Goal: Task Accomplishment & Management: Manage account settings

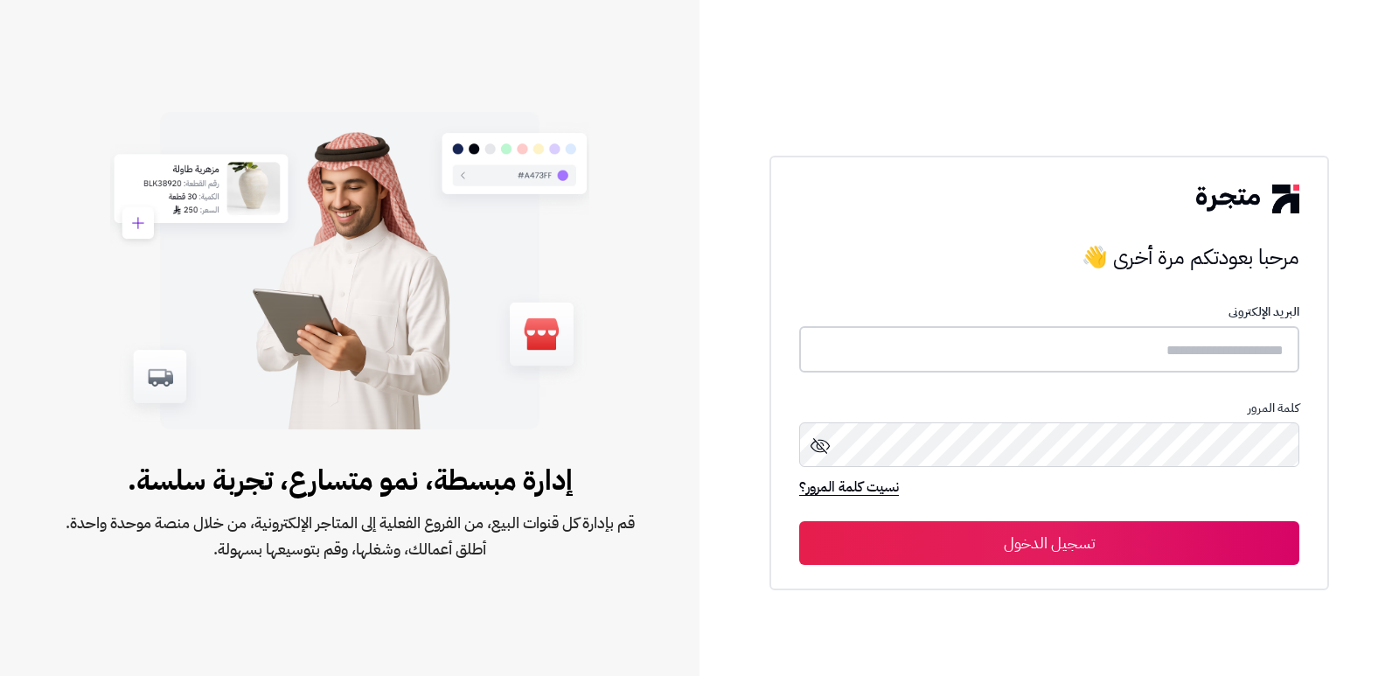
click at [1175, 360] on input "text" at bounding box center [1049, 349] width 500 height 46
type input "****"
click at [799, 521] on button "تسجيل الدخول" at bounding box center [1049, 543] width 500 height 44
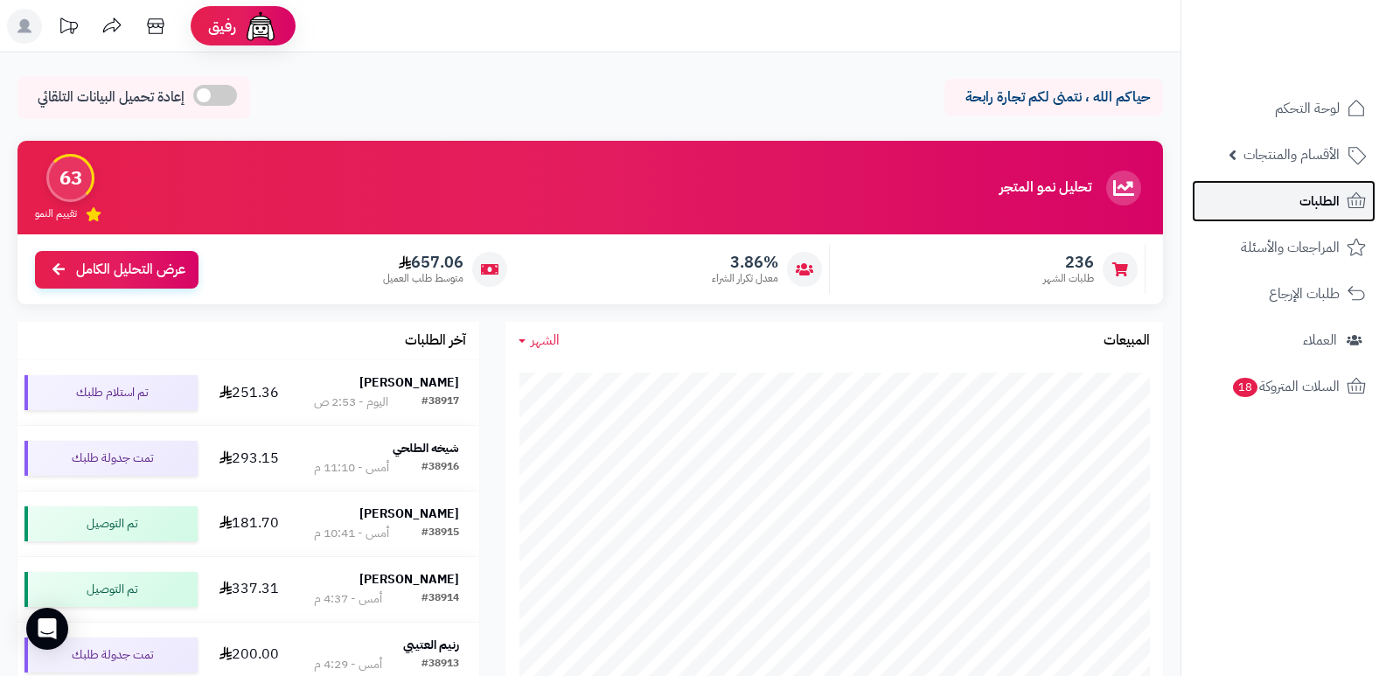
click at [1302, 202] on span "الطلبات" at bounding box center [1319, 201] width 40 height 24
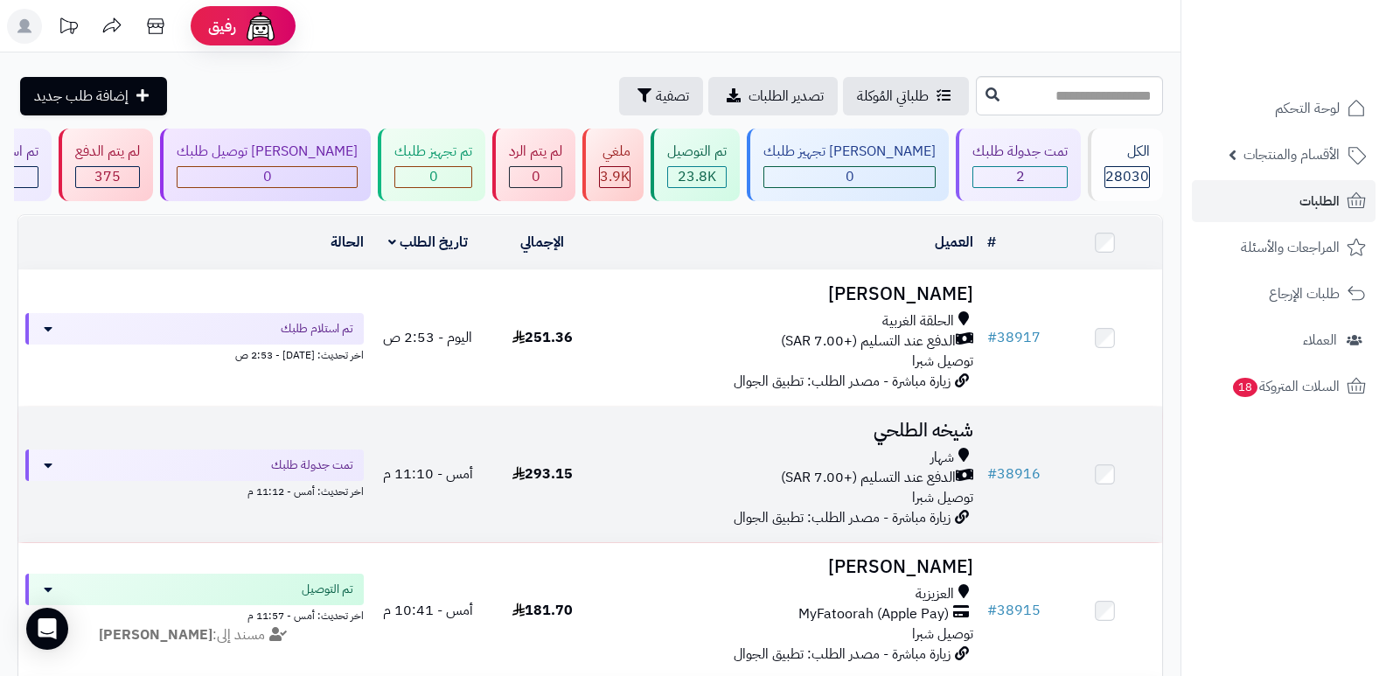
click at [915, 424] on h3 "شيخه الطلحي" at bounding box center [790, 431] width 367 height 20
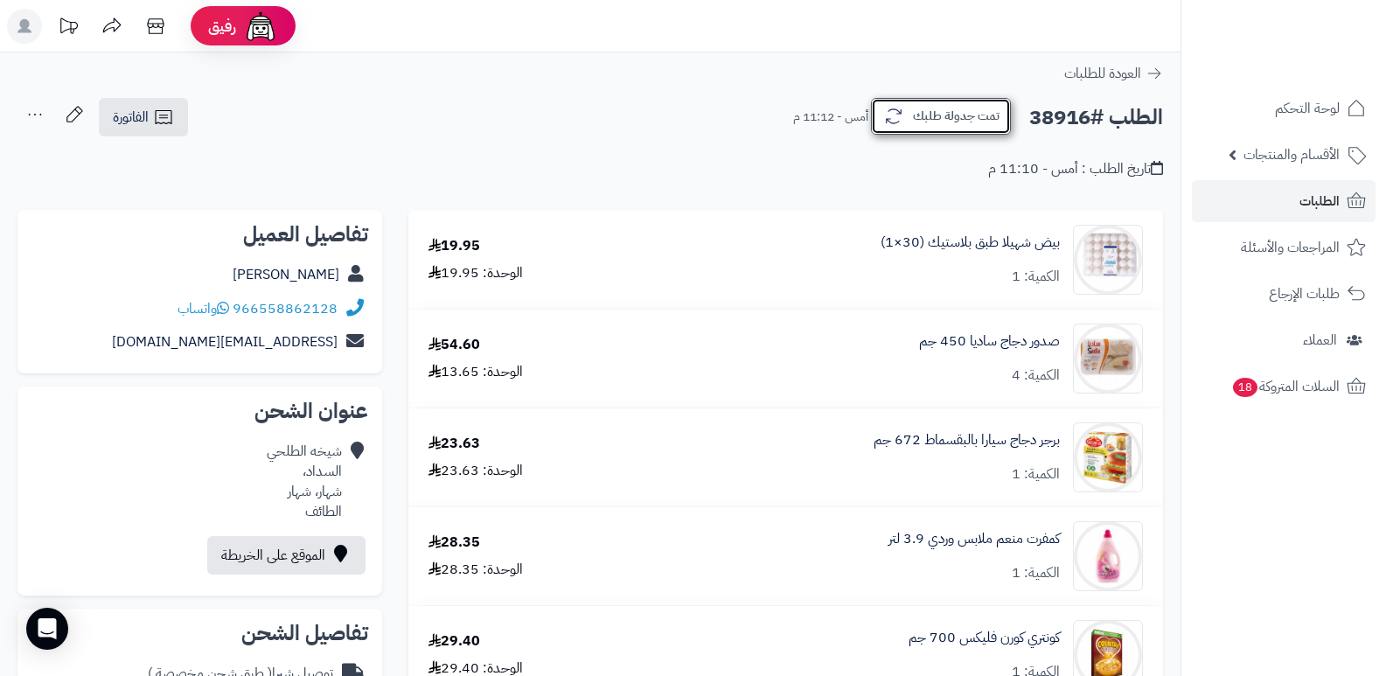
click at [901, 110] on icon "button" at bounding box center [893, 116] width 21 height 21
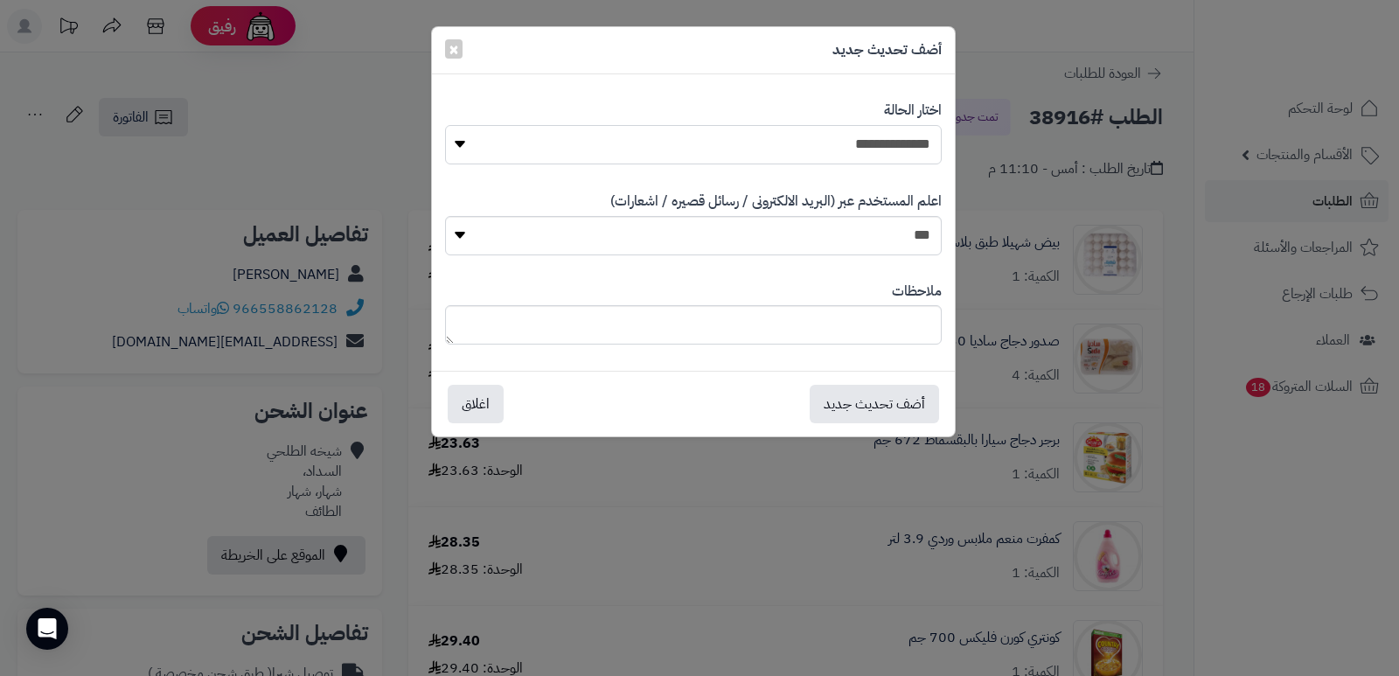
click at [840, 134] on select "**********" at bounding box center [693, 144] width 497 height 39
select select "*"
click at [445, 125] on select "**********" at bounding box center [693, 144] width 497 height 39
click at [846, 318] on textarea at bounding box center [693, 324] width 497 height 39
type textarea "*"
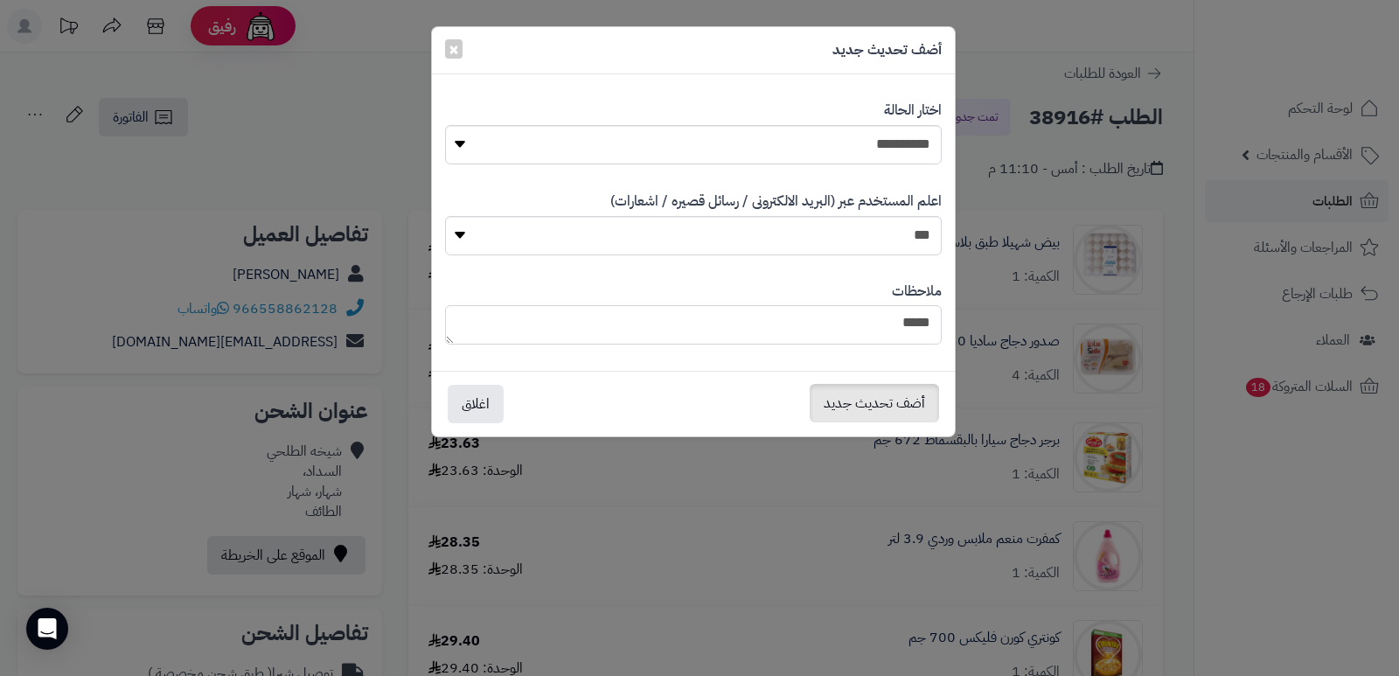
type textarea "****"
click at [899, 413] on button "أضف تحديث جديد" at bounding box center [874, 403] width 129 height 38
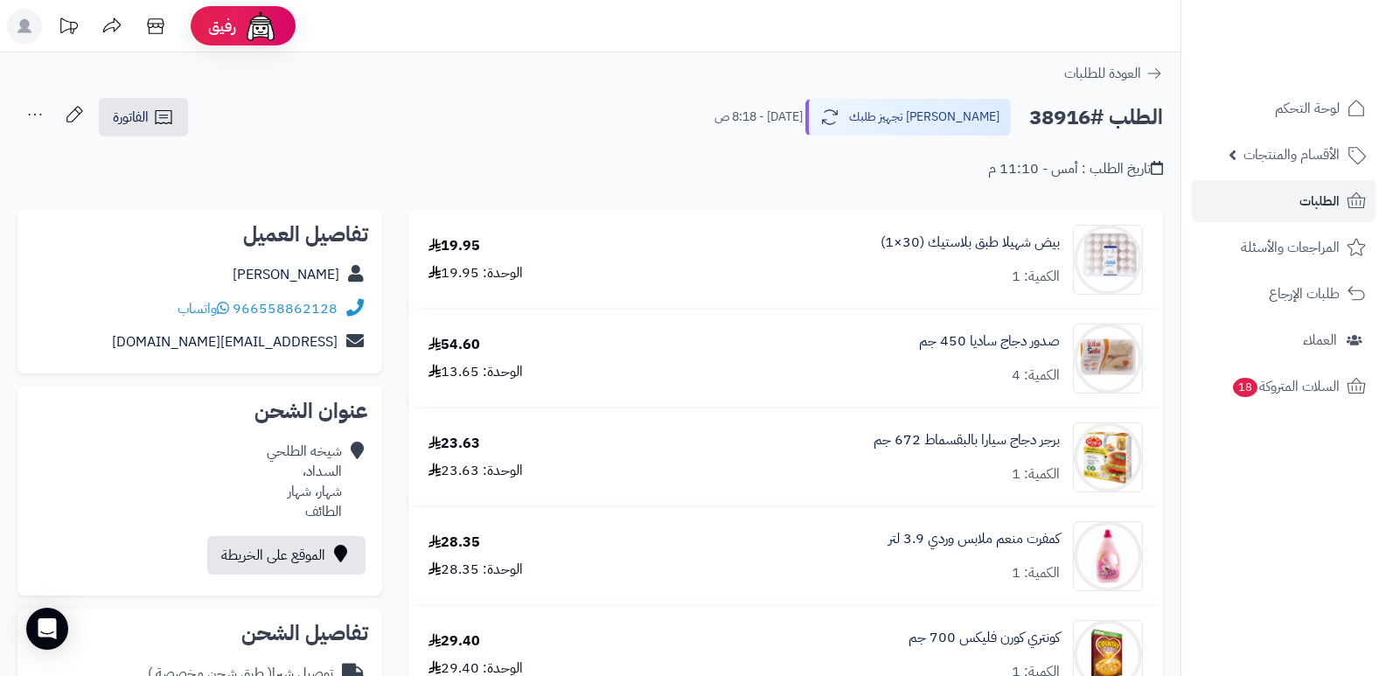
click at [35, 116] on icon at bounding box center [34, 114] width 35 height 35
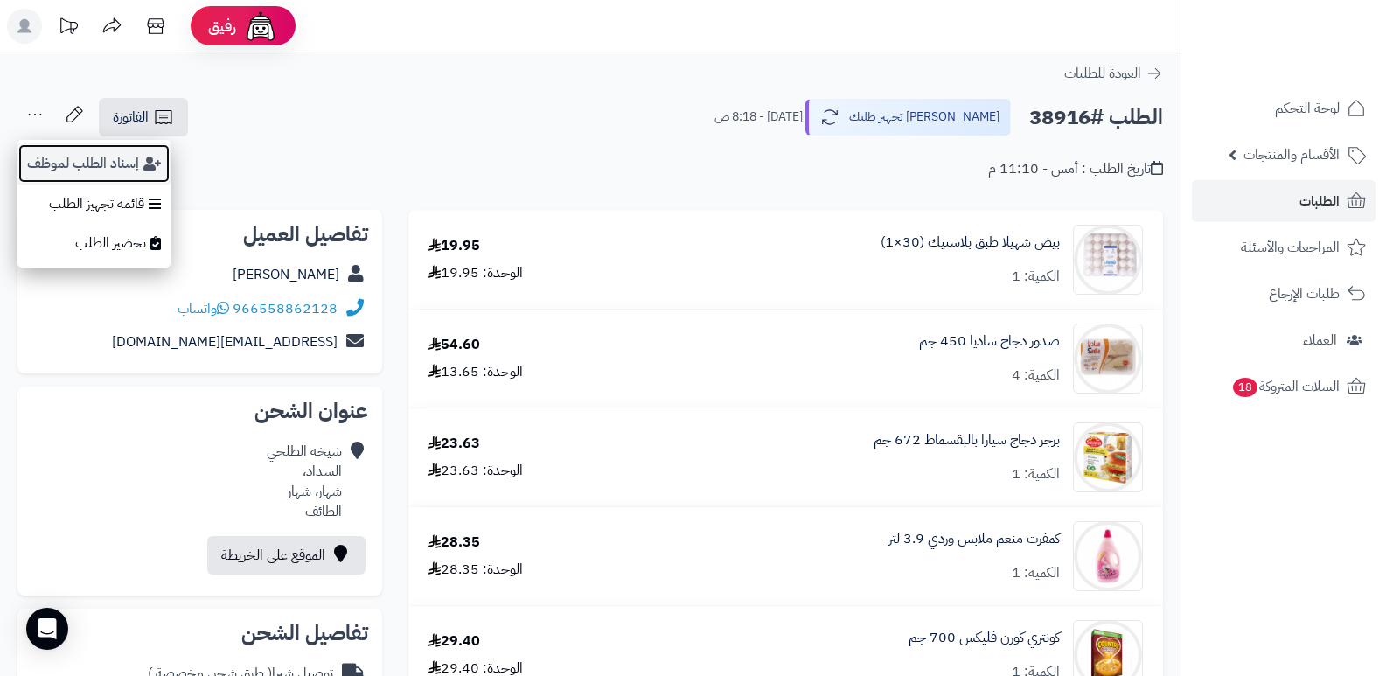
click at [56, 161] on button "إسناد الطلب لموظف" at bounding box center [93, 163] width 153 height 40
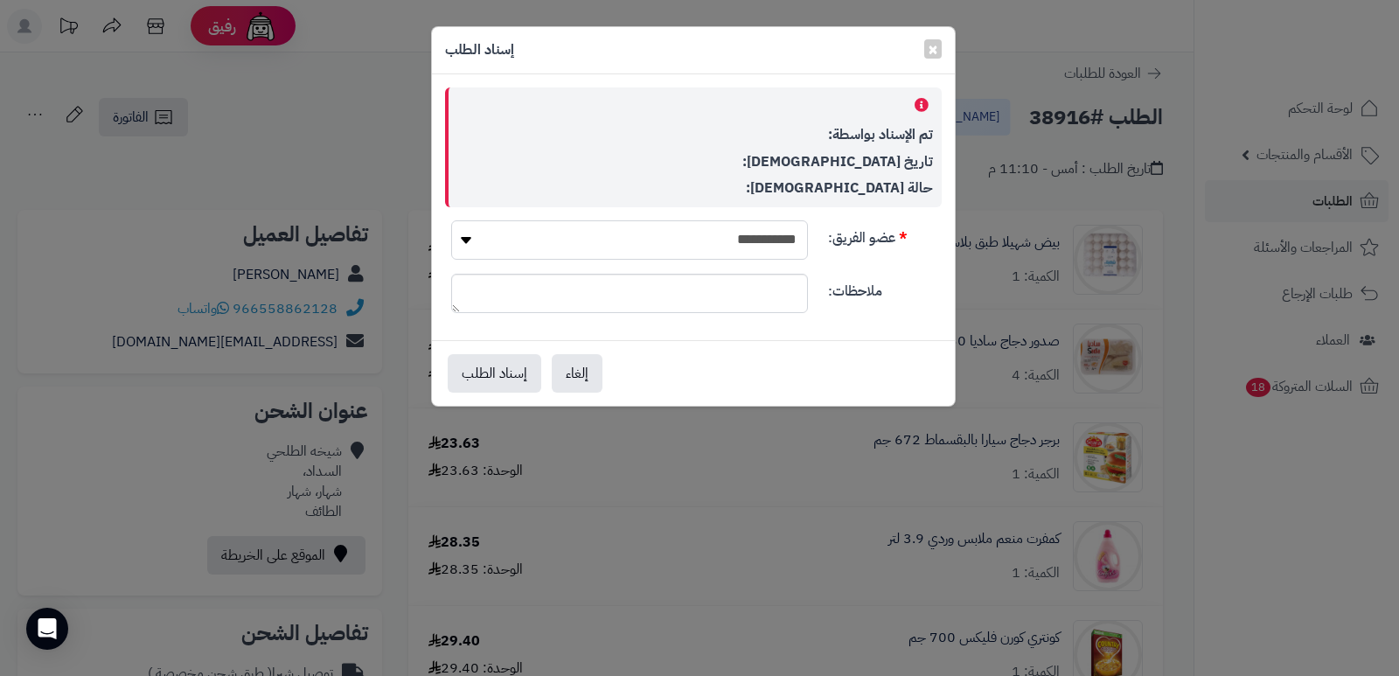
click at [718, 224] on select "**********" at bounding box center [629, 239] width 357 height 39
select select "**"
click at [451, 220] on select "**********" at bounding box center [629, 239] width 357 height 39
click at [532, 383] on button "إسناد الطلب" at bounding box center [495, 372] width 94 height 38
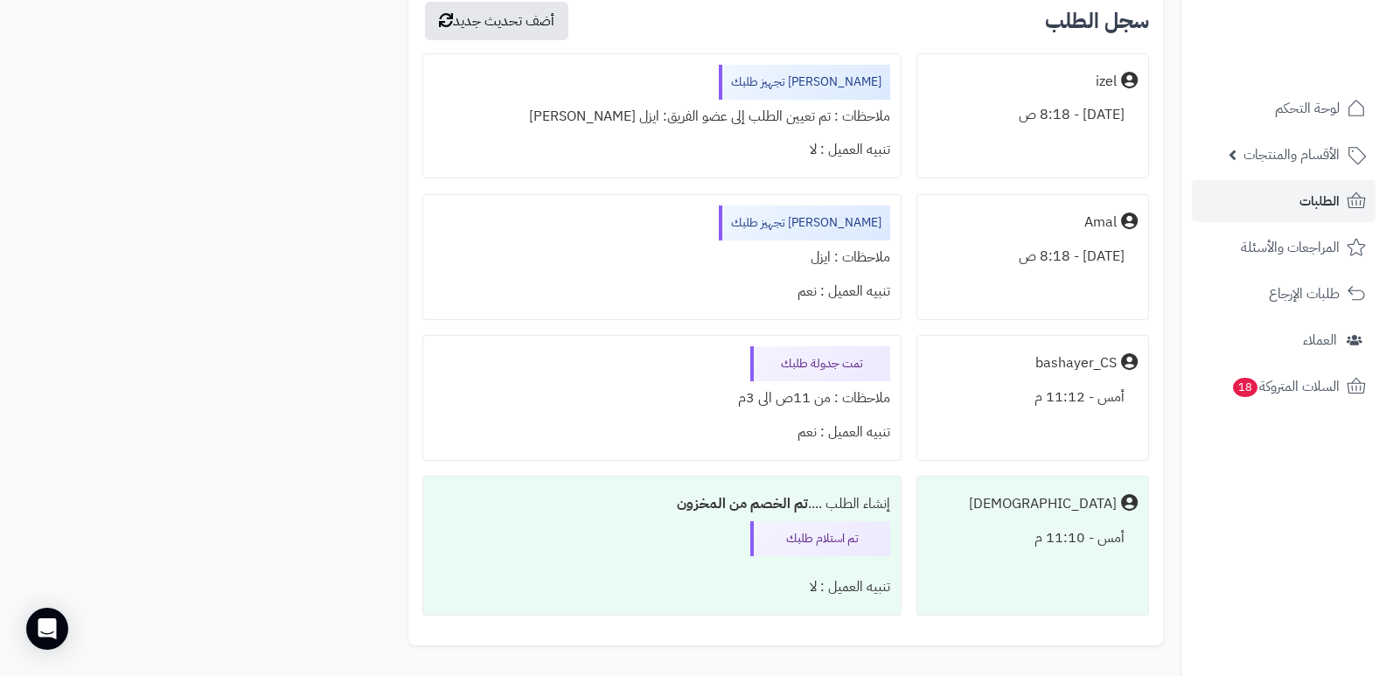
scroll to position [1924, 0]
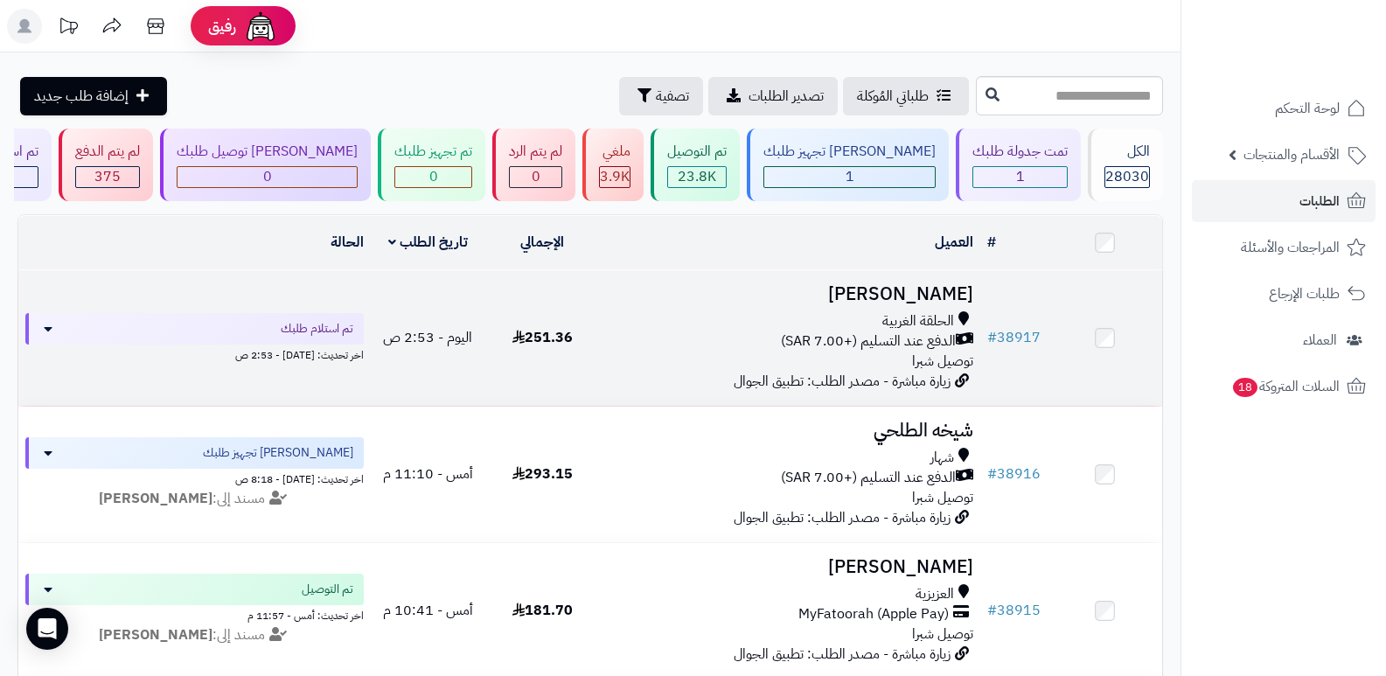
click at [908, 292] on h3 "[PERSON_NAME]" at bounding box center [790, 294] width 367 height 20
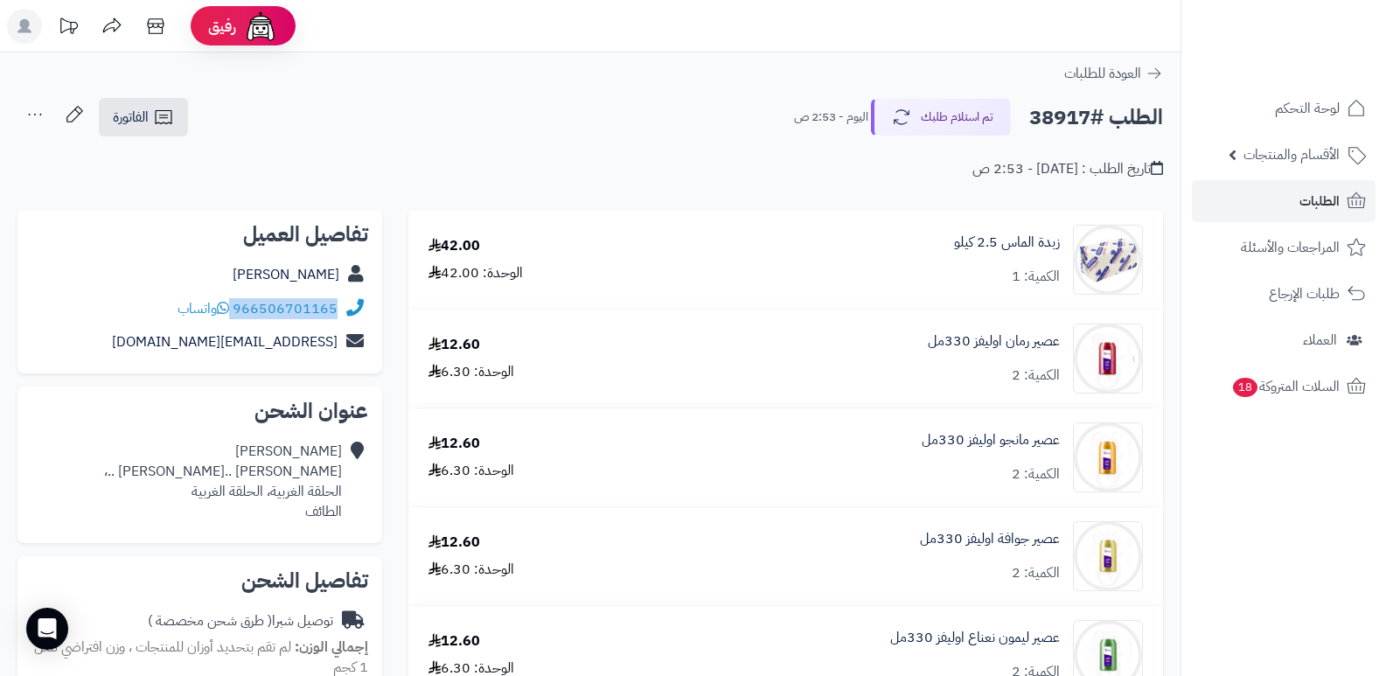
drag, startPoint x: 233, startPoint y: 305, endPoint x: 352, endPoint y: 310, distance: 119.0
click at [352, 310] on div "966506701165 واتساب" at bounding box center [199, 309] width 337 height 34
copy div "966506701165"
click at [953, 115] on button "تم استلام طلبك" at bounding box center [941, 116] width 140 height 37
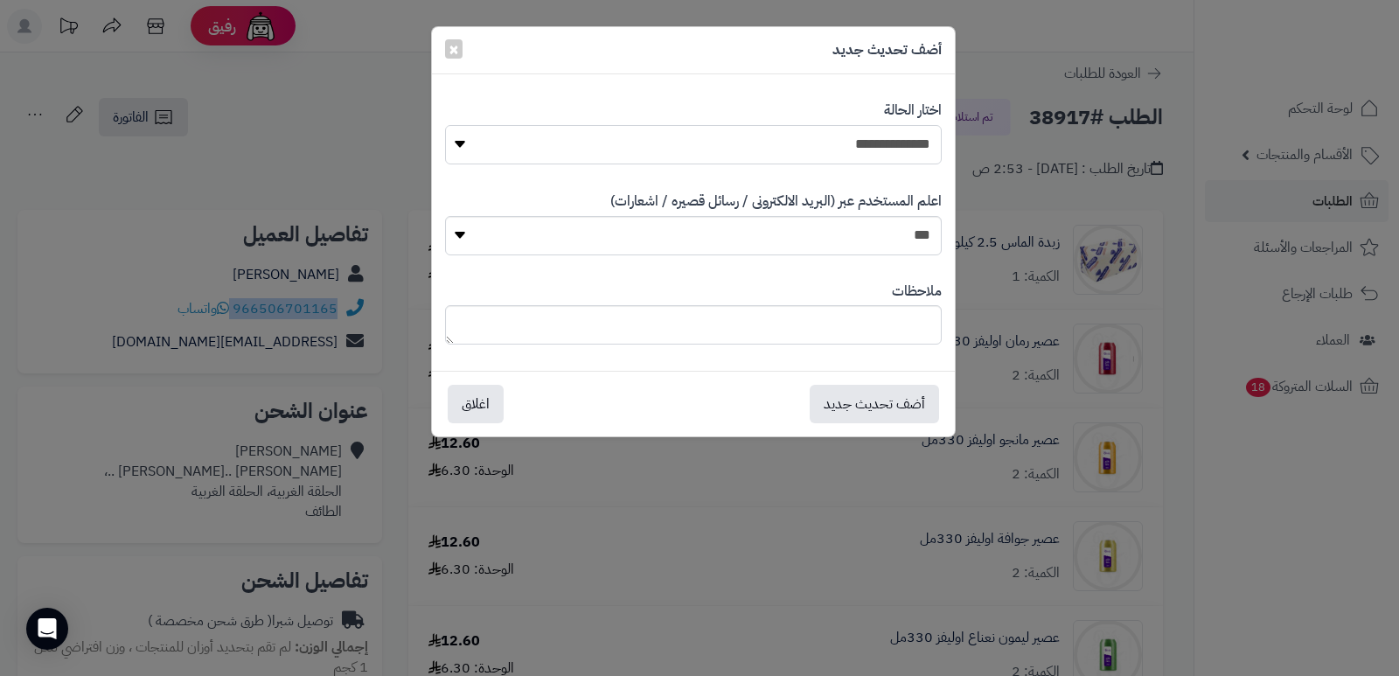
click at [898, 148] on select "**********" at bounding box center [693, 144] width 497 height 39
select select "*"
click at [445, 125] on select "**********" at bounding box center [693, 144] width 497 height 39
click at [894, 405] on button "أضف تحديث جديد" at bounding box center [874, 403] width 129 height 38
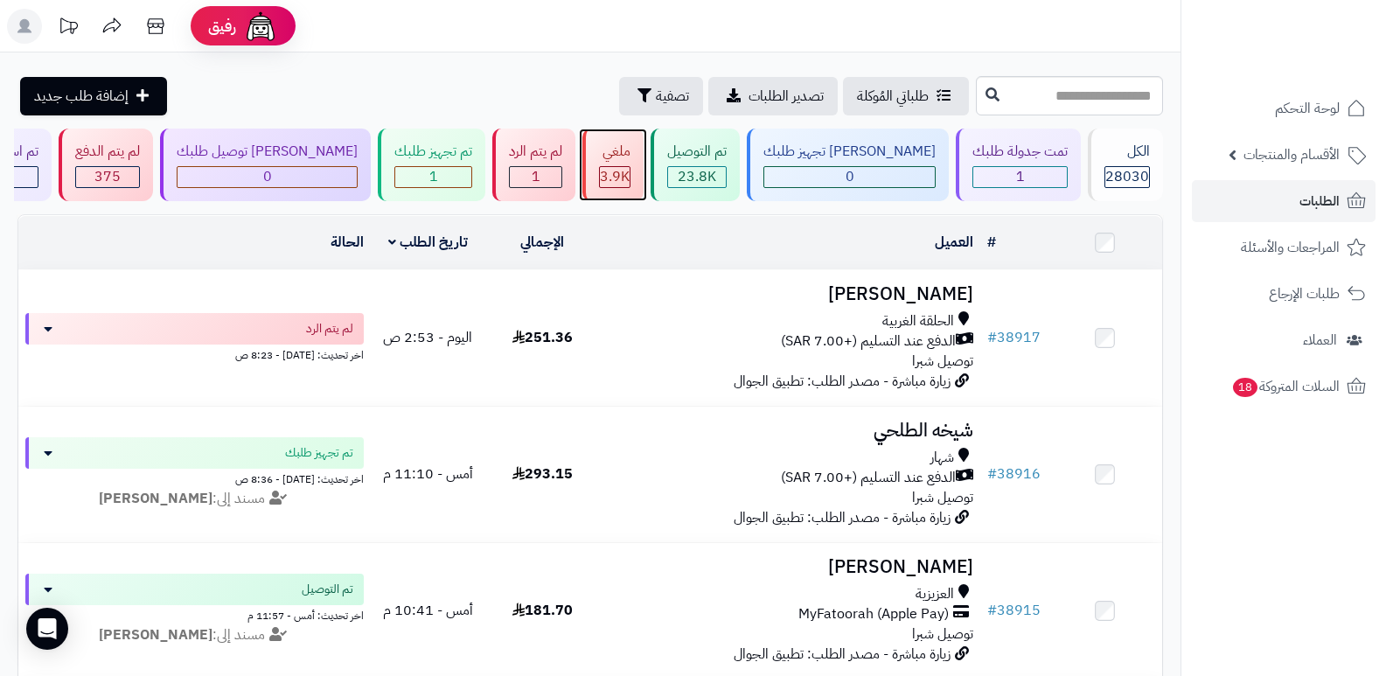
click at [630, 169] on span "3.9K" at bounding box center [615, 176] width 30 height 21
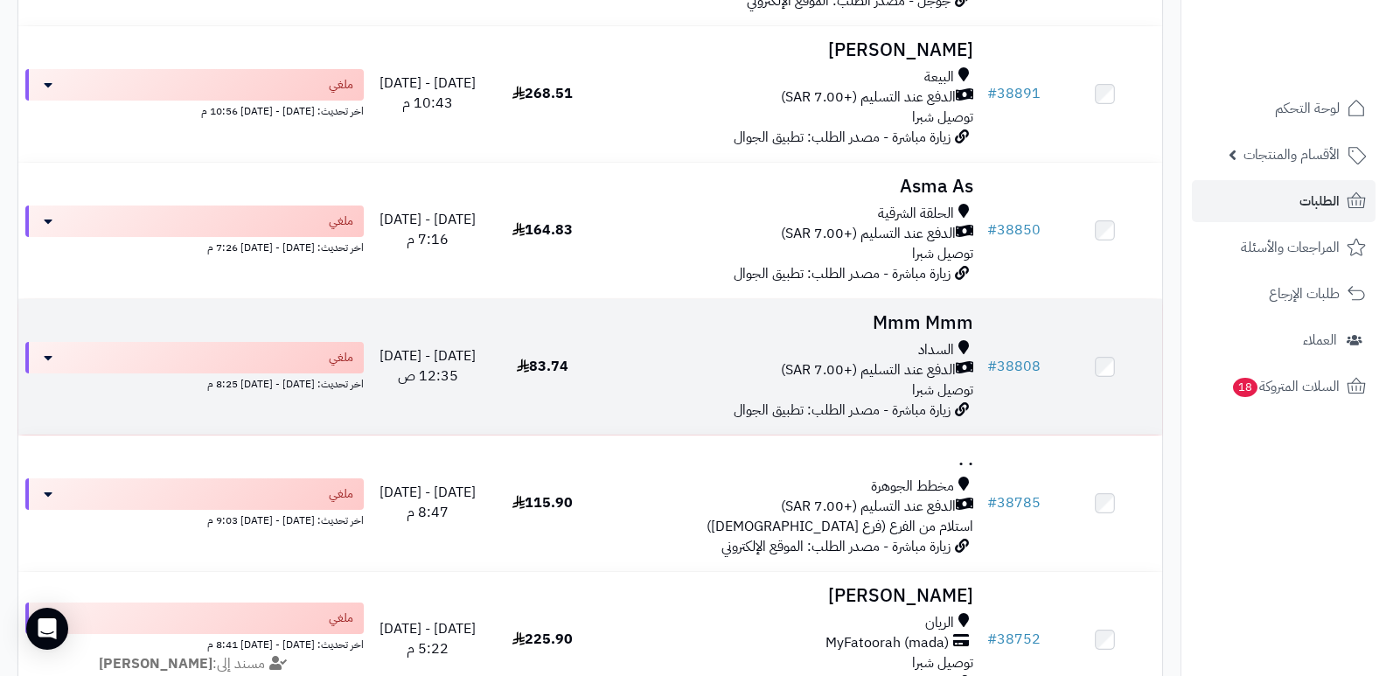
scroll to position [350, 0]
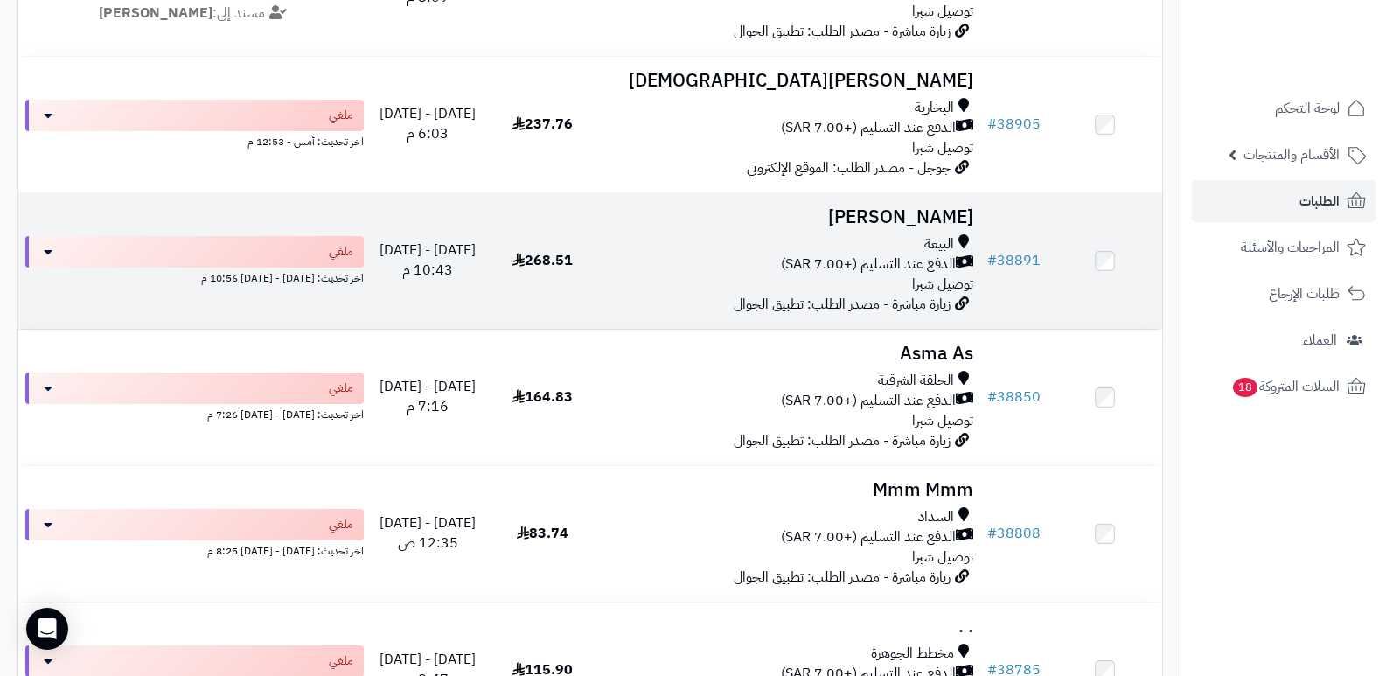
click at [925, 212] on h3 "أبو مهند العيسى" at bounding box center [790, 217] width 367 height 20
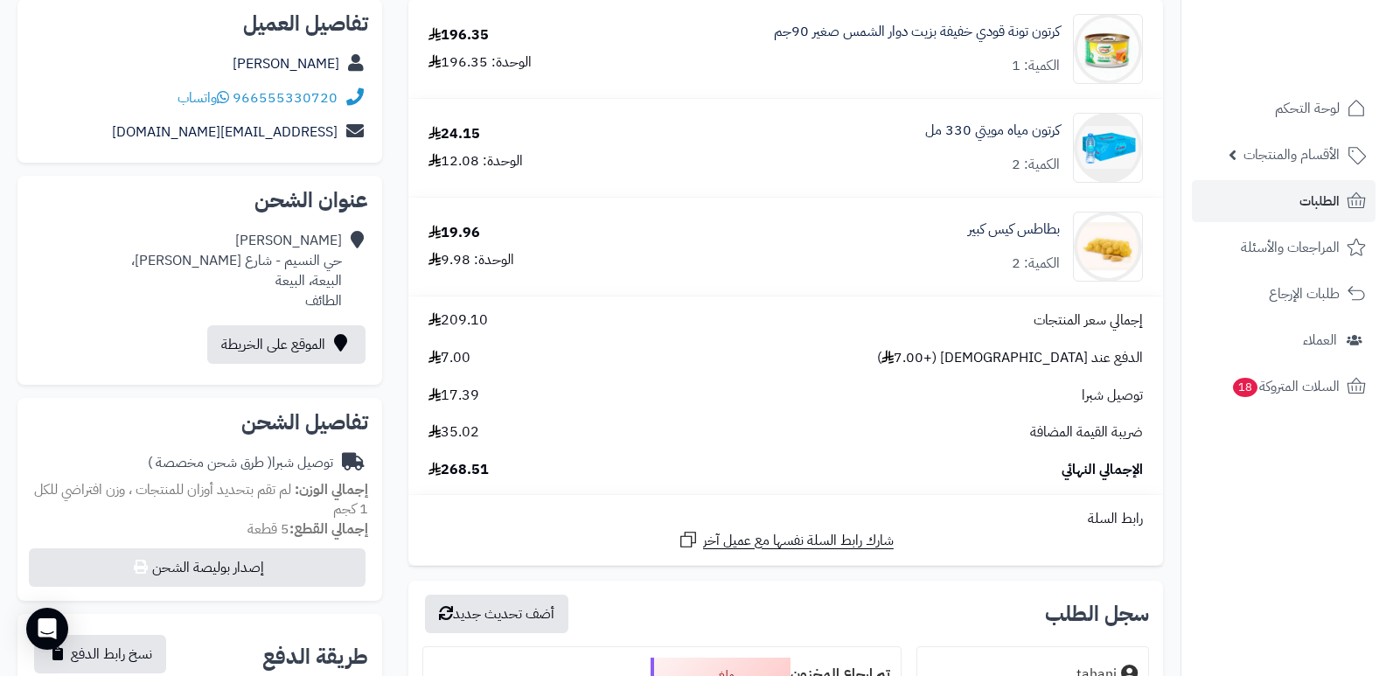
scroll to position [350, 0]
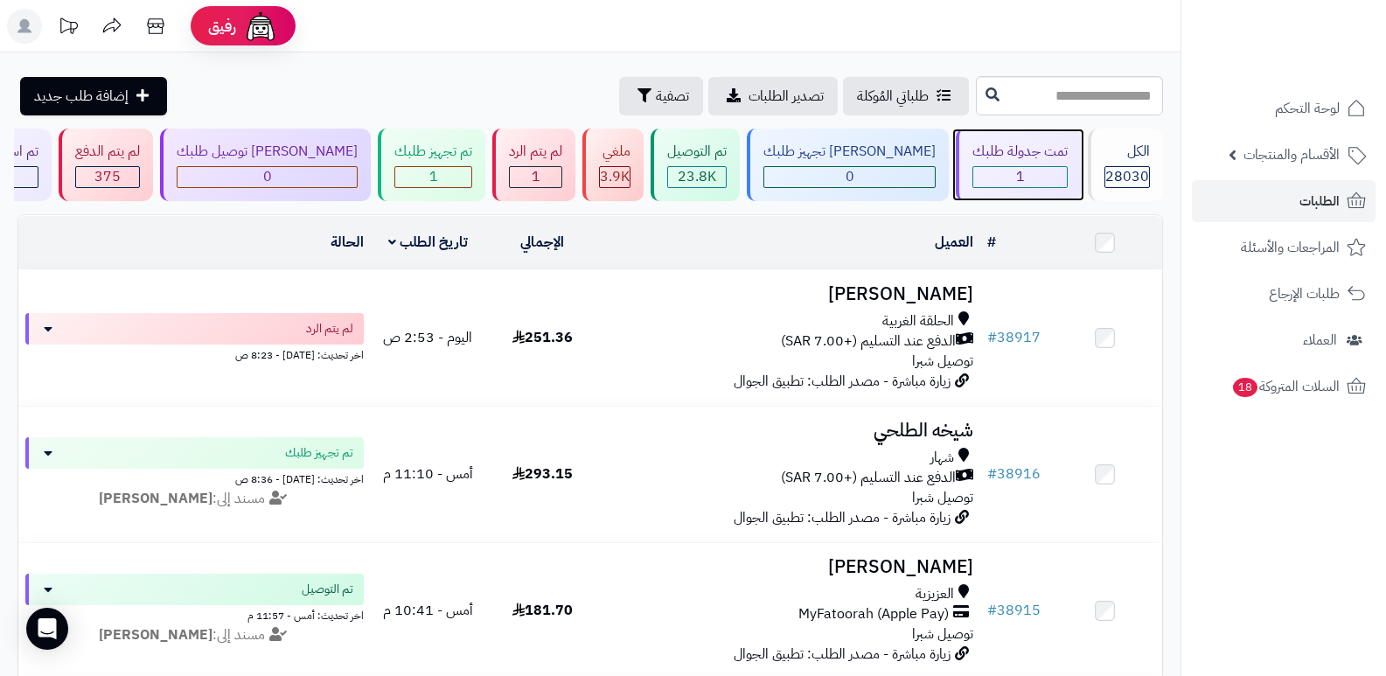
click at [1032, 166] on div "1" at bounding box center [1019, 177] width 95 height 22
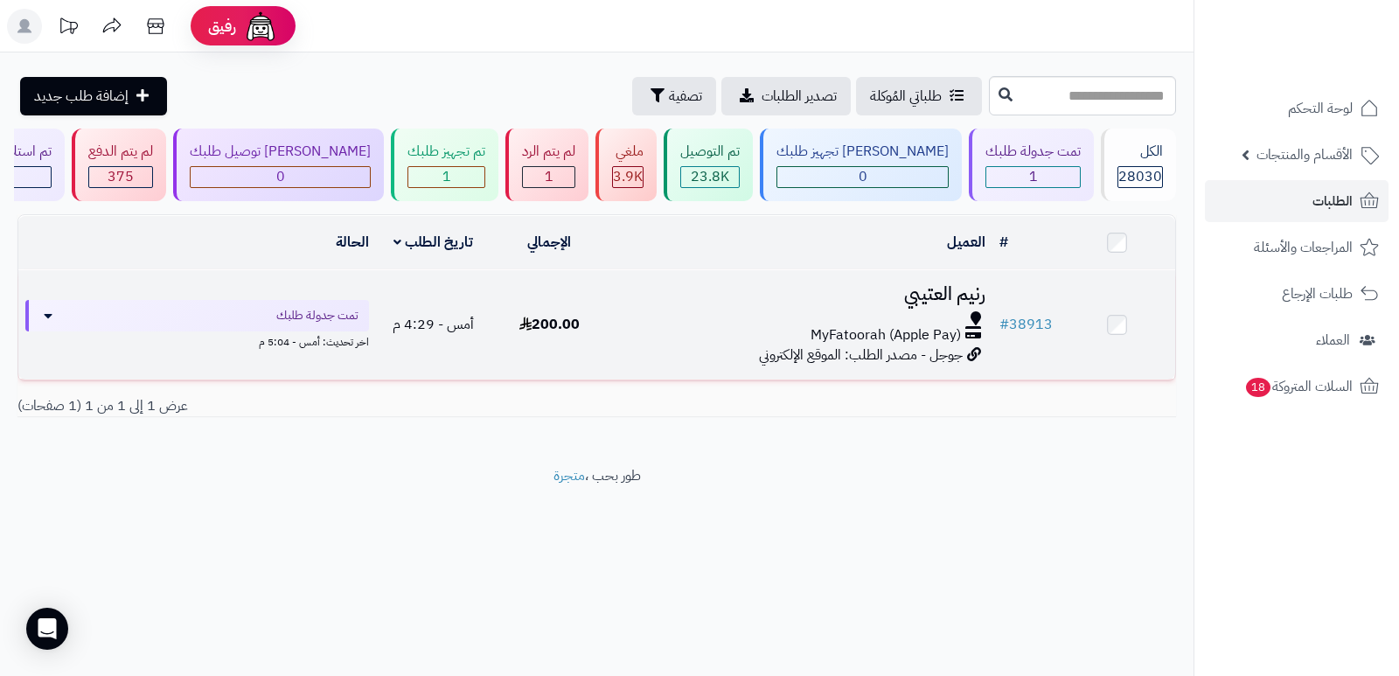
click at [956, 292] on h3 "رنيم العتيبي" at bounding box center [800, 294] width 372 height 20
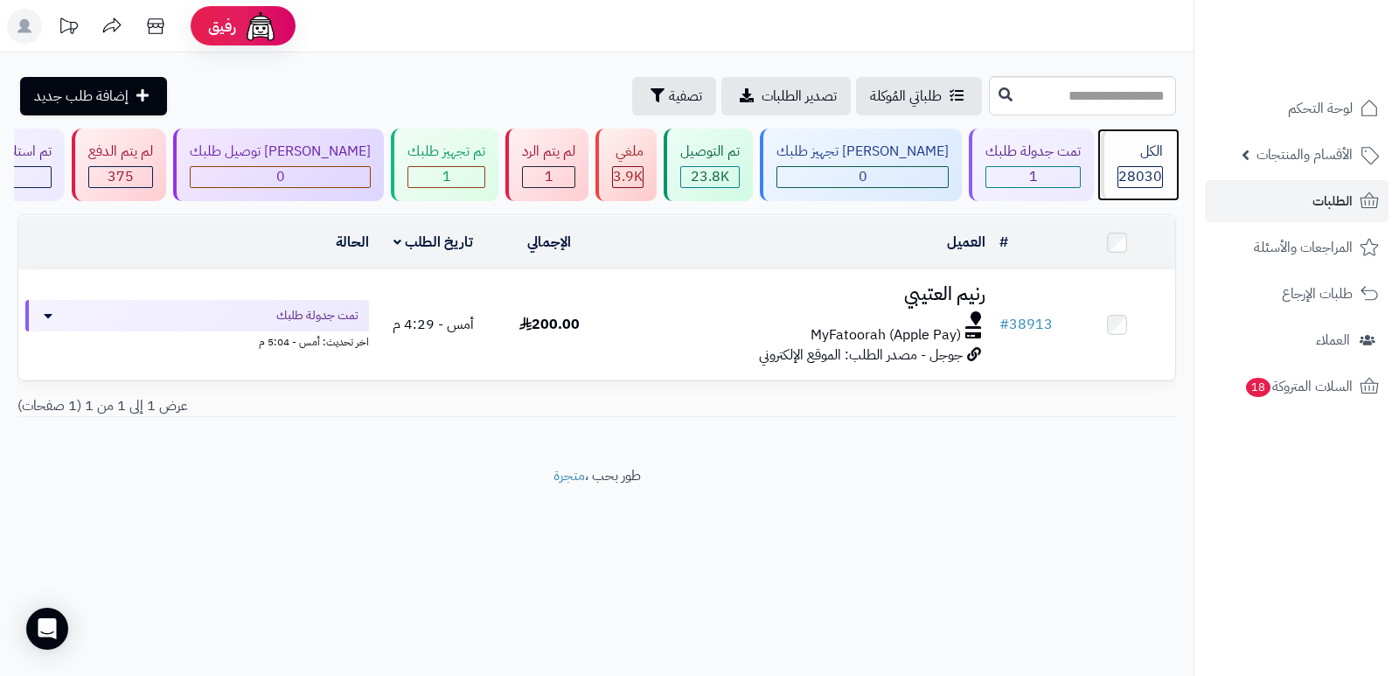
click at [1153, 154] on div "الكل" at bounding box center [1139, 152] width 45 height 20
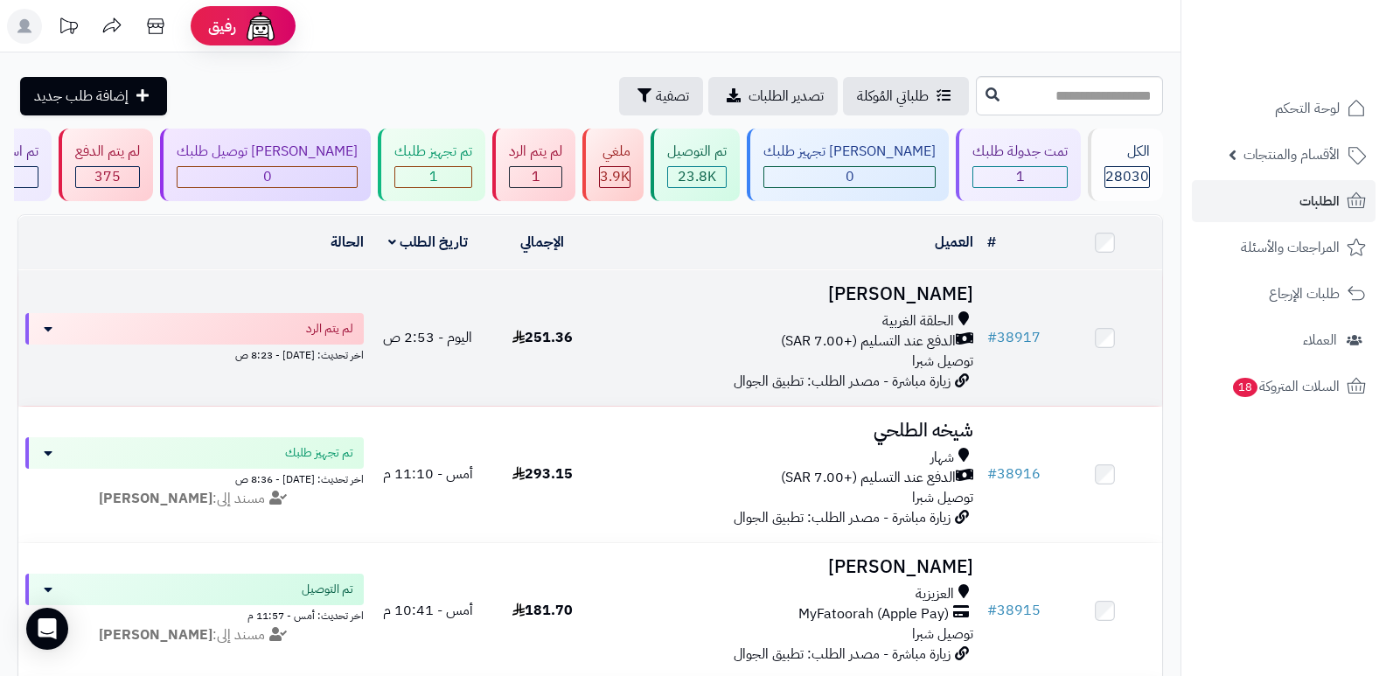
click at [901, 284] on h3 "[PERSON_NAME]" at bounding box center [790, 294] width 367 height 20
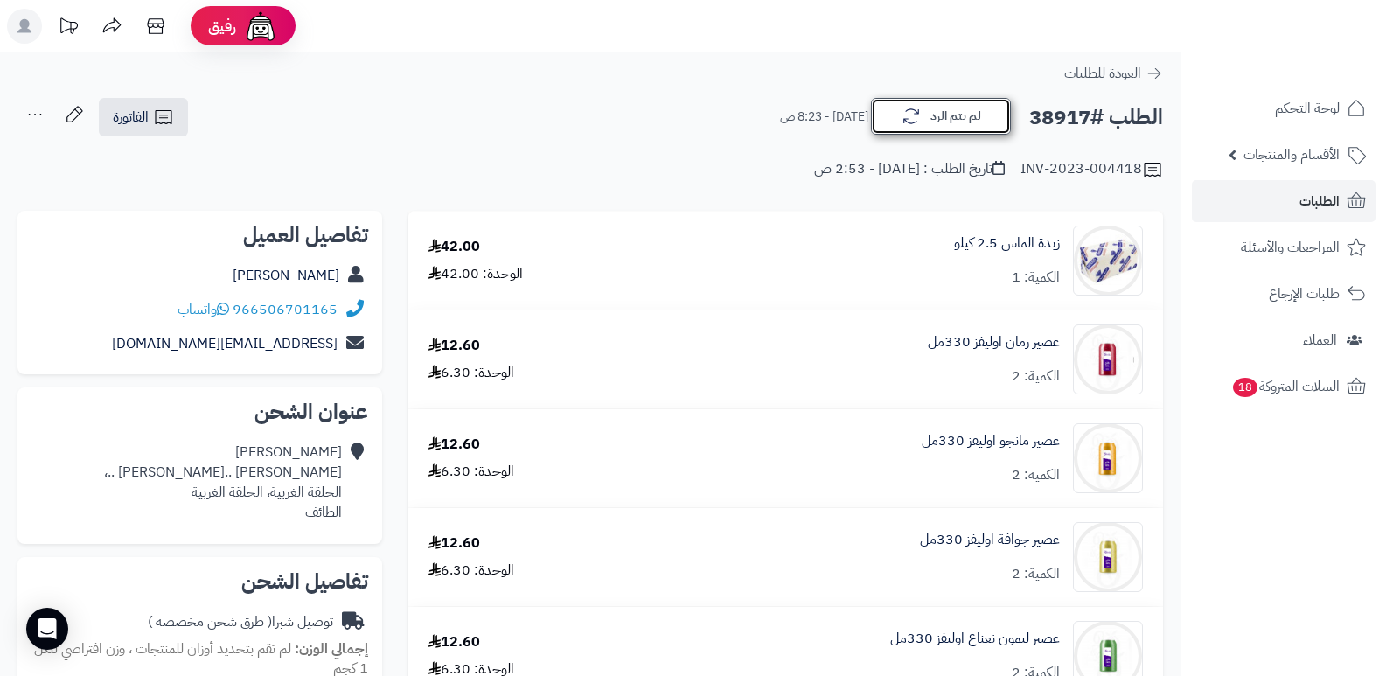
click at [923, 114] on button "لم يتم الرد" at bounding box center [941, 116] width 140 height 37
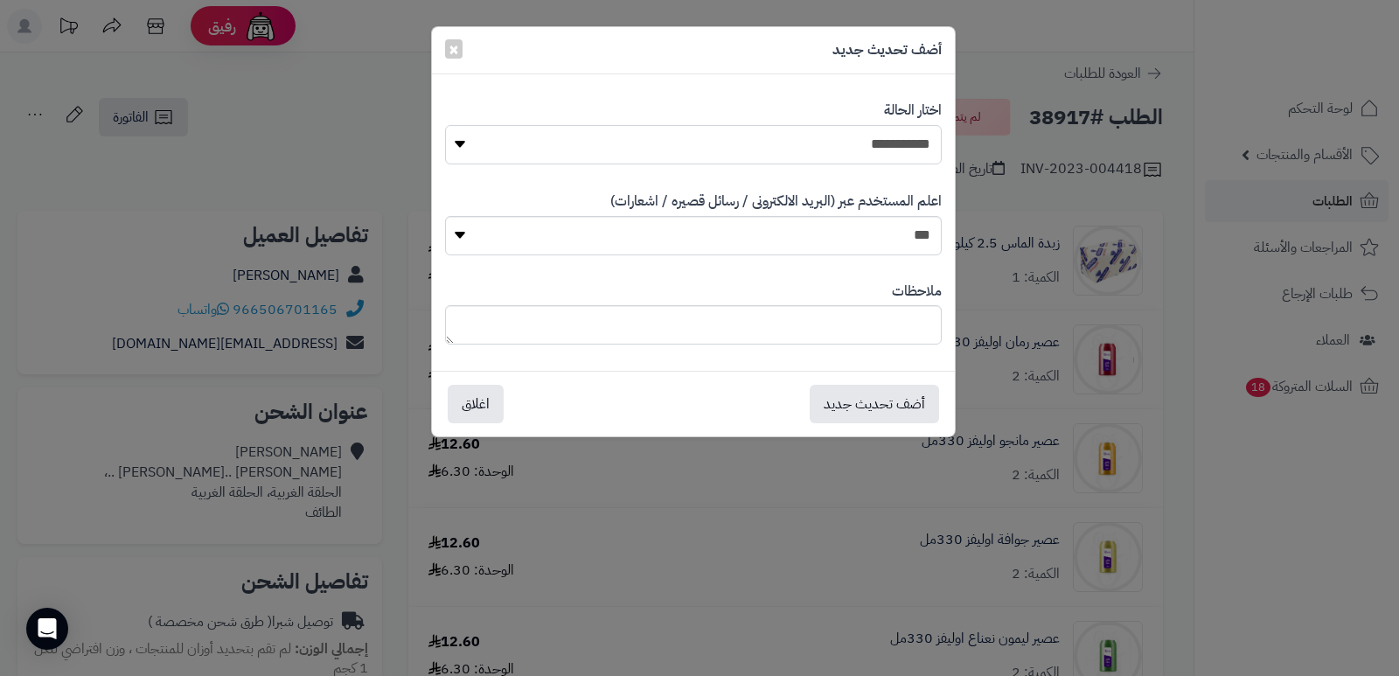
click at [841, 142] on select "**********" at bounding box center [693, 144] width 497 height 39
click at [445, 125] on select "**********" at bounding box center [693, 144] width 497 height 39
click at [883, 397] on button "أضف تحديث جديد" at bounding box center [874, 403] width 129 height 38
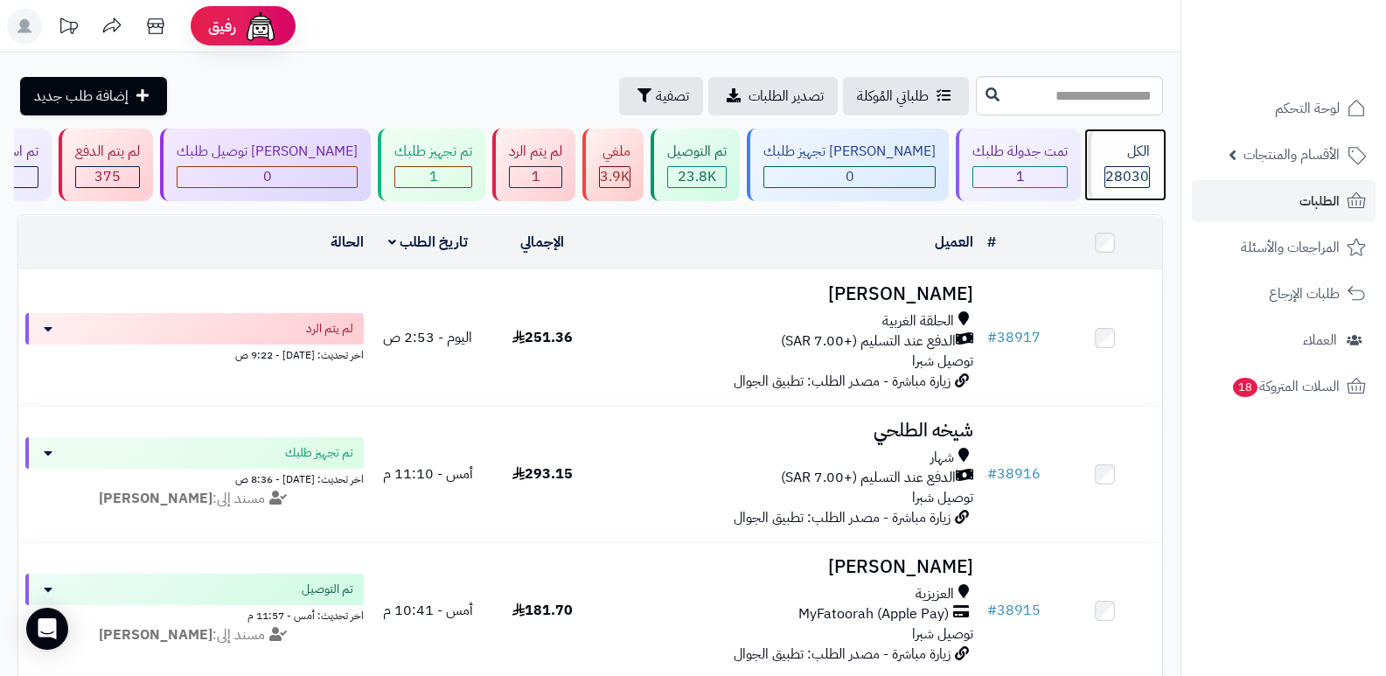
click at [1117, 166] on span "28030" at bounding box center [1127, 176] width 44 height 21
click at [1116, 157] on div "الكل" at bounding box center [1126, 152] width 45 height 20
click at [1111, 161] on div "الكل" at bounding box center [1126, 152] width 45 height 20
click at [1124, 176] on span "28030" at bounding box center [1127, 176] width 44 height 21
click at [1117, 152] on div "الكل" at bounding box center [1126, 152] width 45 height 20
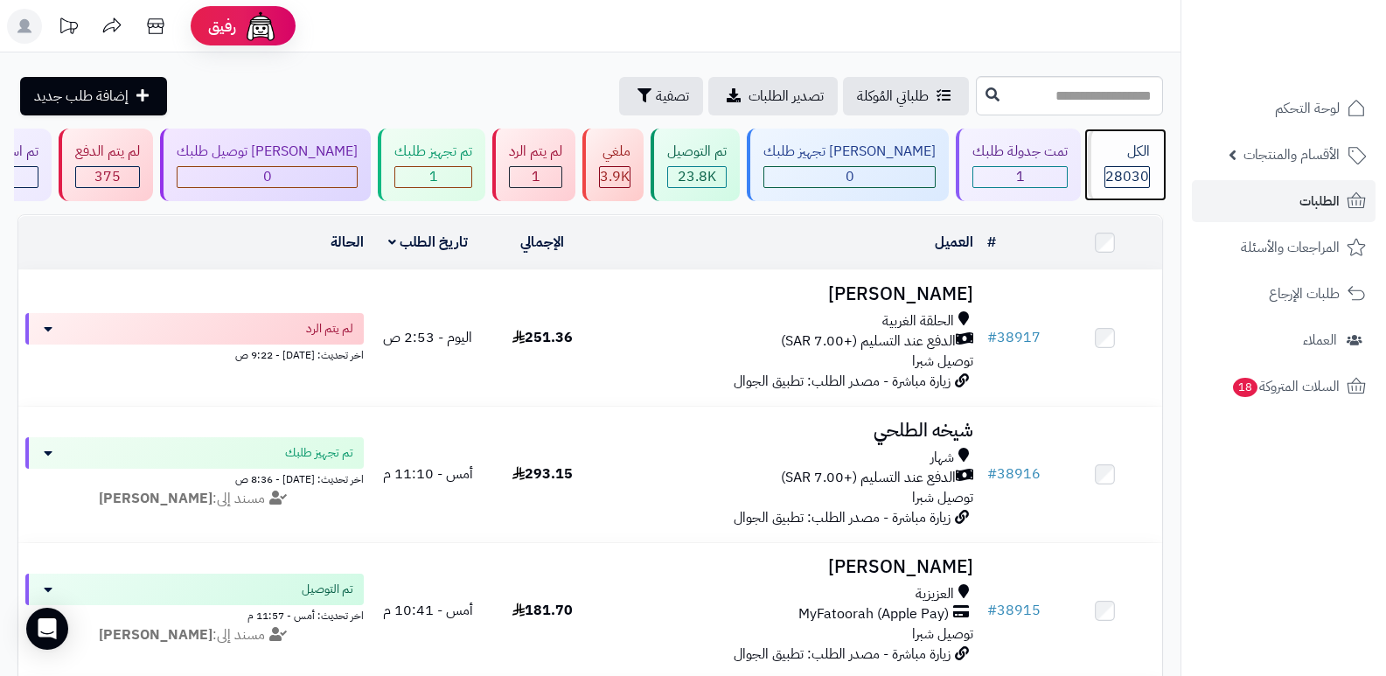
click at [1152, 164] on div "الكل 28030" at bounding box center [1125, 165] width 75 height 73
click at [1140, 156] on div "الكل" at bounding box center [1126, 152] width 45 height 20
click at [1119, 150] on div "الكل" at bounding box center [1126, 152] width 45 height 20
click at [1125, 155] on div "الكل" at bounding box center [1126, 152] width 45 height 20
click at [1122, 151] on div "الكل" at bounding box center [1126, 152] width 45 height 20
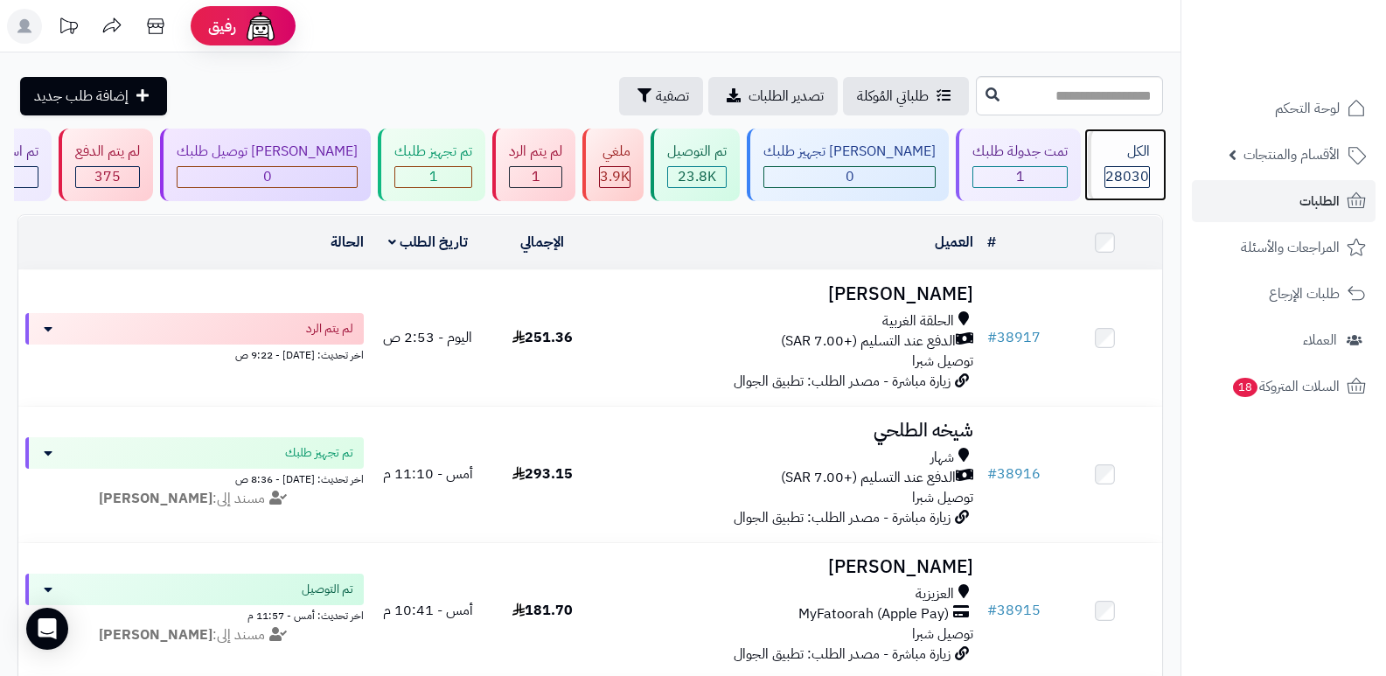
click at [1120, 151] on div "الكل" at bounding box center [1126, 152] width 45 height 20
click at [1121, 167] on span "28030" at bounding box center [1127, 176] width 44 height 21
click at [1110, 188] on div "الكل 28030" at bounding box center [1125, 165] width 75 height 73
click at [1114, 184] on span "28030" at bounding box center [1127, 176] width 44 height 21
click at [1117, 172] on span "28030" at bounding box center [1127, 176] width 44 height 21
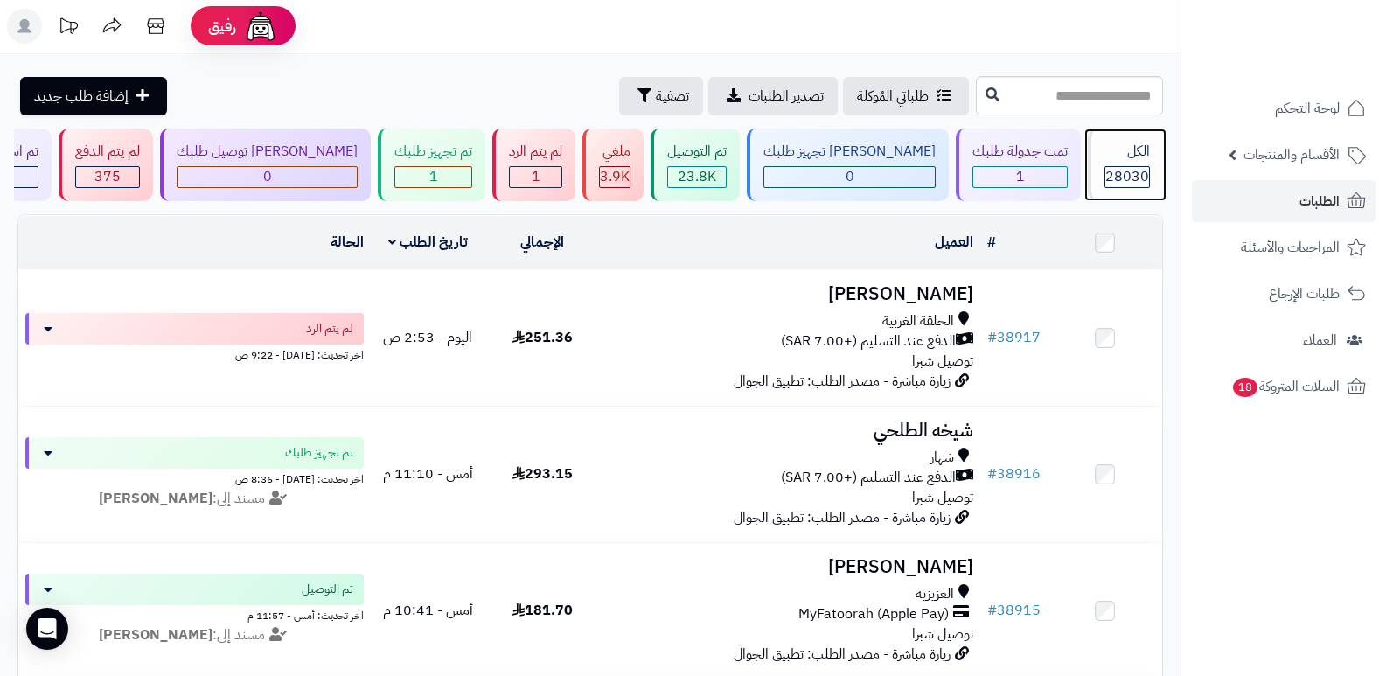
click at [1141, 186] on span "28030" at bounding box center [1127, 176] width 44 height 21
click at [1111, 173] on span "28030" at bounding box center [1127, 176] width 44 height 21
click at [1108, 173] on span "28030" at bounding box center [1127, 176] width 44 height 21
click at [1107, 173] on span "28030" at bounding box center [1127, 176] width 44 height 21
click at [1117, 159] on div "الكل" at bounding box center [1126, 152] width 45 height 20
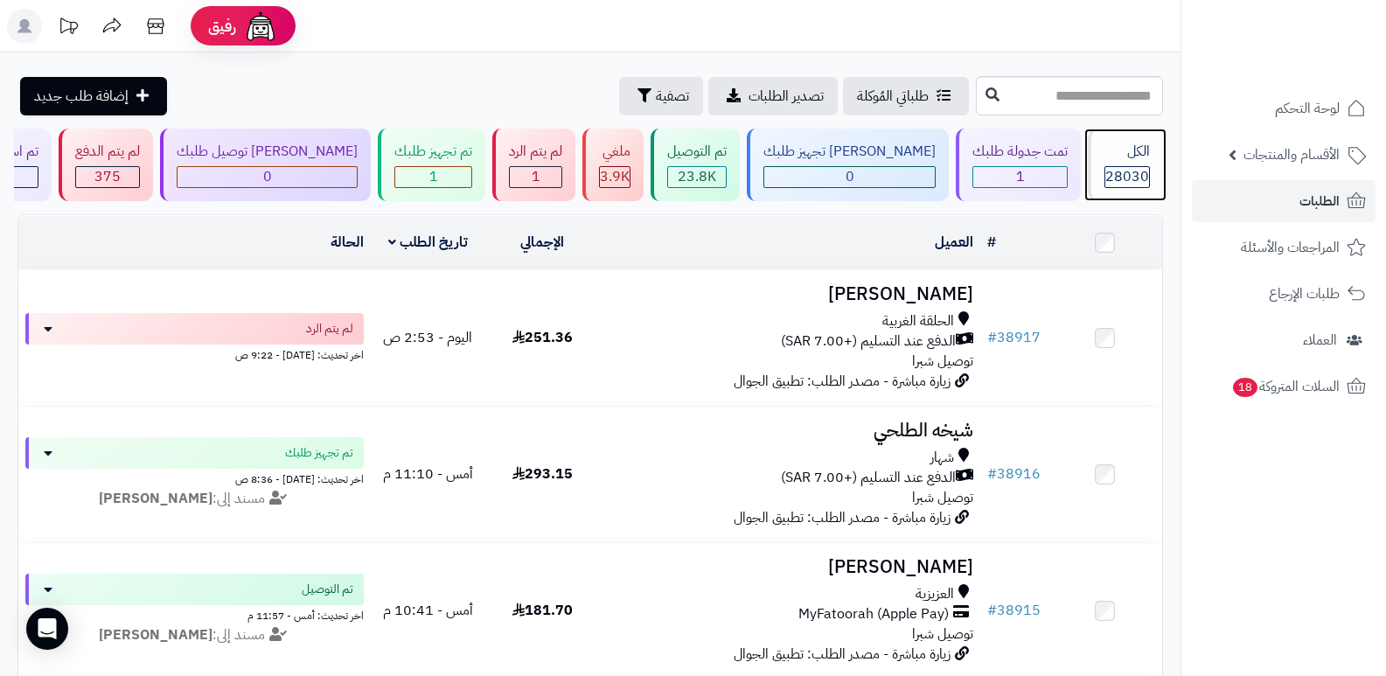
click at [1117, 166] on span "28030" at bounding box center [1127, 176] width 44 height 21
click at [1104, 164] on div "الكل 28030" at bounding box center [1125, 165] width 75 height 73
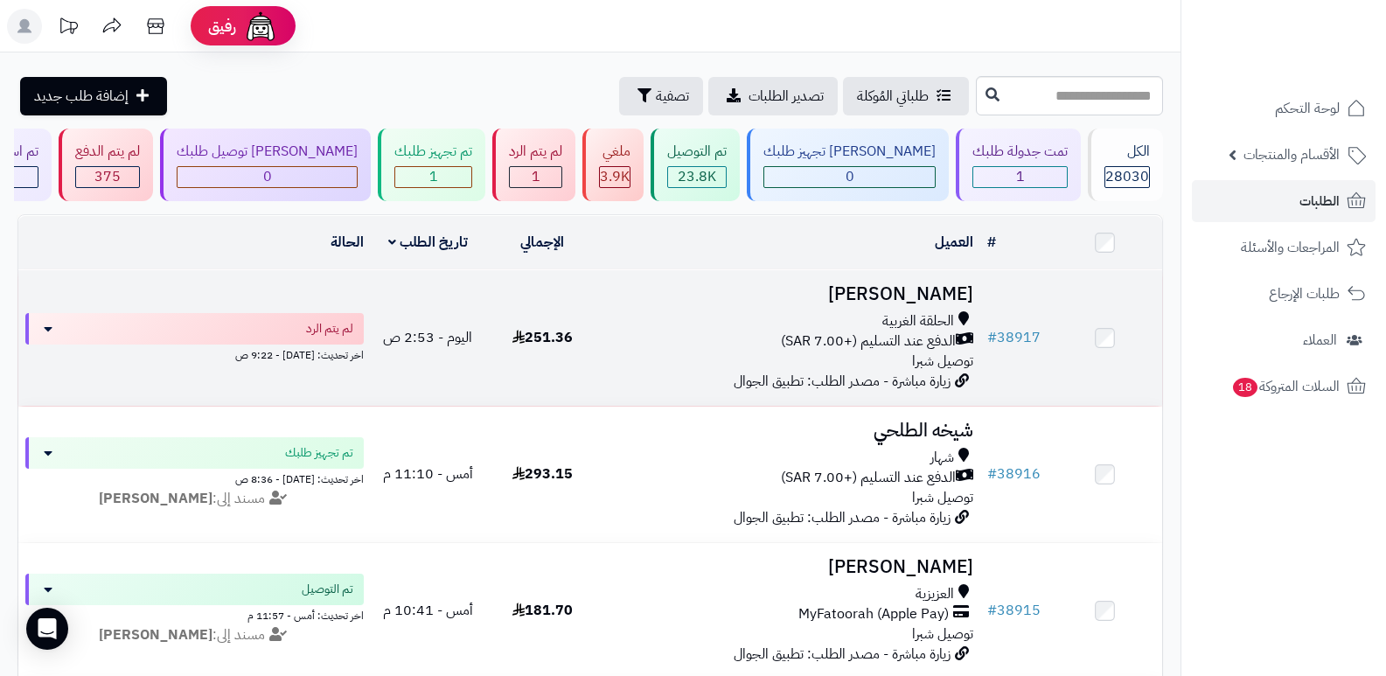
click at [915, 286] on h3 "[PERSON_NAME]" at bounding box center [790, 294] width 367 height 20
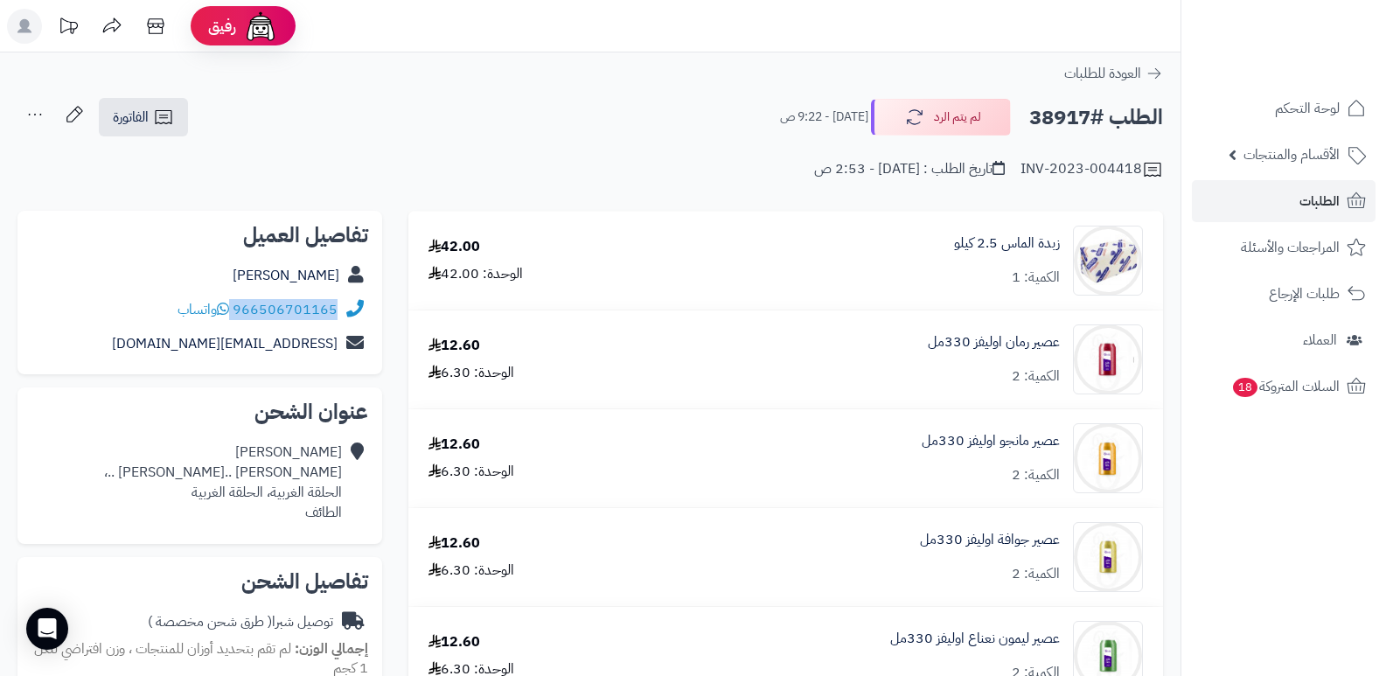
drag, startPoint x: 233, startPoint y: 308, endPoint x: 343, endPoint y: 317, distance: 109.6
click at [343, 317] on div "966506701165 واتساب" at bounding box center [199, 310] width 337 height 34
copy div "966506701165"
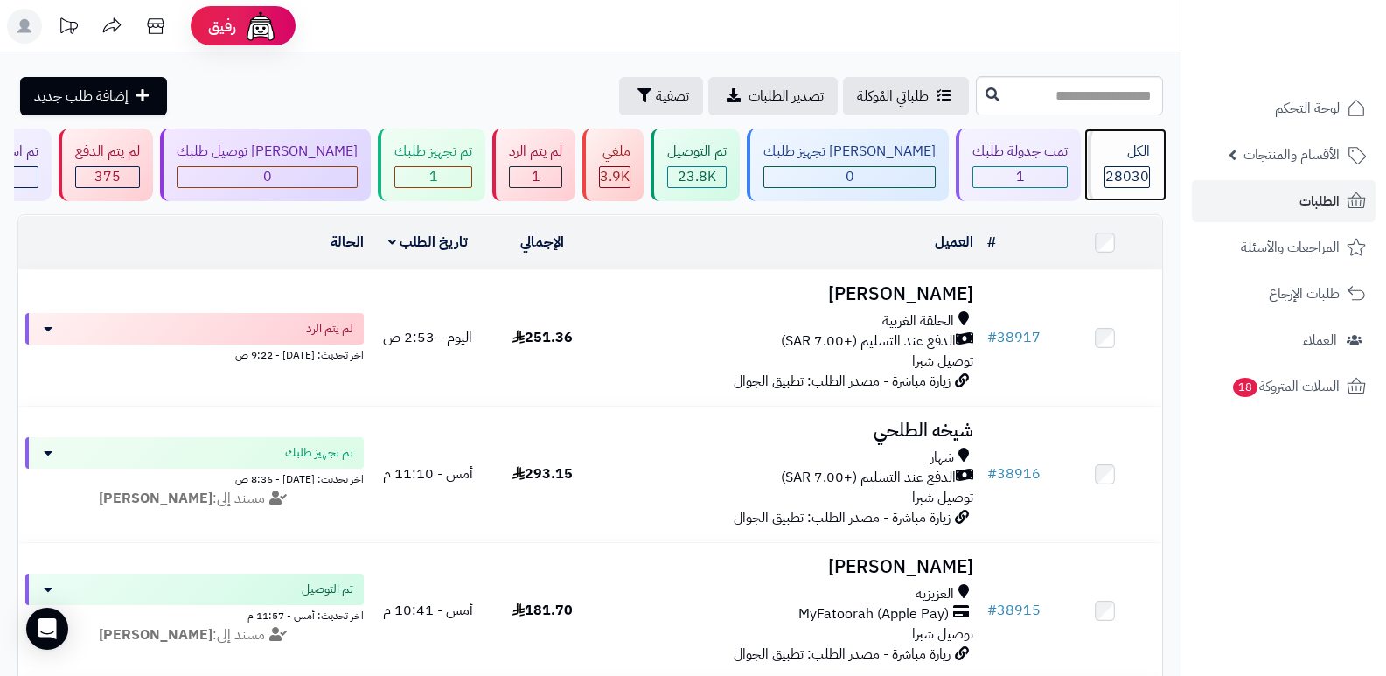
click at [1127, 166] on span "28030" at bounding box center [1127, 176] width 44 height 21
click at [1123, 159] on div "الكل" at bounding box center [1126, 152] width 45 height 20
click at [1116, 146] on div "الكل" at bounding box center [1126, 152] width 45 height 20
click at [1145, 148] on div "الكل" at bounding box center [1126, 152] width 45 height 20
click at [1131, 157] on div "الكل" at bounding box center [1126, 152] width 45 height 20
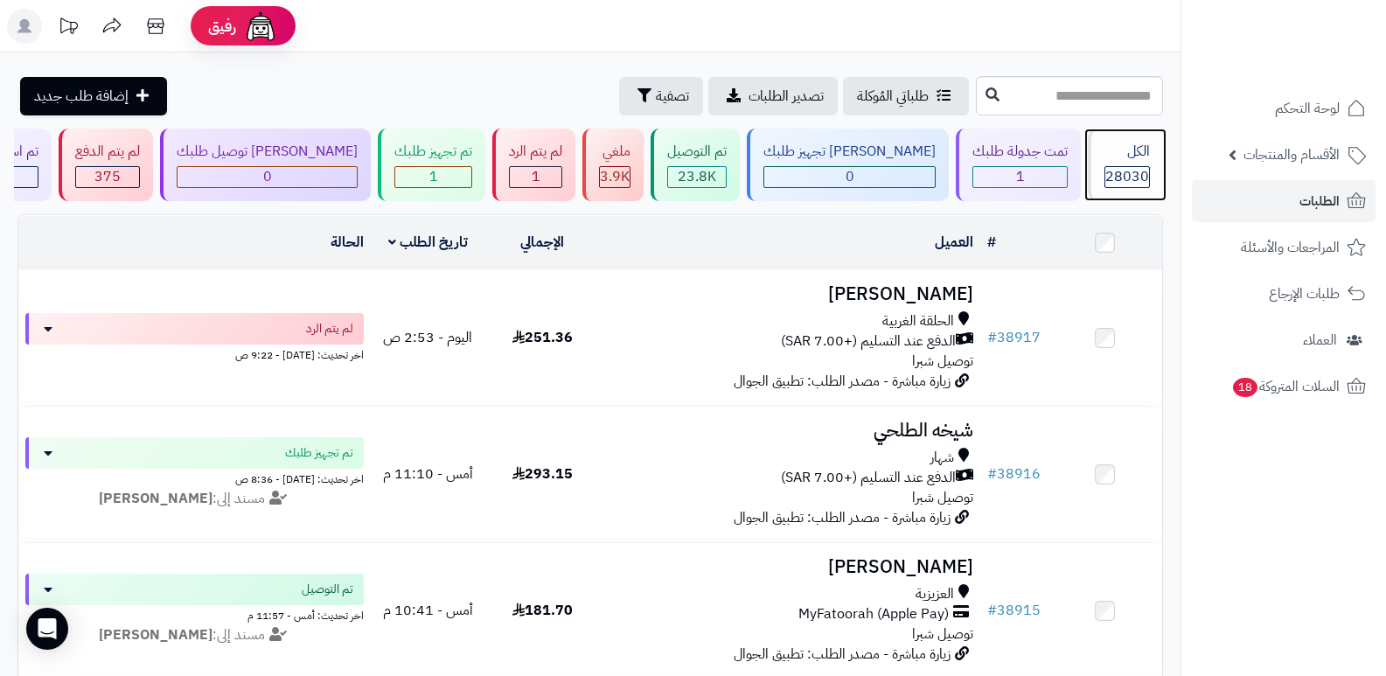
click at [1119, 166] on span "28030" at bounding box center [1127, 176] width 44 height 21
click at [156, 31] on icon at bounding box center [155, 26] width 35 height 35
click at [1327, 209] on span "الطلبات" at bounding box center [1319, 201] width 40 height 24
click at [157, 35] on icon at bounding box center [155, 26] width 35 height 35
click at [1305, 191] on span "الطلبات" at bounding box center [1319, 201] width 40 height 24
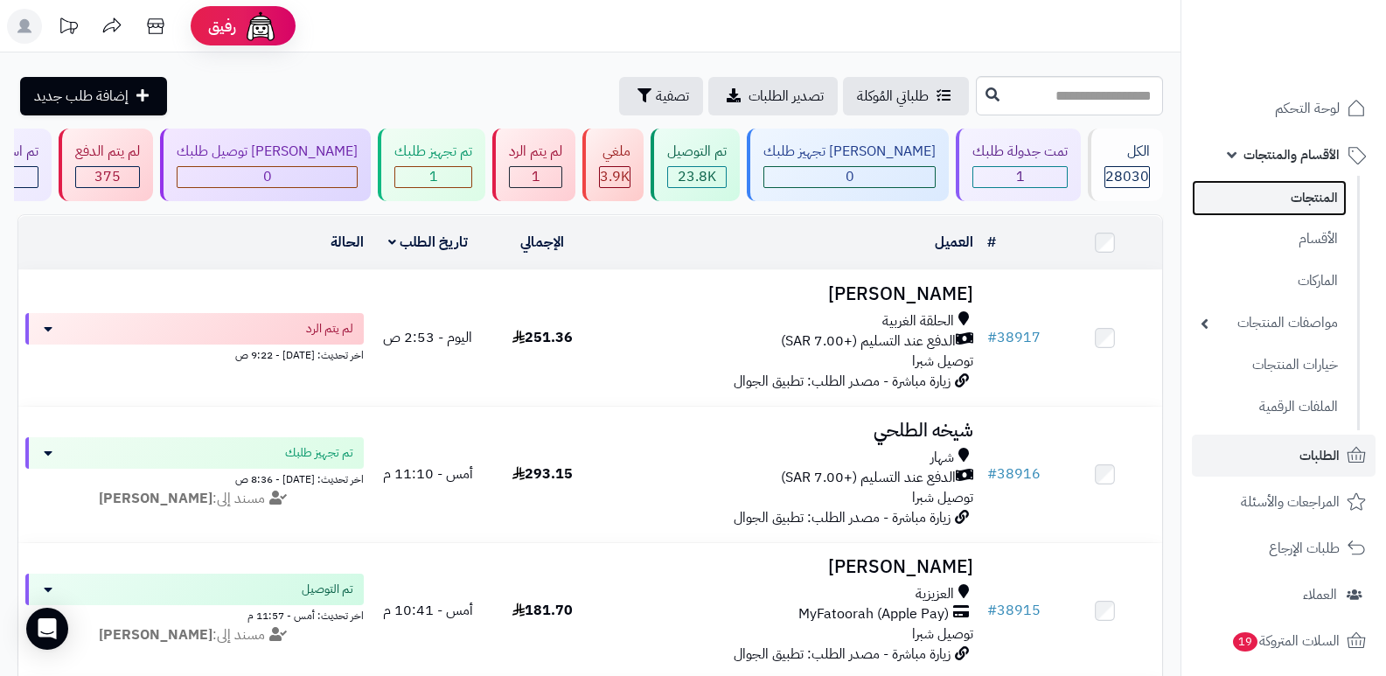
click at [1317, 196] on link "المنتجات" at bounding box center [1269, 198] width 155 height 36
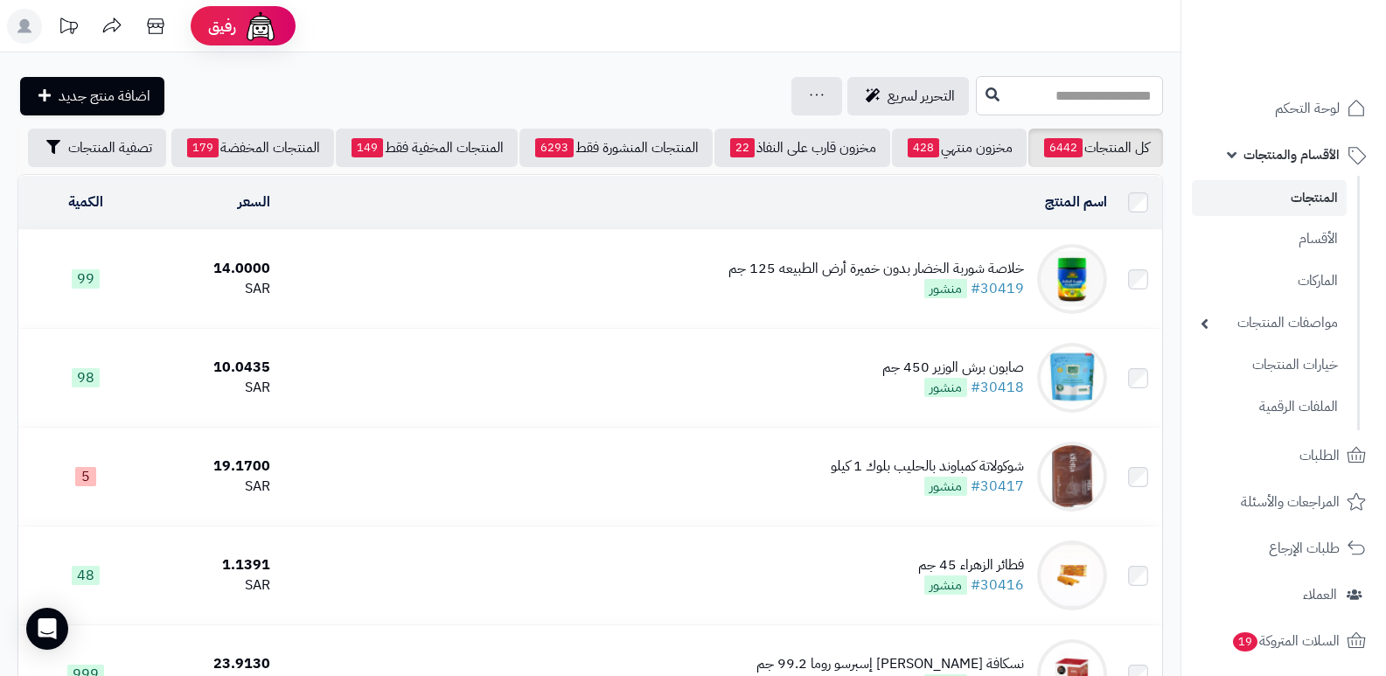
click at [1090, 109] on input "text" at bounding box center [1069, 95] width 187 height 39
type input "*"
type input "**********"
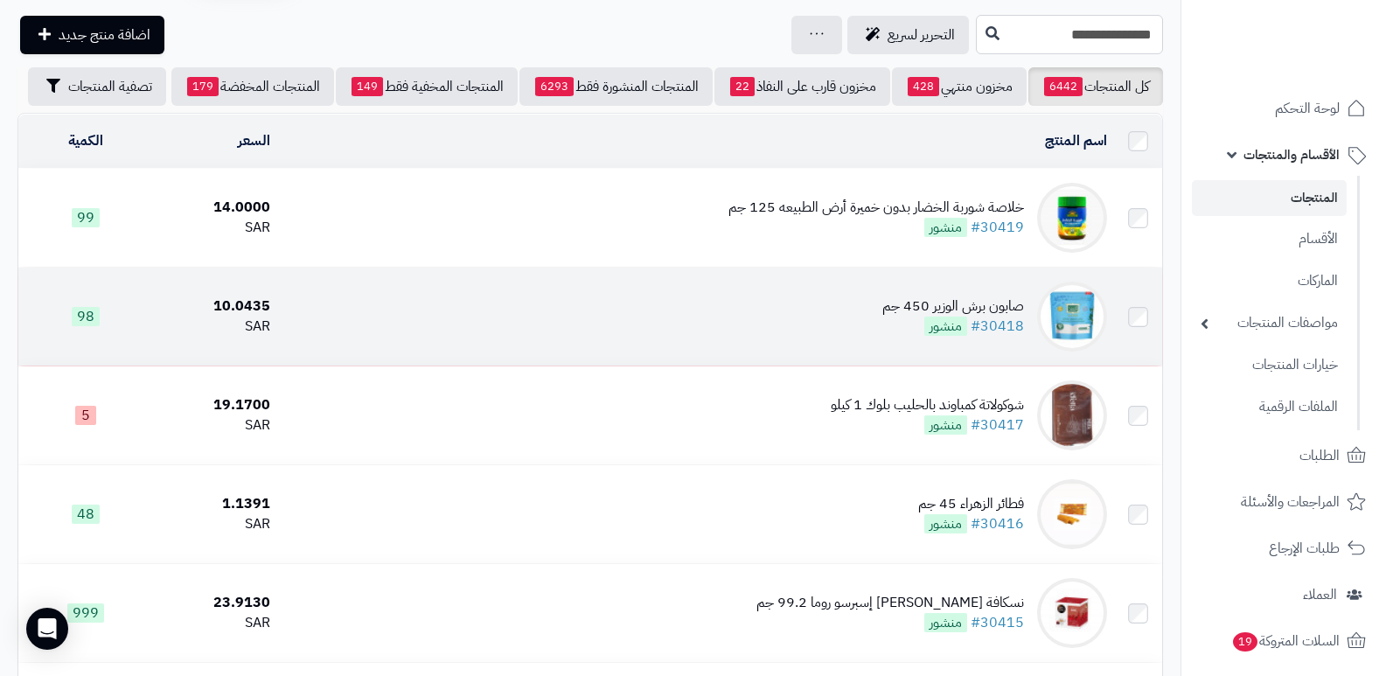
scroll to position [262, 0]
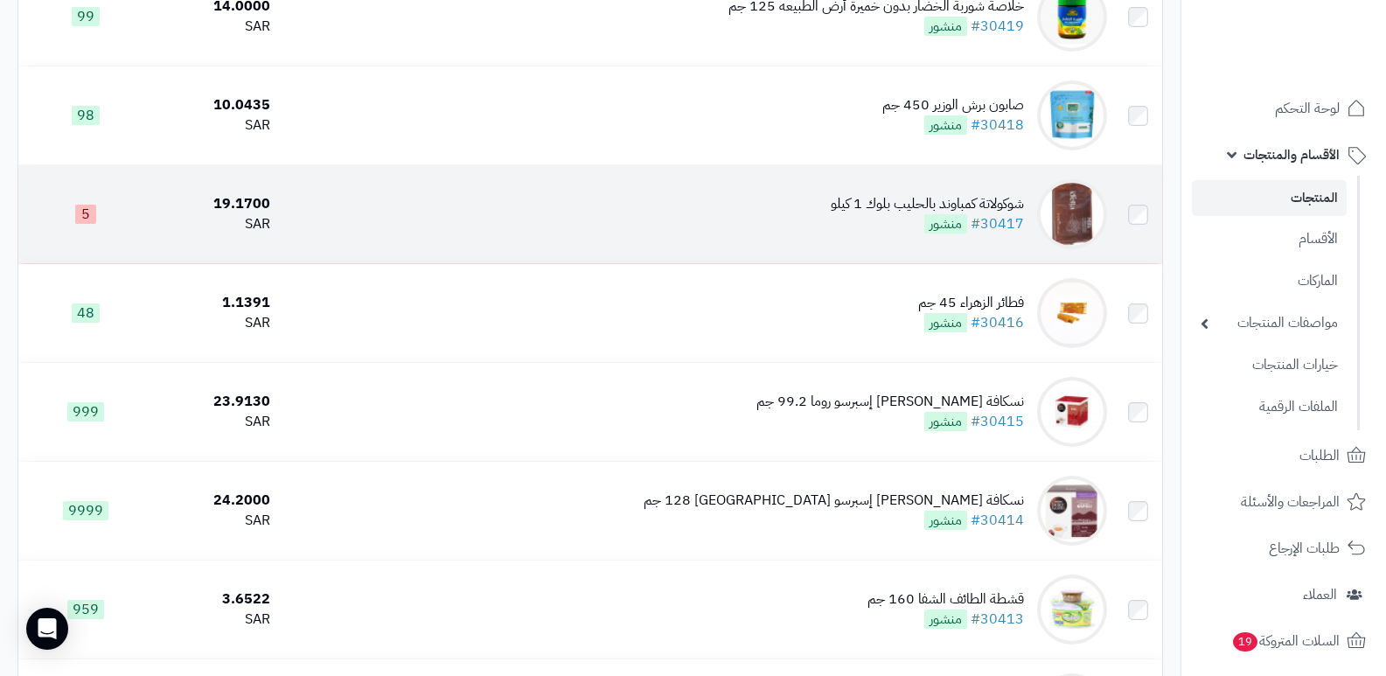
click at [1075, 233] on img at bounding box center [1072, 214] width 70 height 70
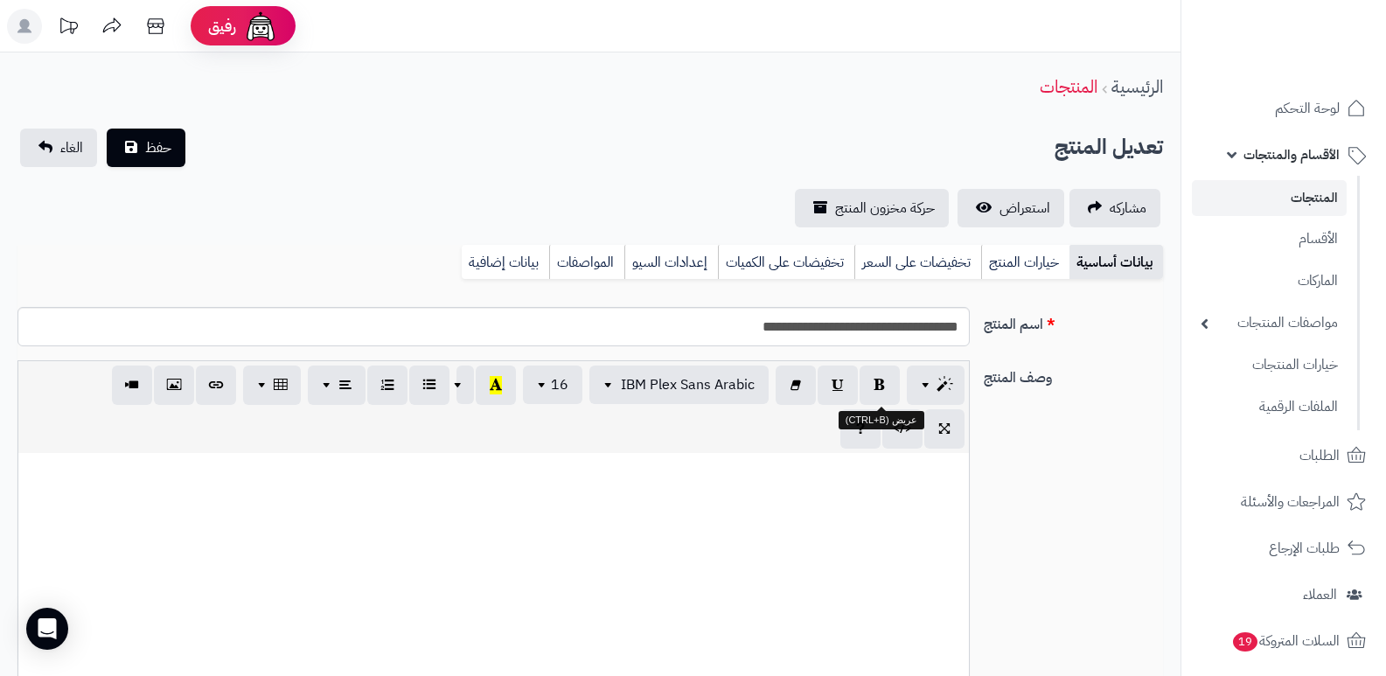
select select
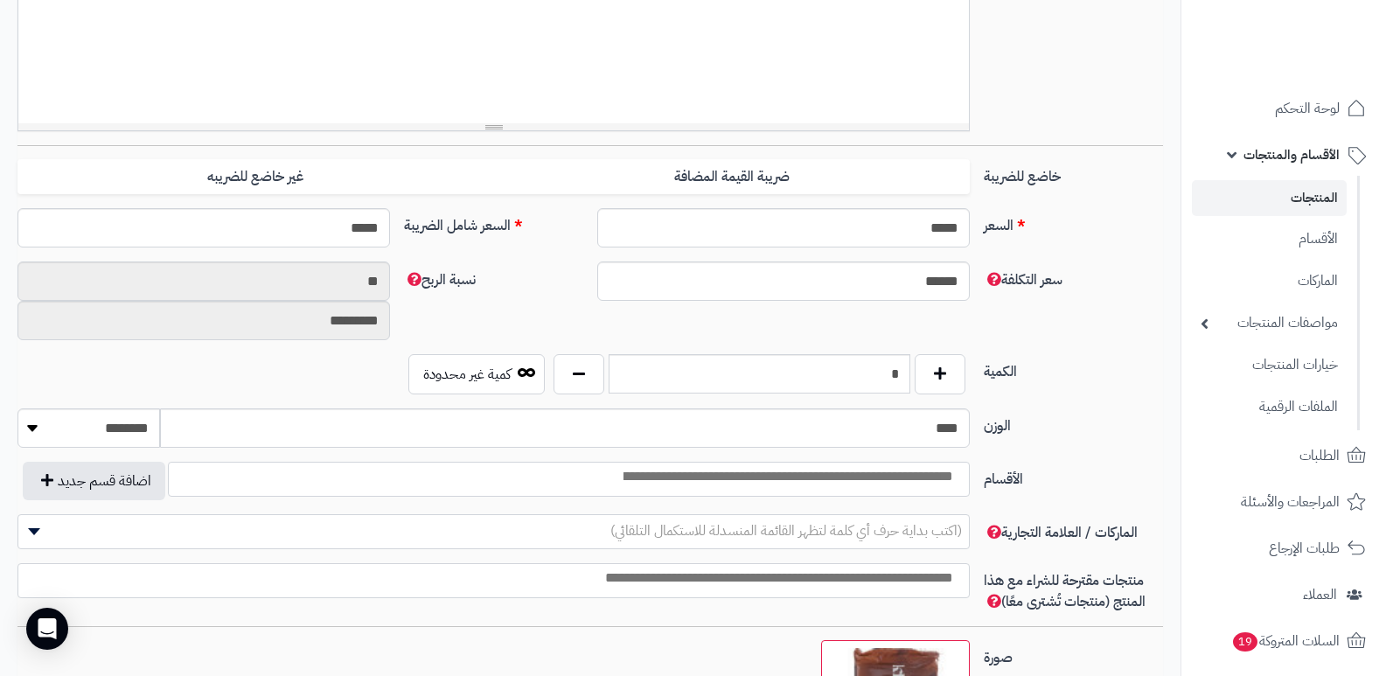
scroll to position [350, 0]
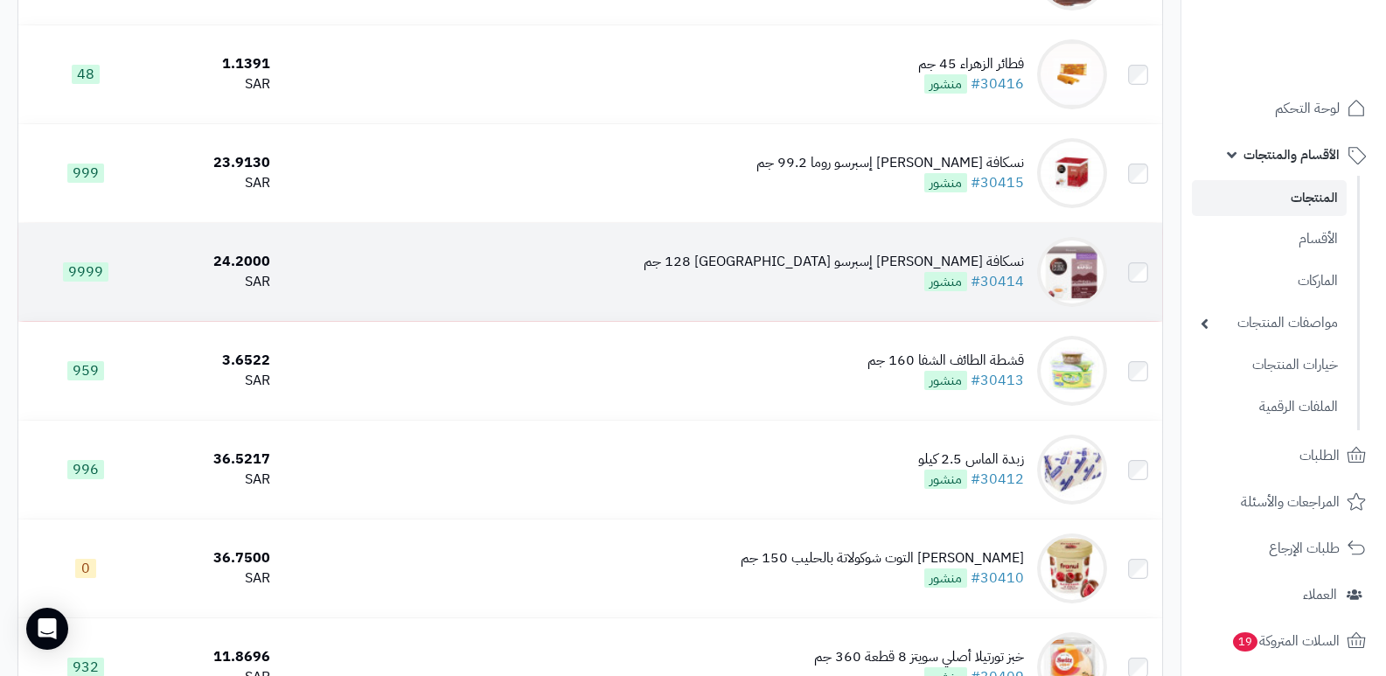
scroll to position [525, 0]
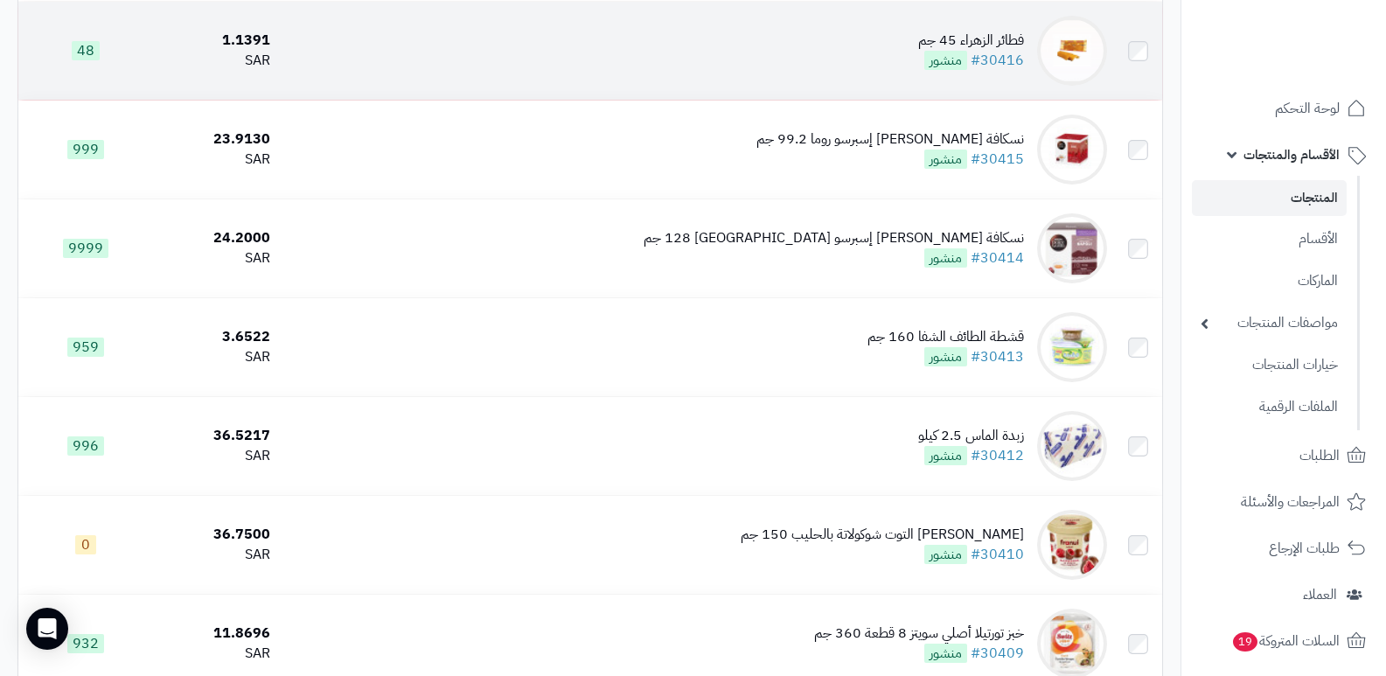
click at [1061, 44] on img at bounding box center [1072, 51] width 70 height 70
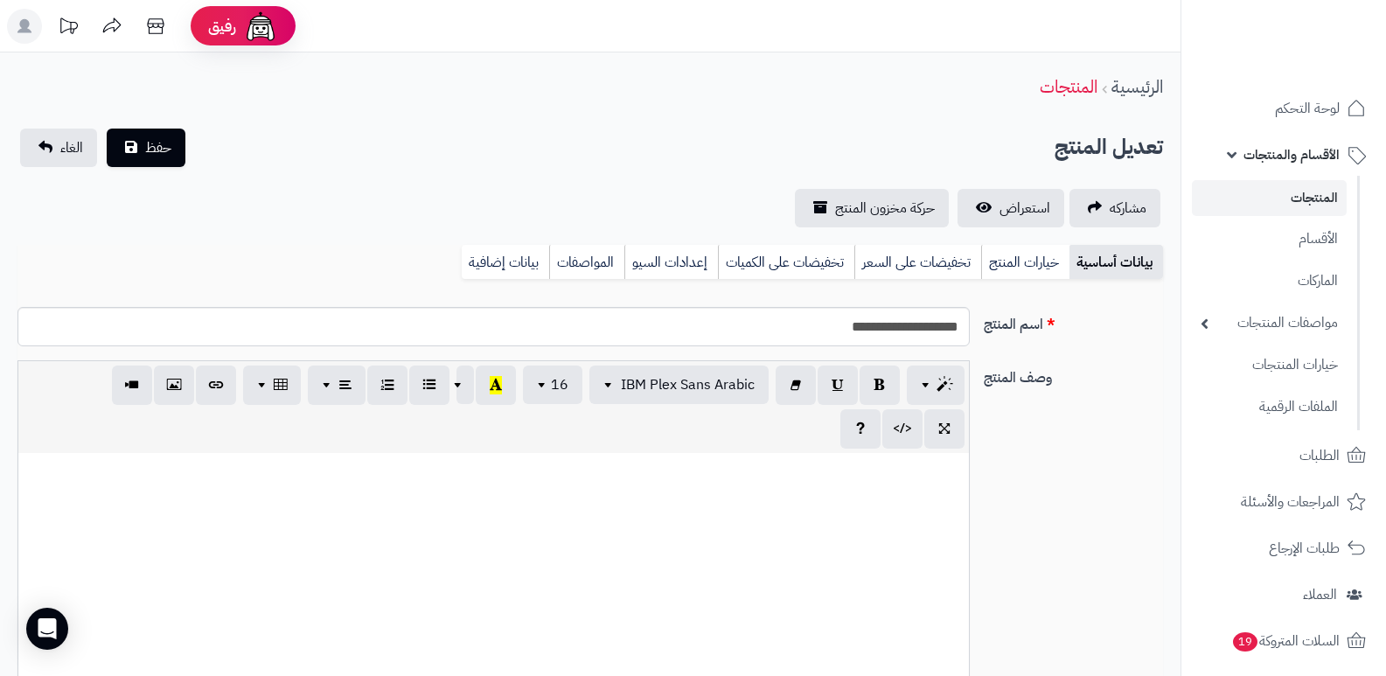
select select
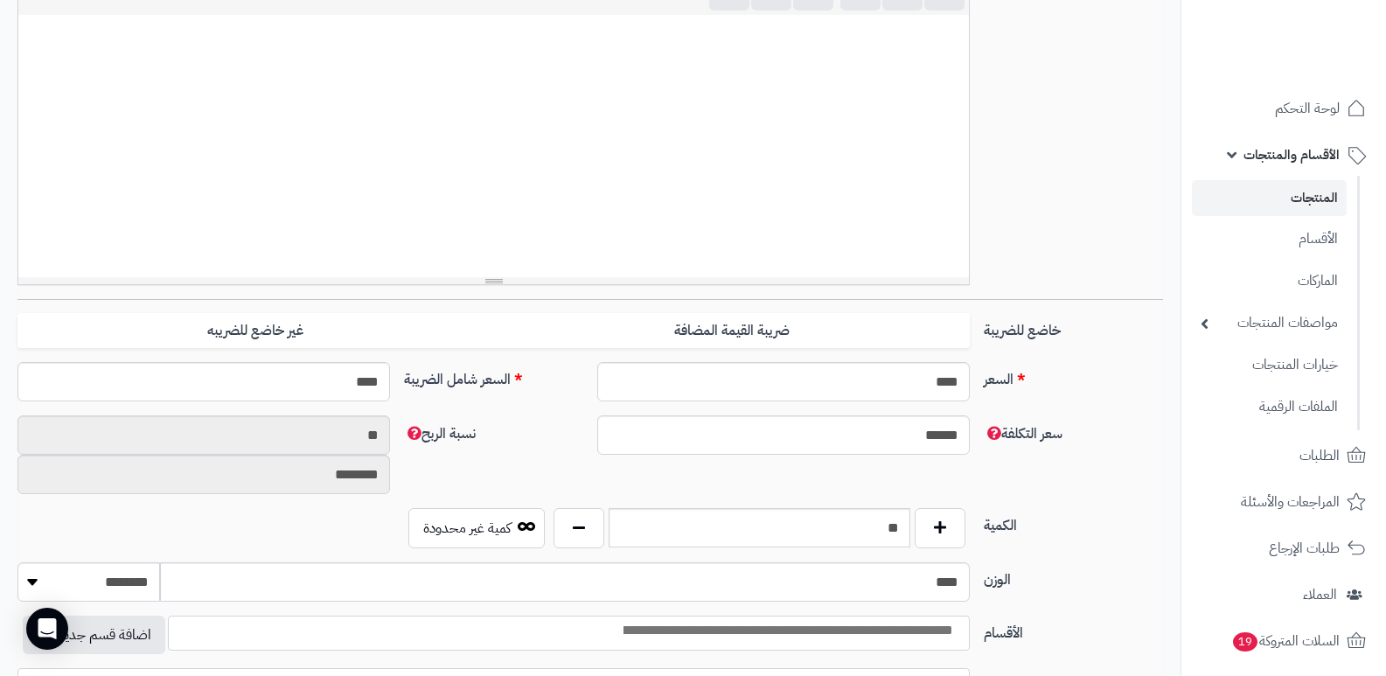
scroll to position [262, 0]
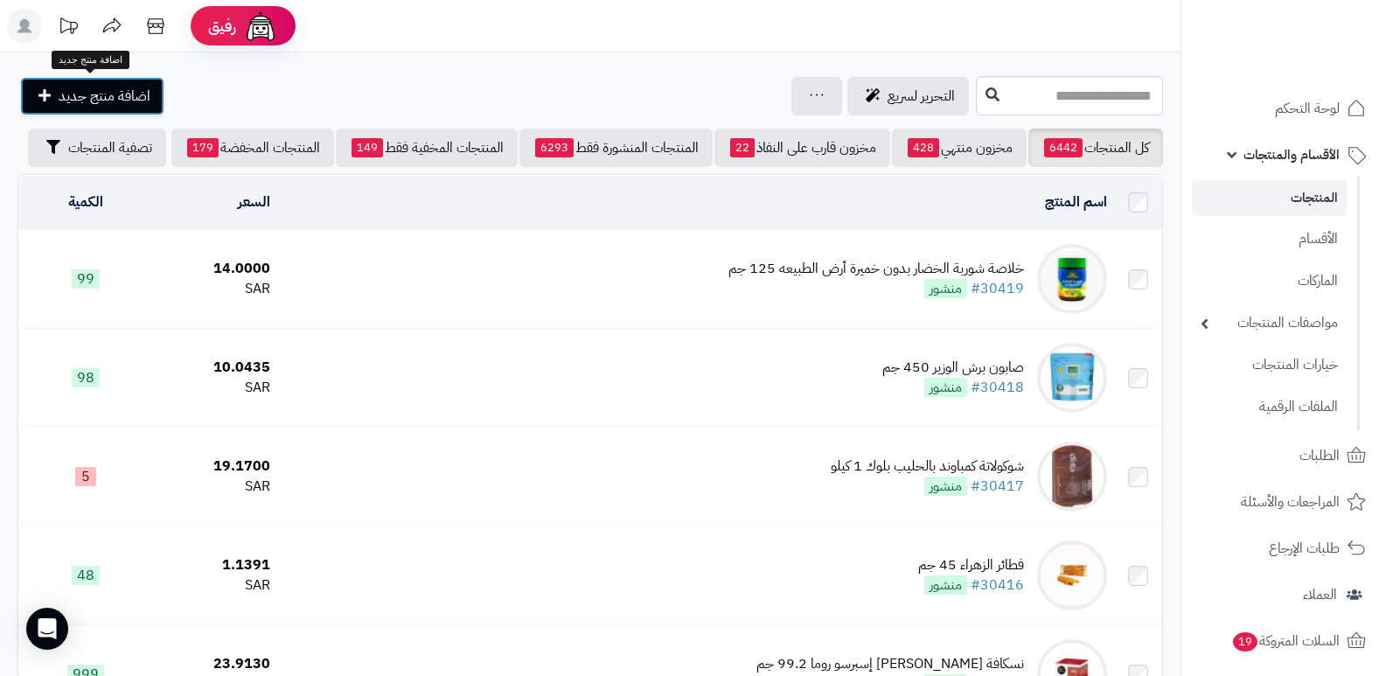
click at [125, 92] on span "اضافة منتج جديد" at bounding box center [105, 96] width 92 height 21
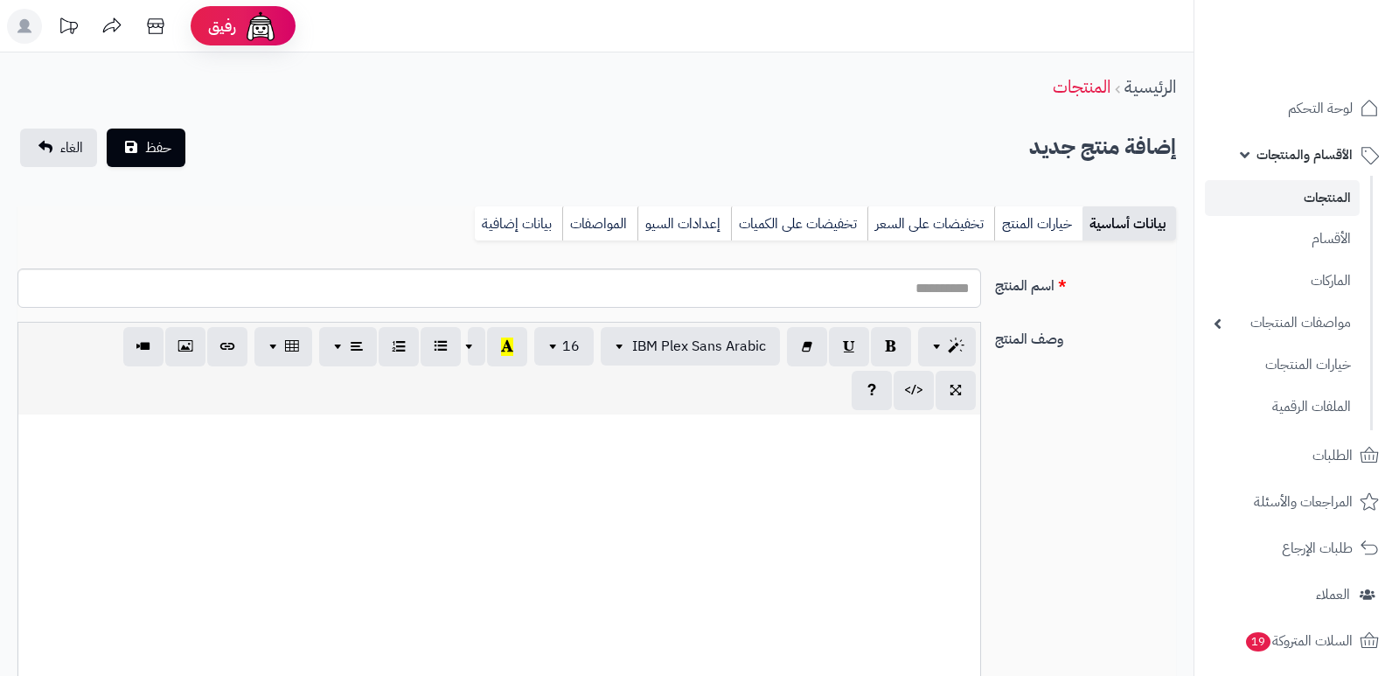
select select
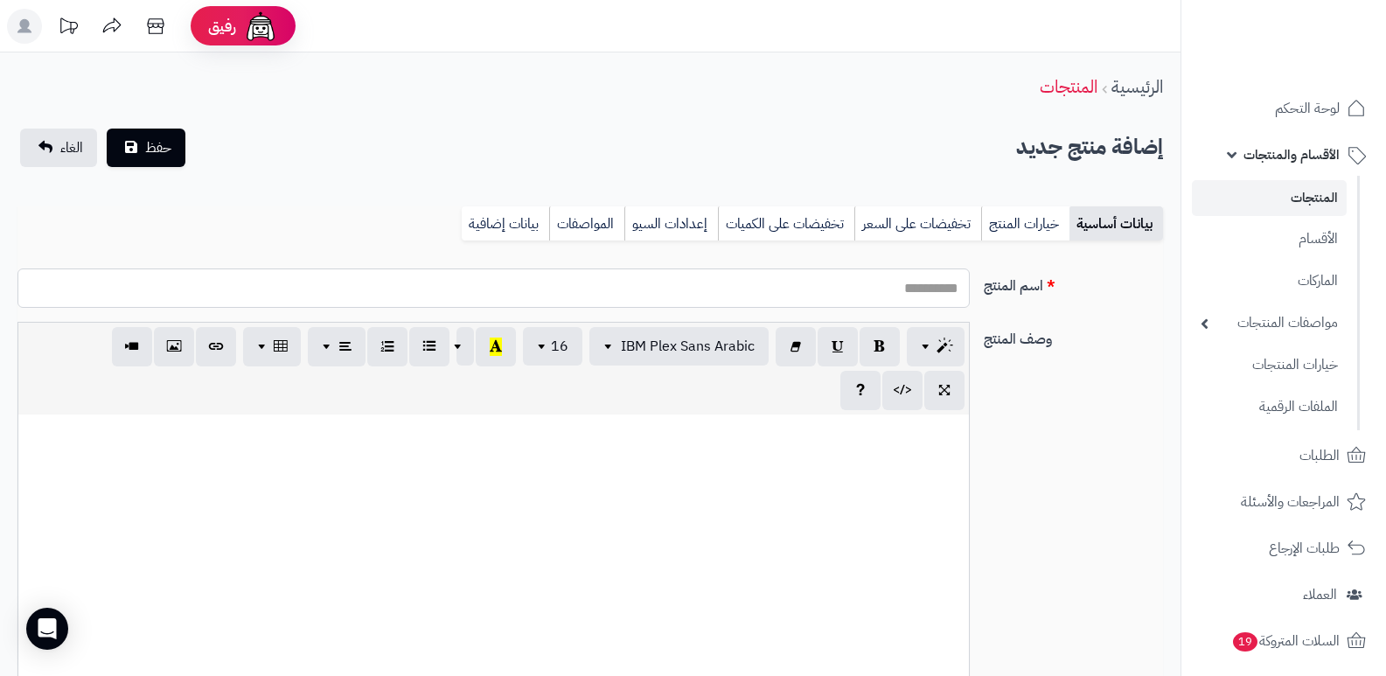
click at [846, 292] on input "اسم المنتج" at bounding box center [493, 287] width 952 height 39
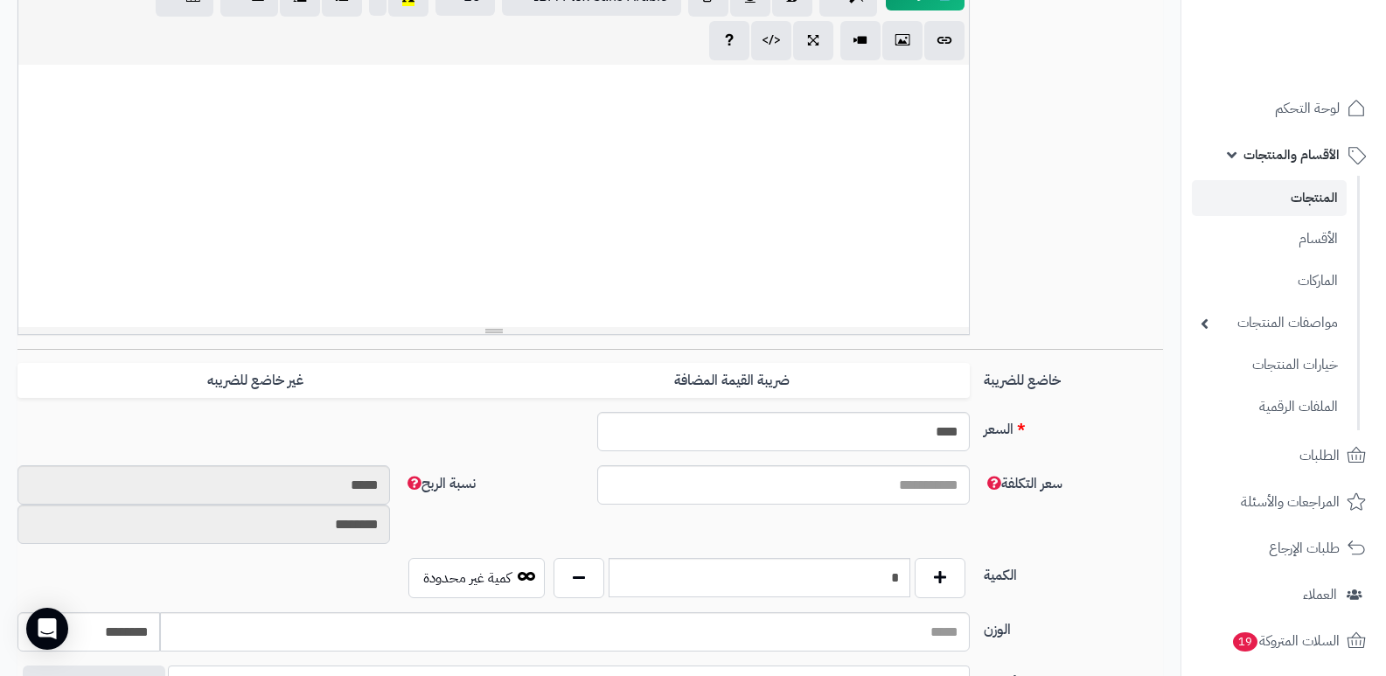
scroll to position [525, 0]
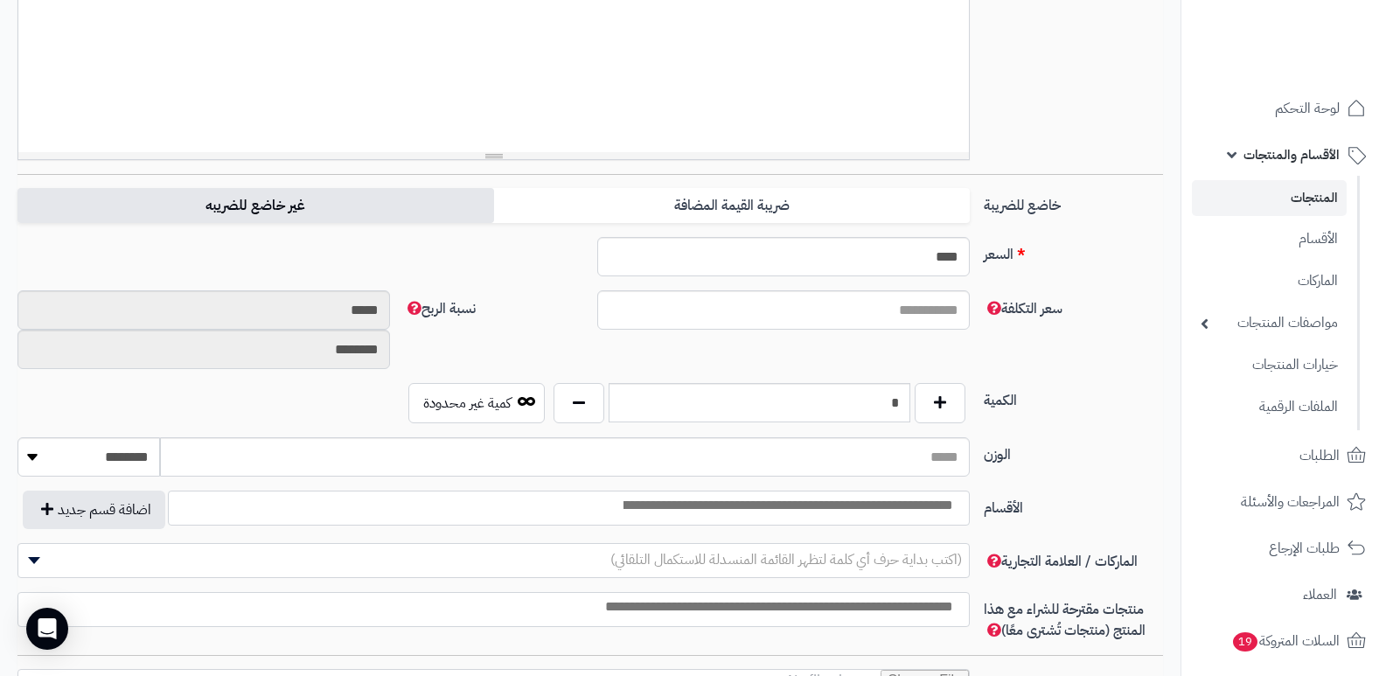
type input "**********"
click at [320, 215] on label "غير خاضع للضريبه" at bounding box center [255, 206] width 476 height 36
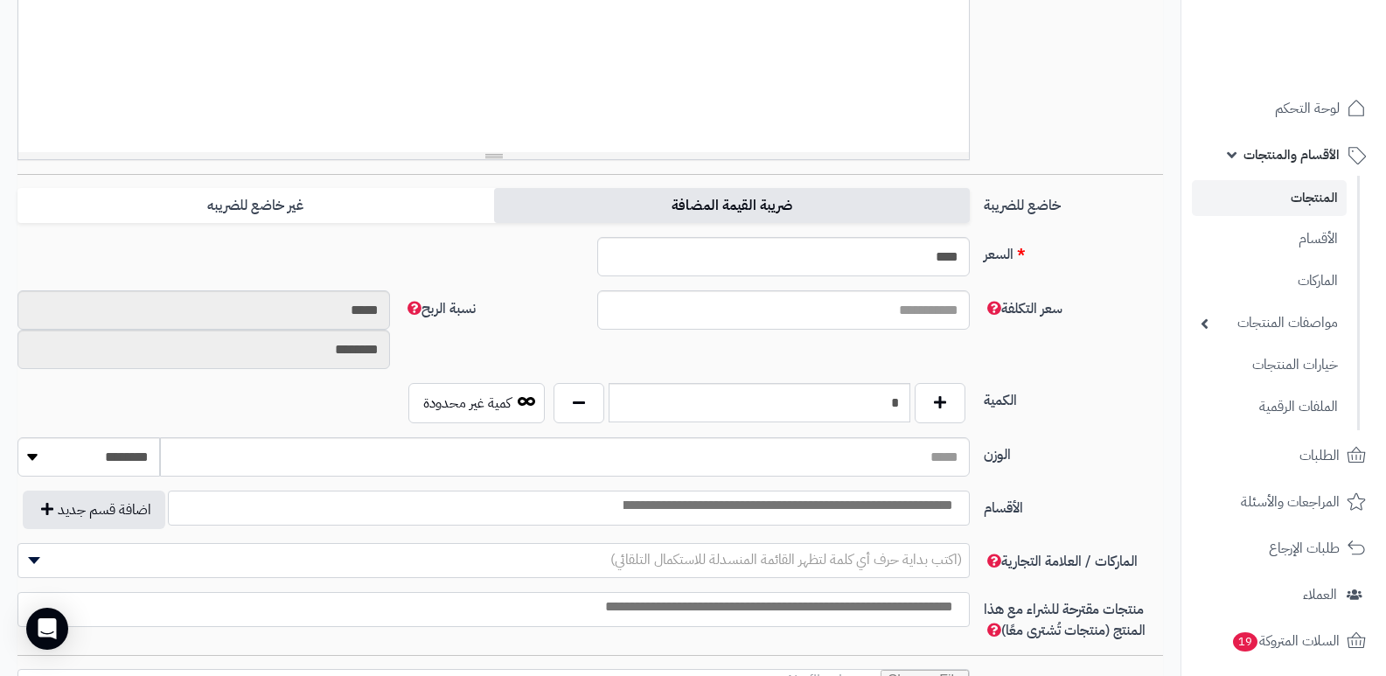
click at [716, 198] on label "ضريبة القيمة المضافة" at bounding box center [732, 206] width 476 height 36
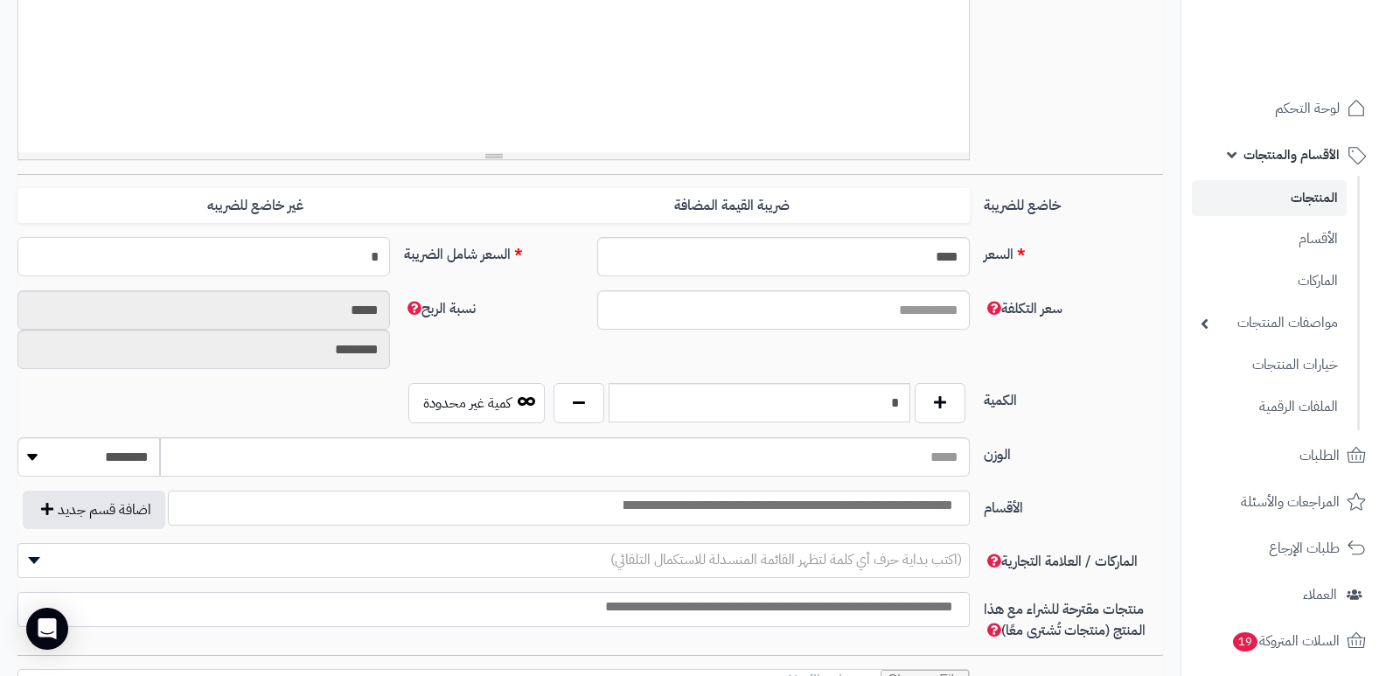
click at [344, 264] on input "*" at bounding box center [203, 256] width 372 height 39
type input "**"
type input "**********"
type input "*****"
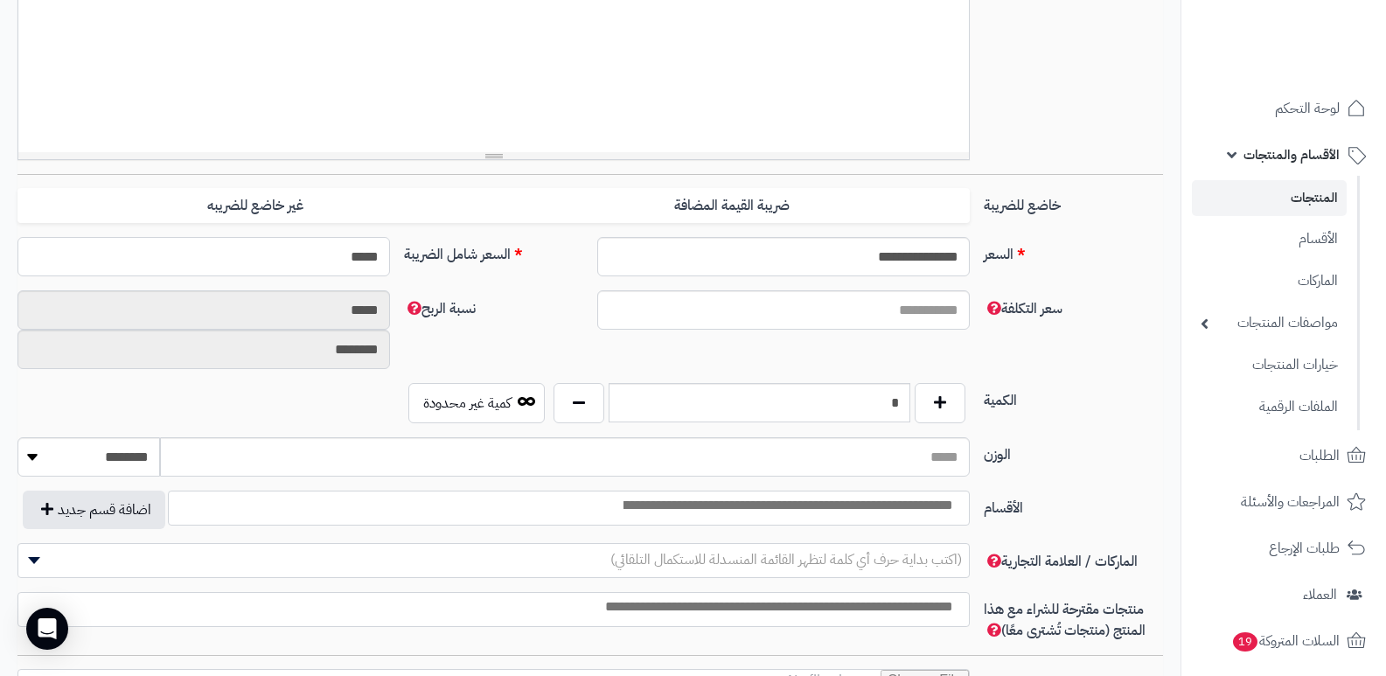
type input "**********"
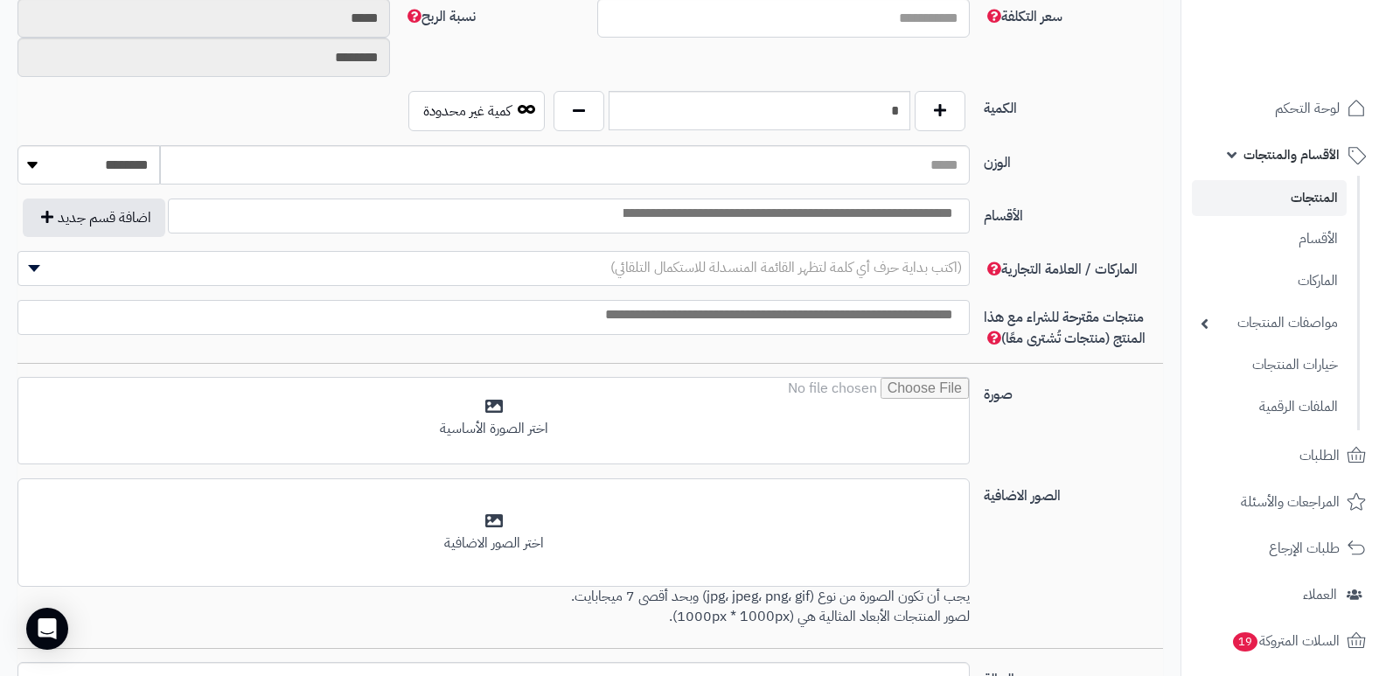
scroll to position [993, 0]
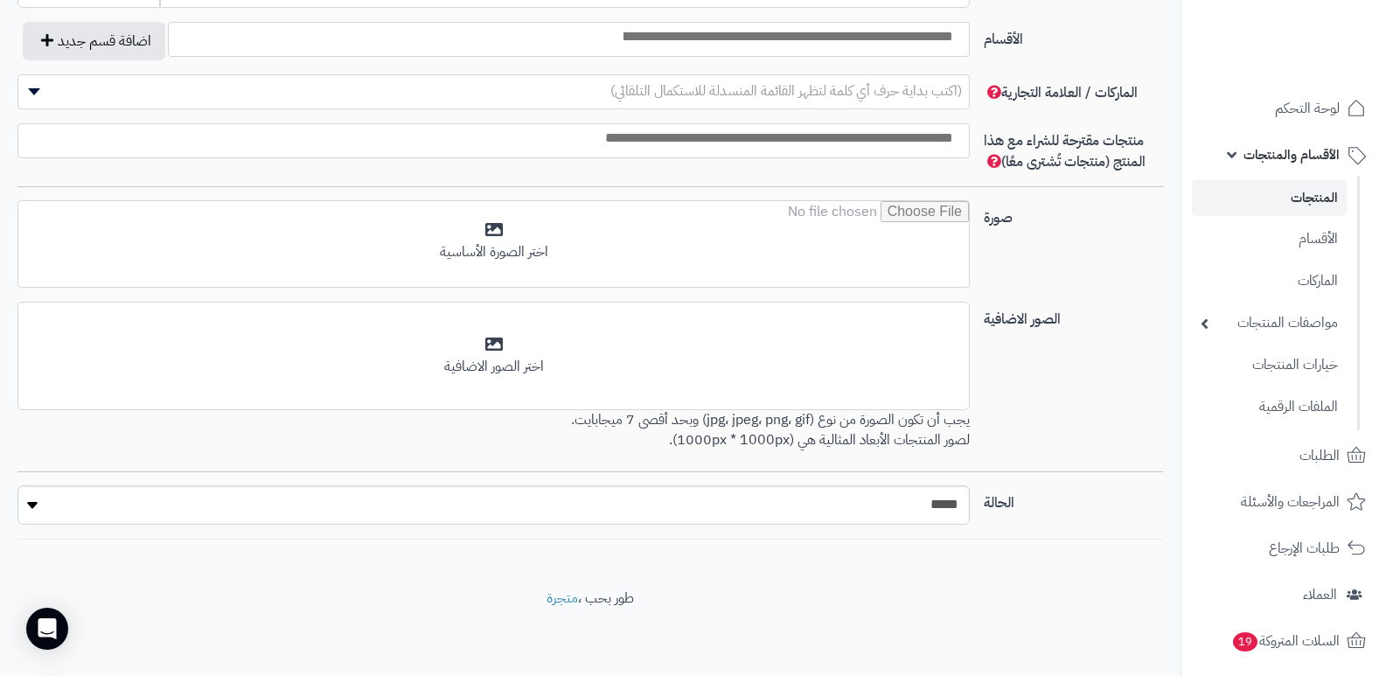
type input "*****"
click at [911, 501] on select "***** ****" at bounding box center [493, 504] width 952 height 39
click at [17, 485] on select "***** ****" at bounding box center [493, 504] width 952 height 39
click at [1067, 388] on div "الصور الاضافية أضف الصور الاضافية اختر الصور الاضافية يجب أن تكون الصورة من نوع…" at bounding box center [589, 387] width 1159 height 170
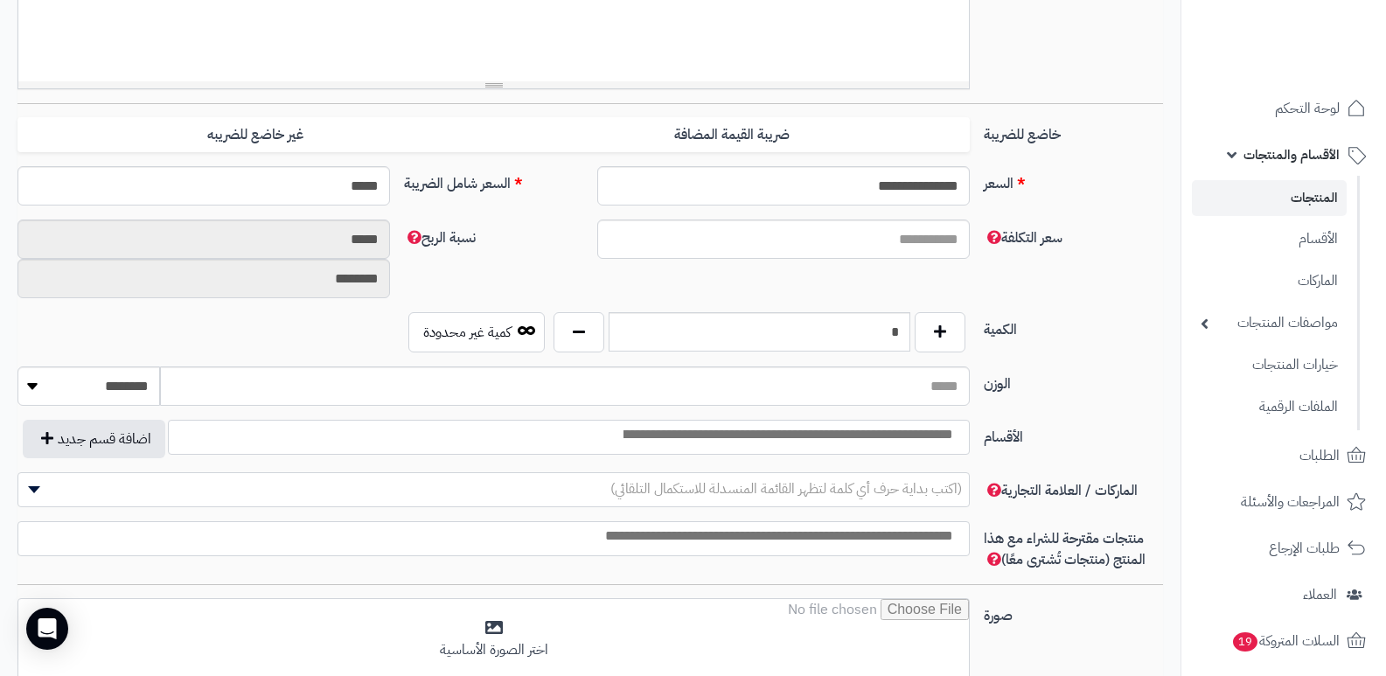
scroll to position [731, 0]
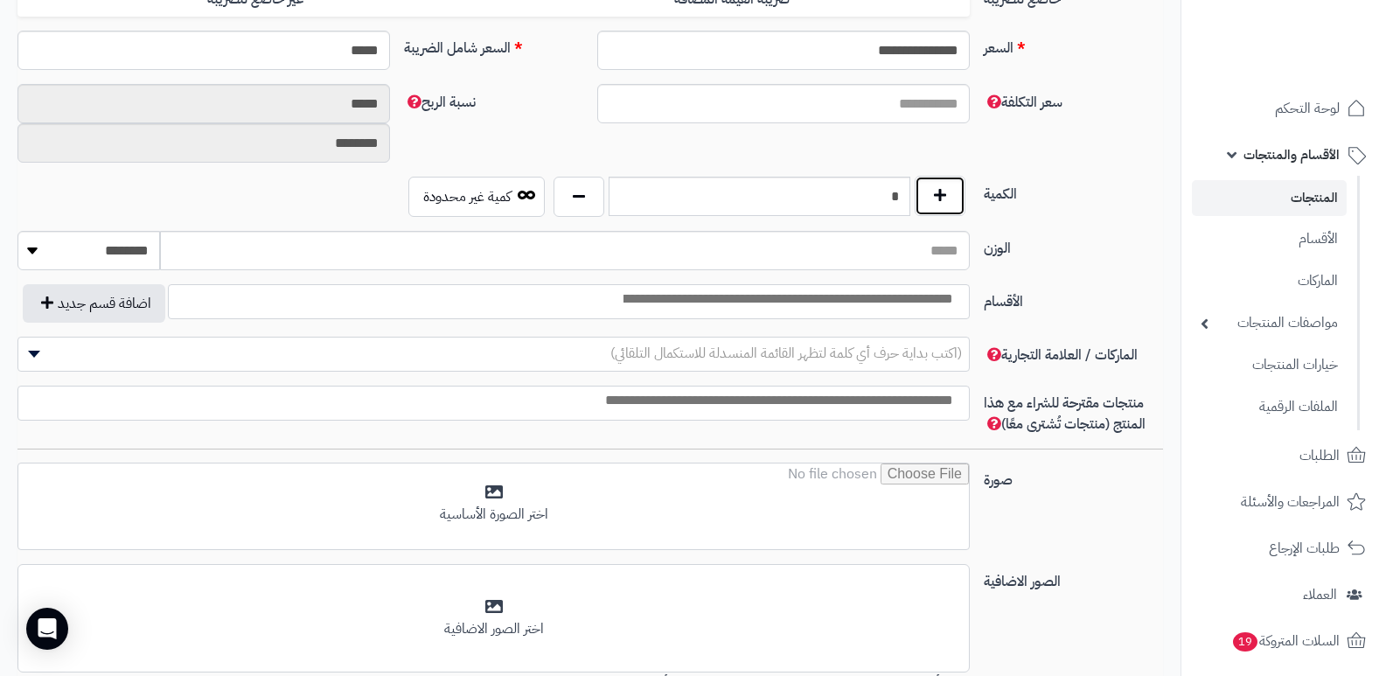
click at [952, 198] on button "button" at bounding box center [940, 196] width 51 height 40
click at [950, 198] on button "button" at bounding box center [940, 196] width 51 height 40
type input "*"
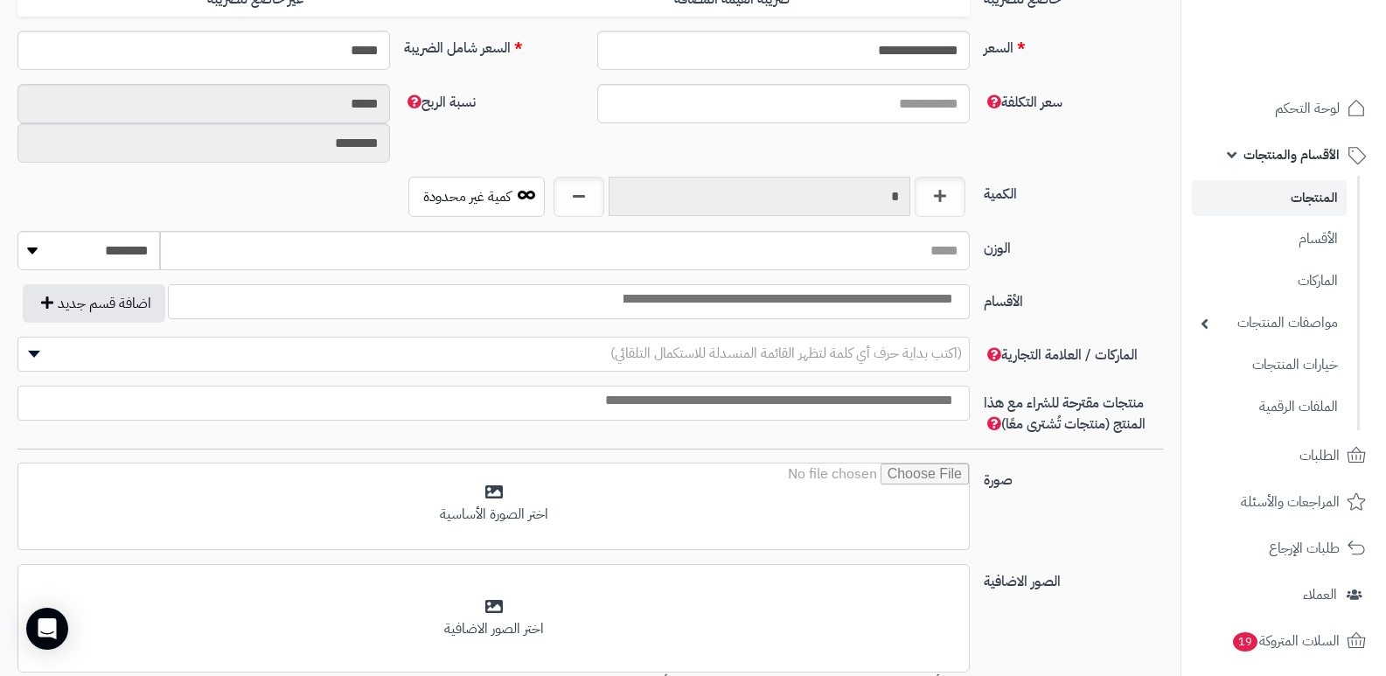
click at [885, 200] on input "*" at bounding box center [760, 196] width 302 height 39
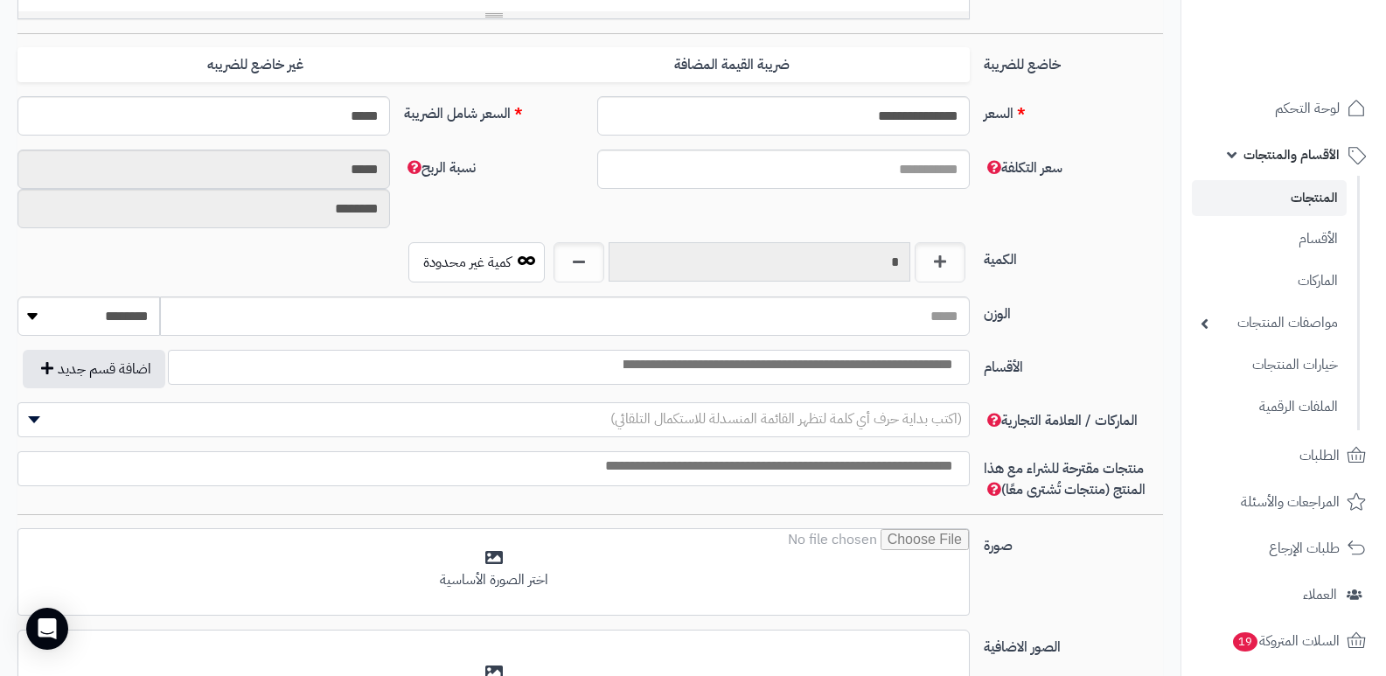
scroll to position [556, 0]
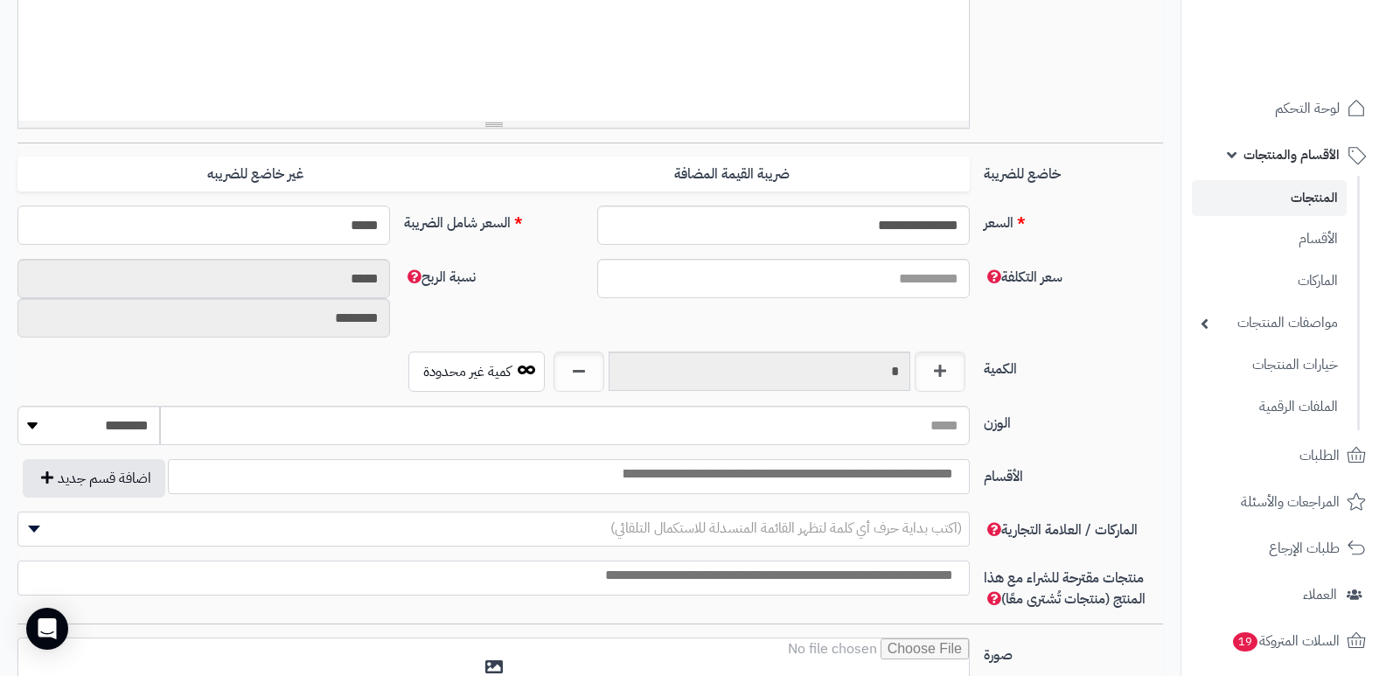
click at [316, 229] on input "*****" at bounding box center [203, 224] width 372 height 39
type input "*****"
type input "**********"
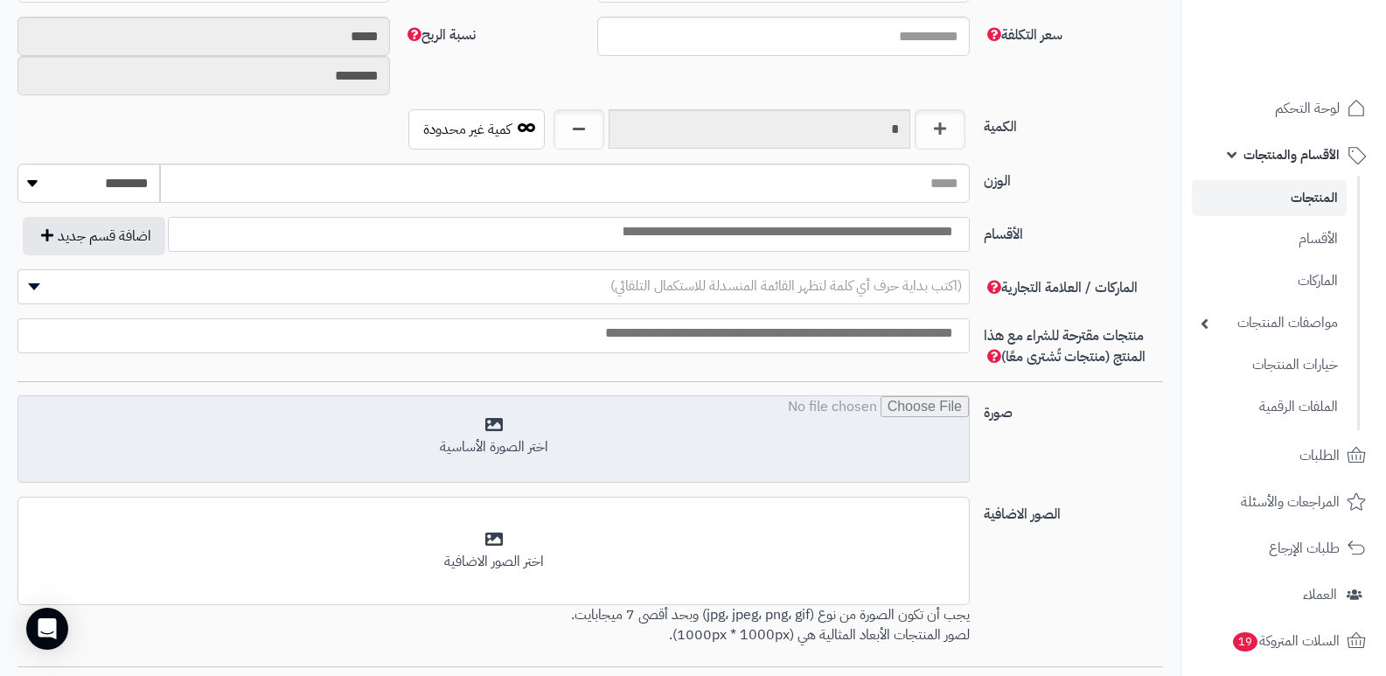
scroll to position [644, 0]
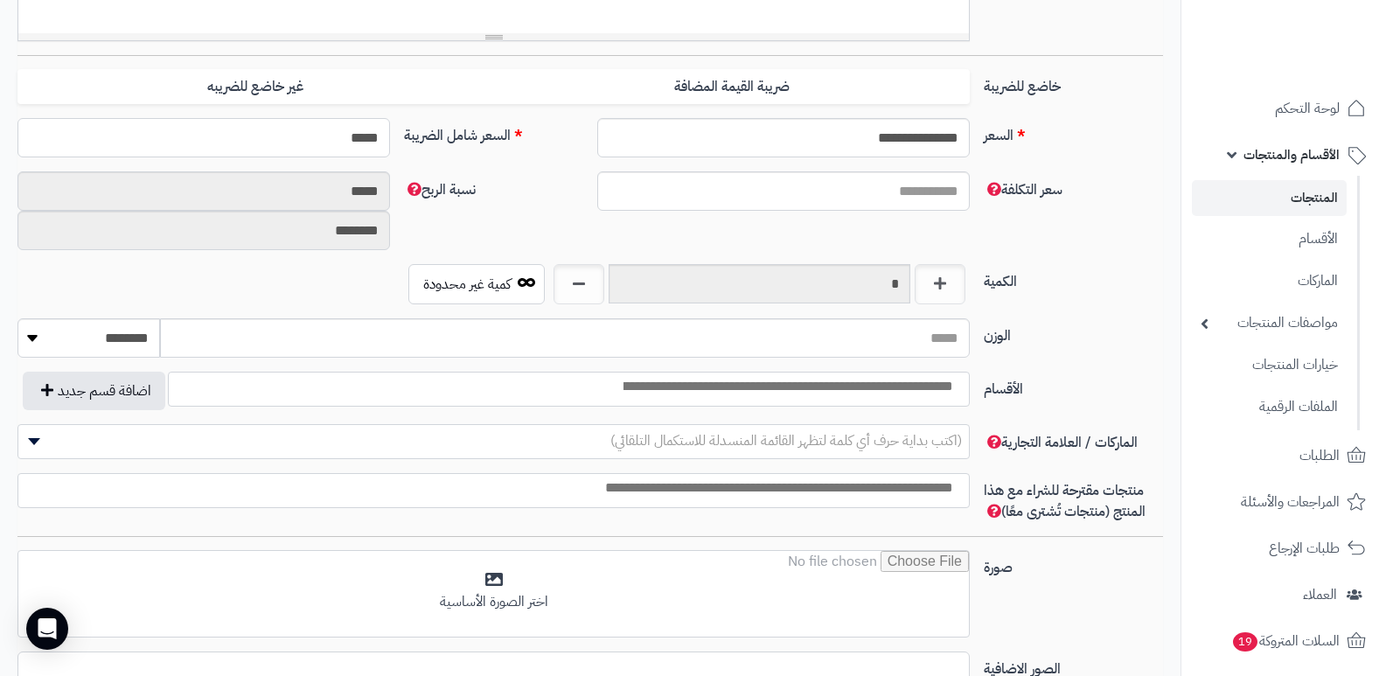
type input "*****"
click at [813, 289] on input "*" at bounding box center [760, 283] width 302 height 39
click at [767, 282] on input "text" at bounding box center [760, 283] width 302 height 39
type input "***"
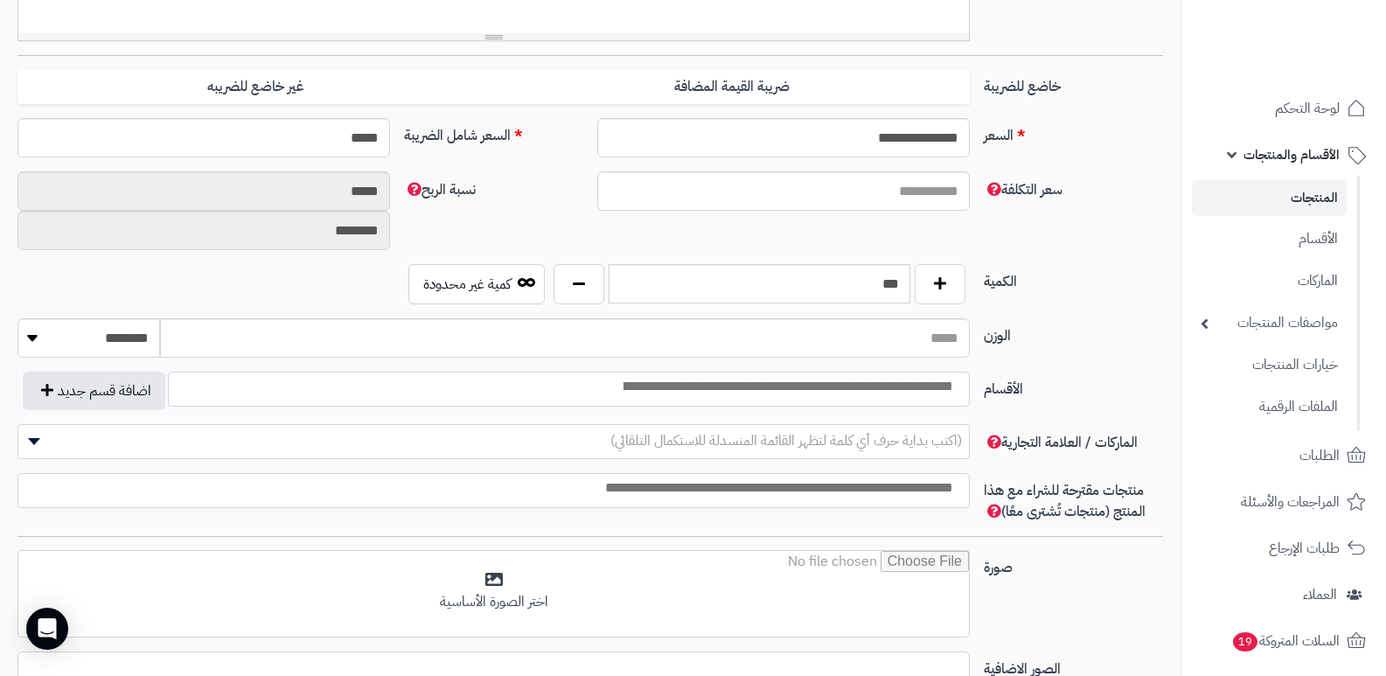
click at [1125, 341] on label "الوزن" at bounding box center [1073, 332] width 193 height 28
click at [970, 341] on input "الوزن" at bounding box center [565, 337] width 810 height 39
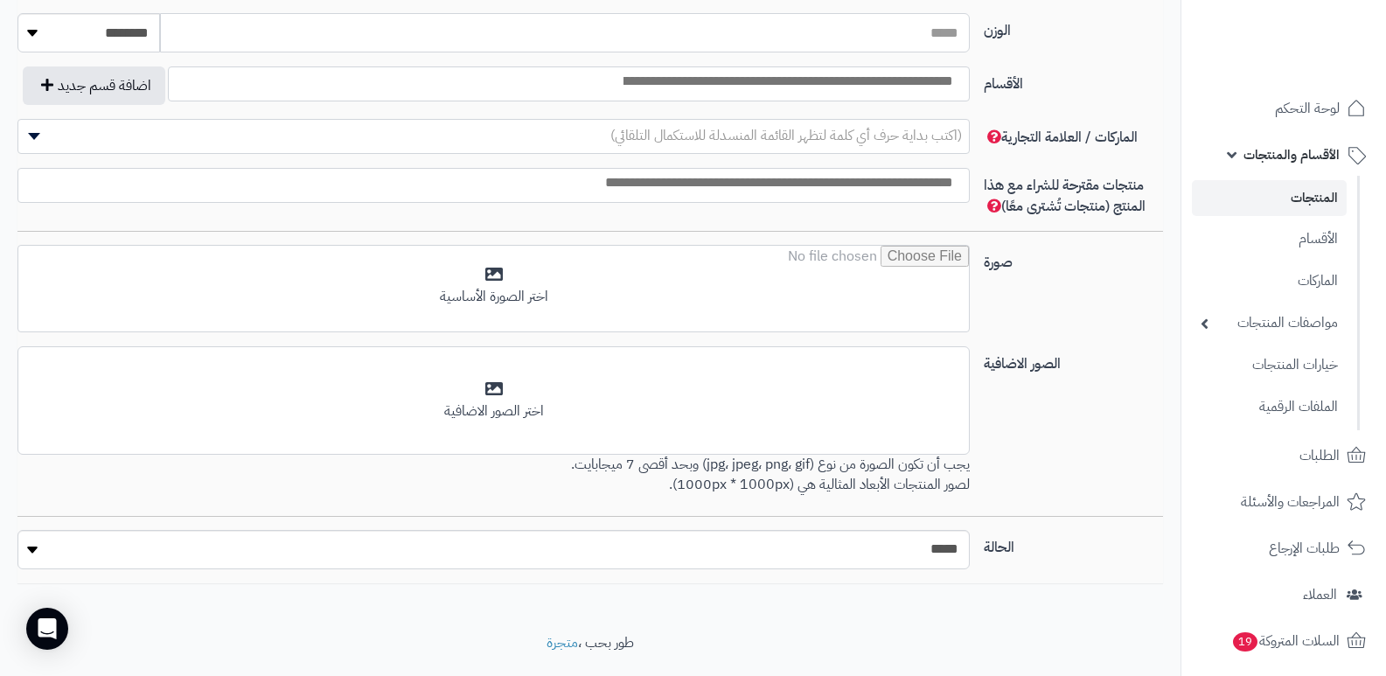
scroll to position [962, 0]
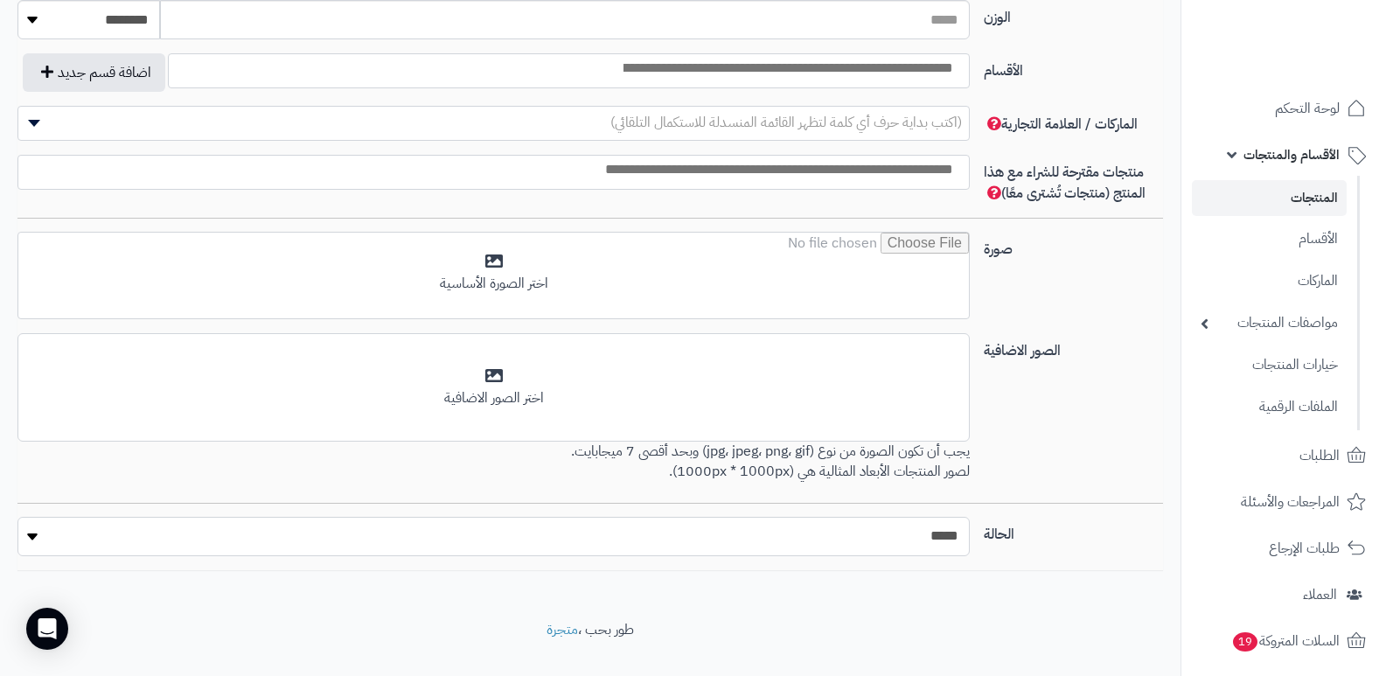
click at [869, 532] on select "***** ****" at bounding box center [493, 536] width 952 height 39
select select "*"
click at [17, 517] on select "***** ****" at bounding box center [493, 536] width 952 height 39
click at [1132, 423] on div "الصور الاضافية أضف الصور الاضافية اختر الصور الاضافية يجب أن تكون الصورة من نوع…" at bounding box center [589, 418] width 1159 height 170
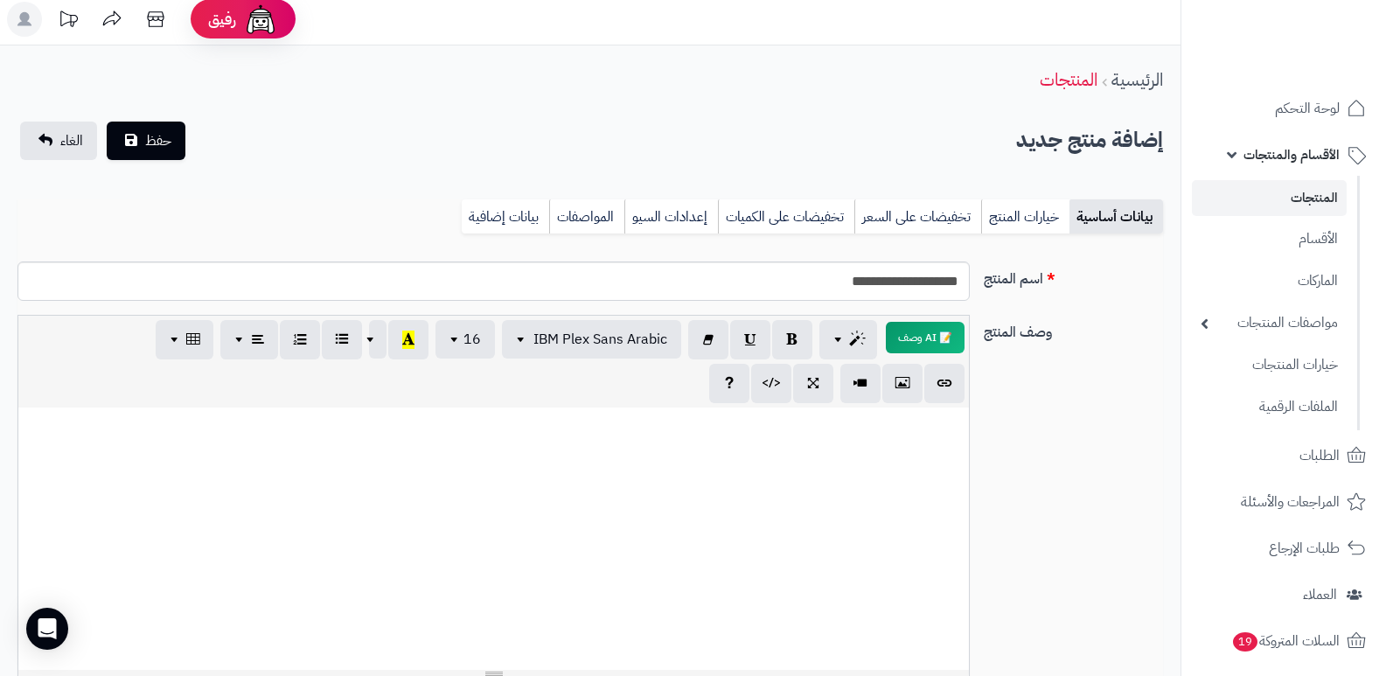
scroll to position [0, 0]
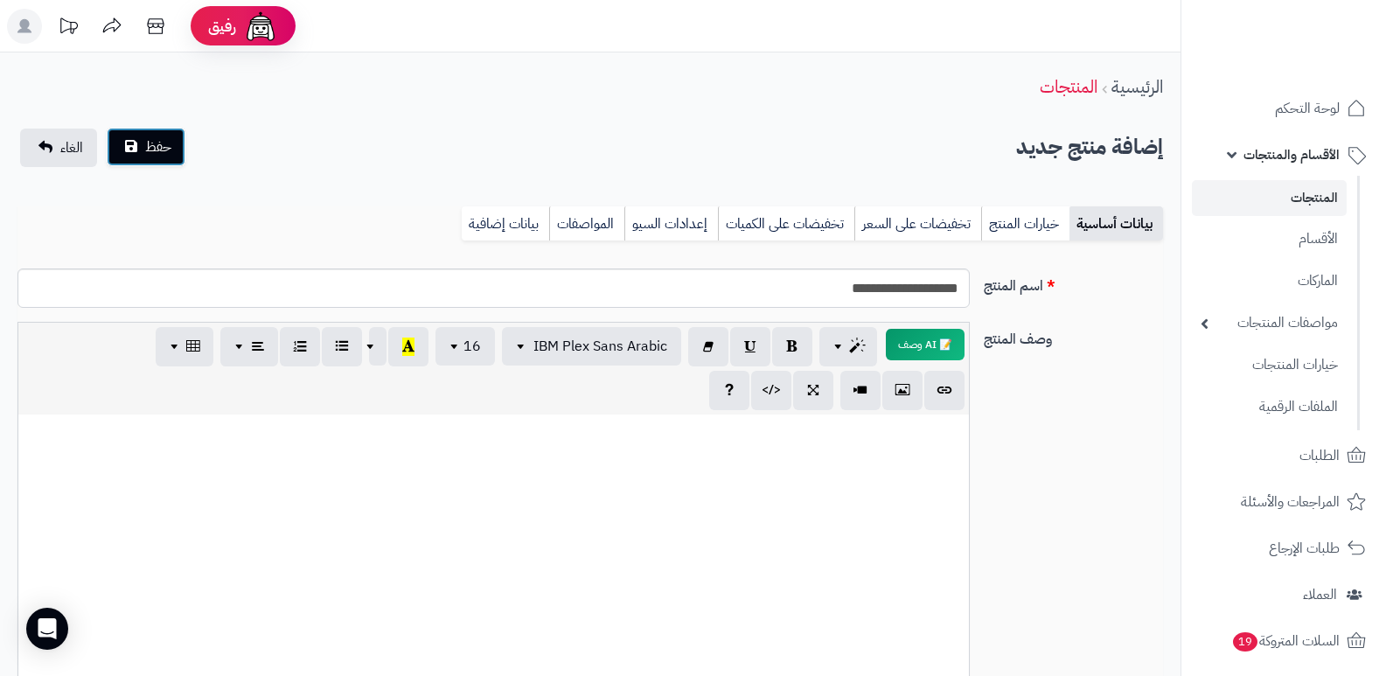
click at [174, 163] on button "حفظ" at bounding box center [146, 147] width 79 height 38
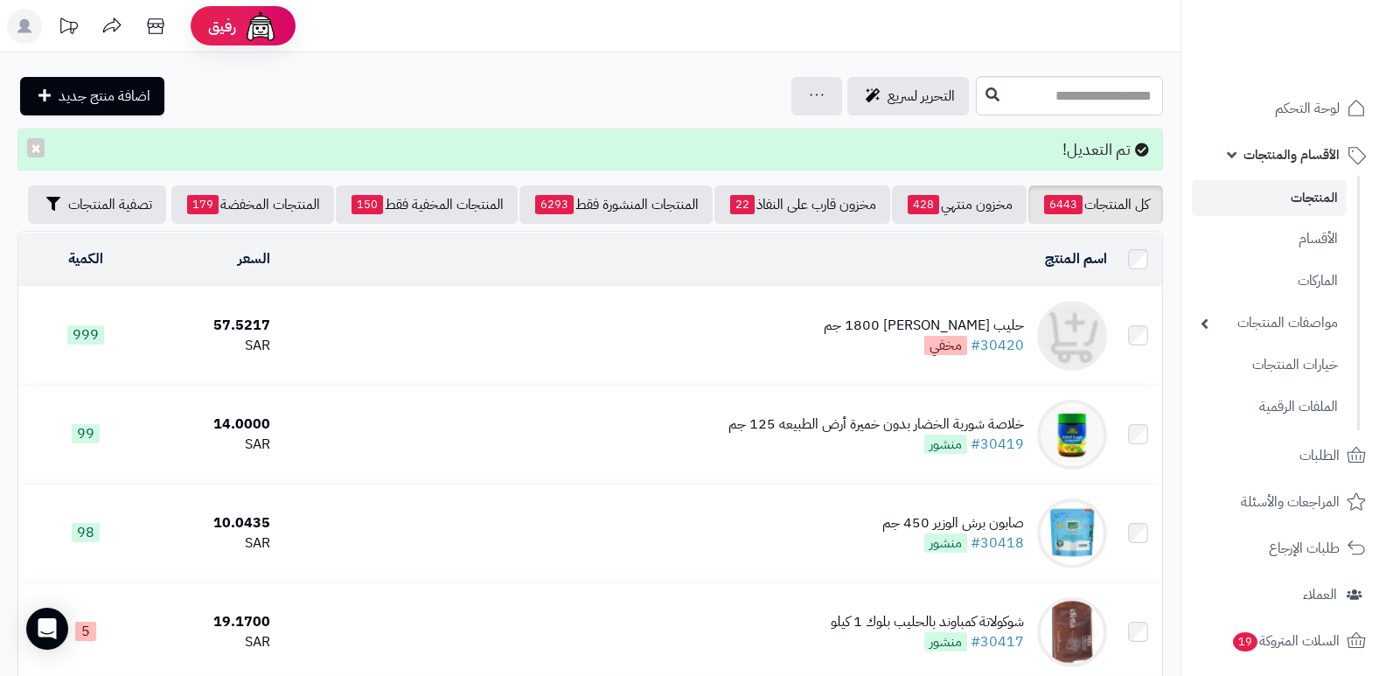
click at [999, 336] on div "حليب [PERSON_NAME] 1800 جم" at bounding box center [924, 326] width 200 height 20
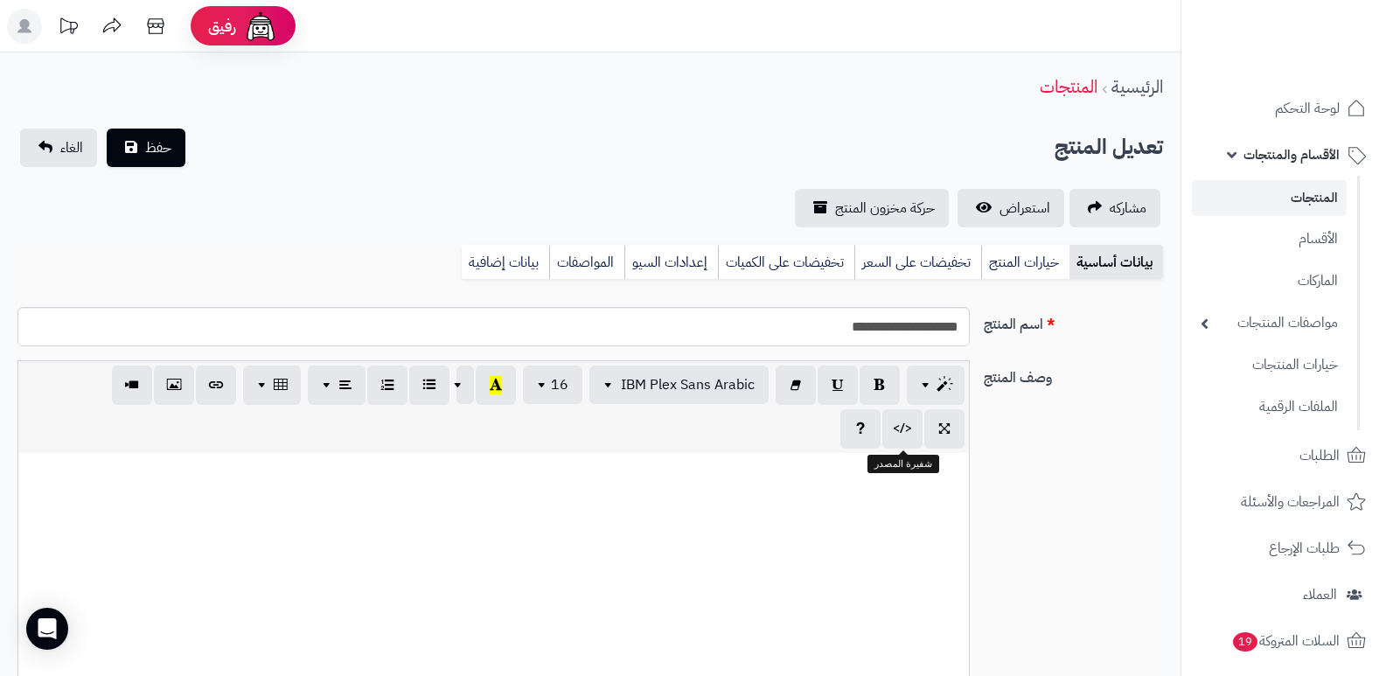
select select
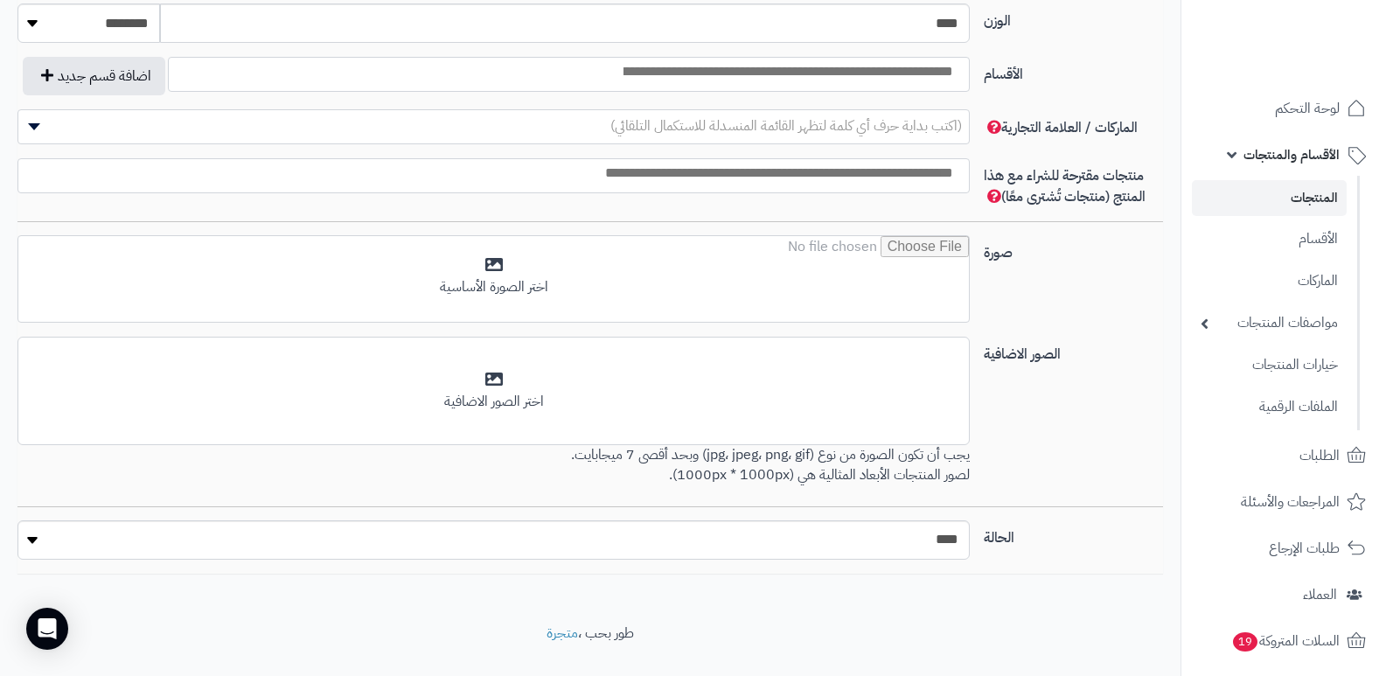
scroll to position [1032, 0]
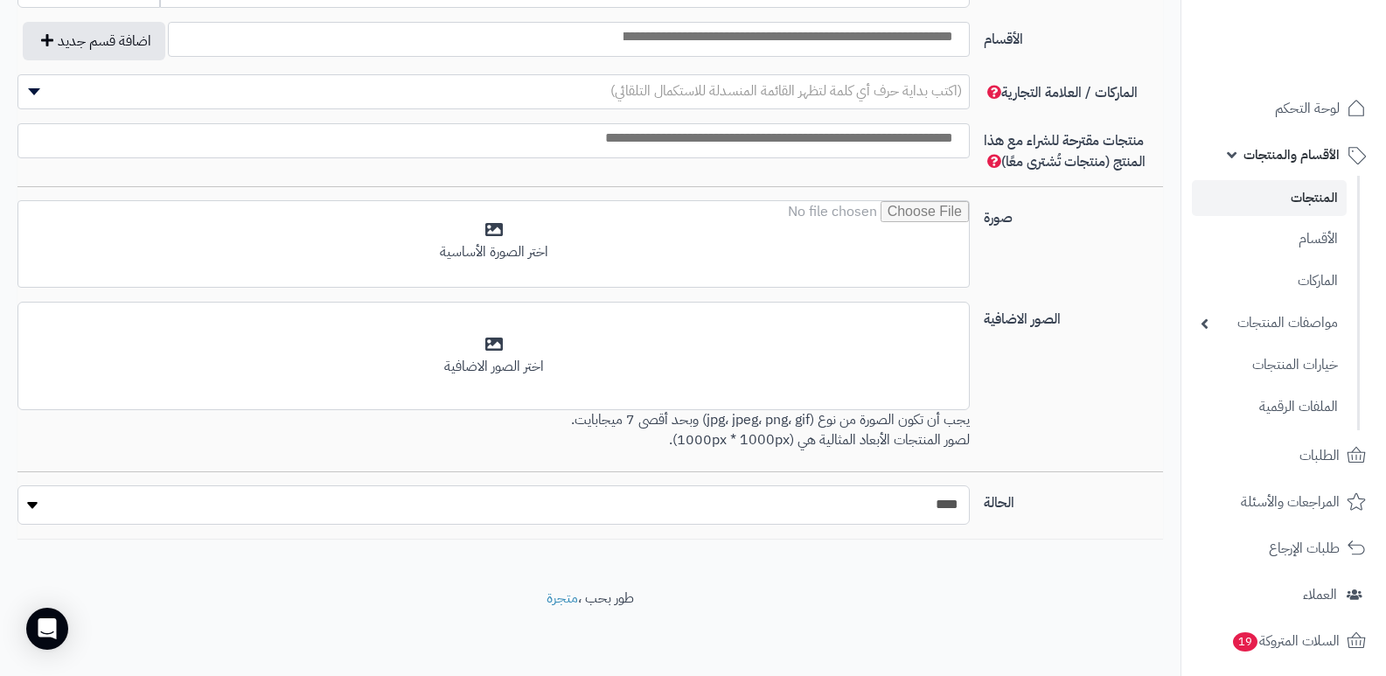
click at [920, 501] on select "***** ****" at bounding box center [493, 504] width 952 height 39
select select "*"
click at [17, 485] on select "***** ****" at bounding box center [493, 504] width 952 height 39
click at [1094, 421] on div "الصور الاضافية أضف الصور الاضافية اختر الصور الاضافية يجب أن تكون الصورة من نوع…" at bounding box center [589, 387] width 1159 height 170
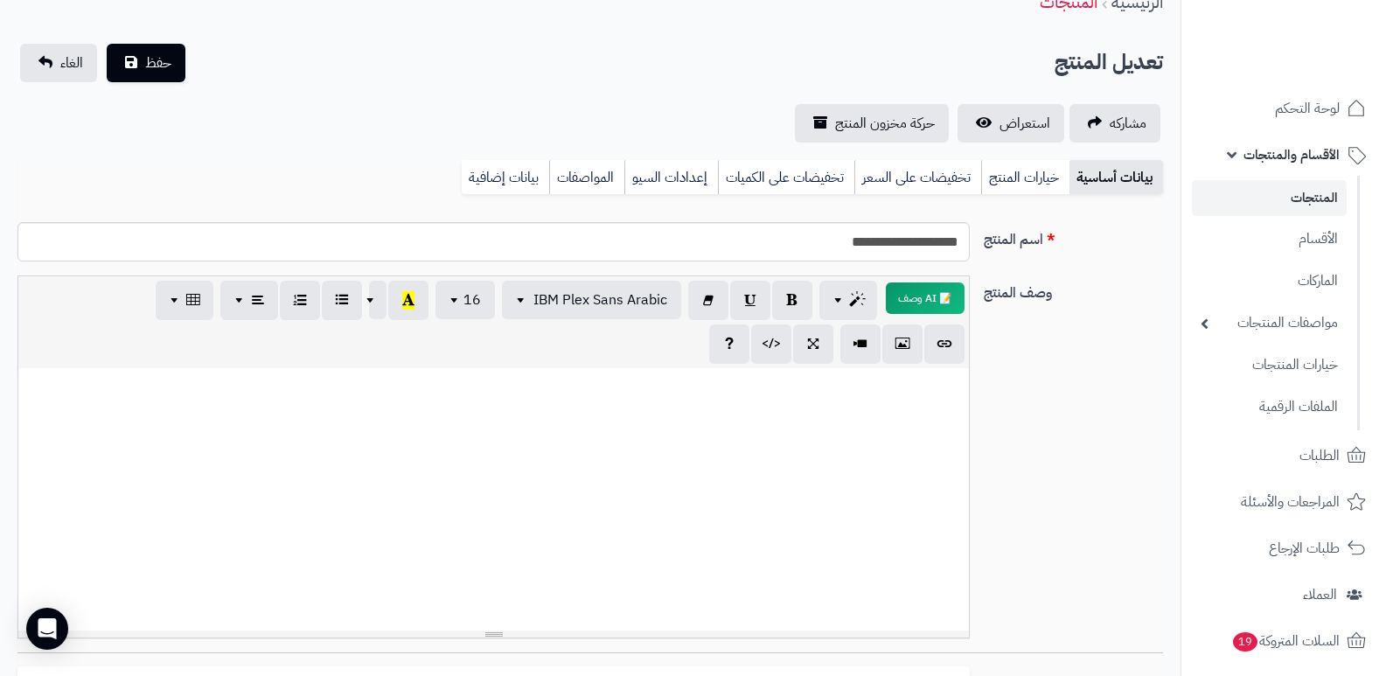
scroll to position [0, 0]
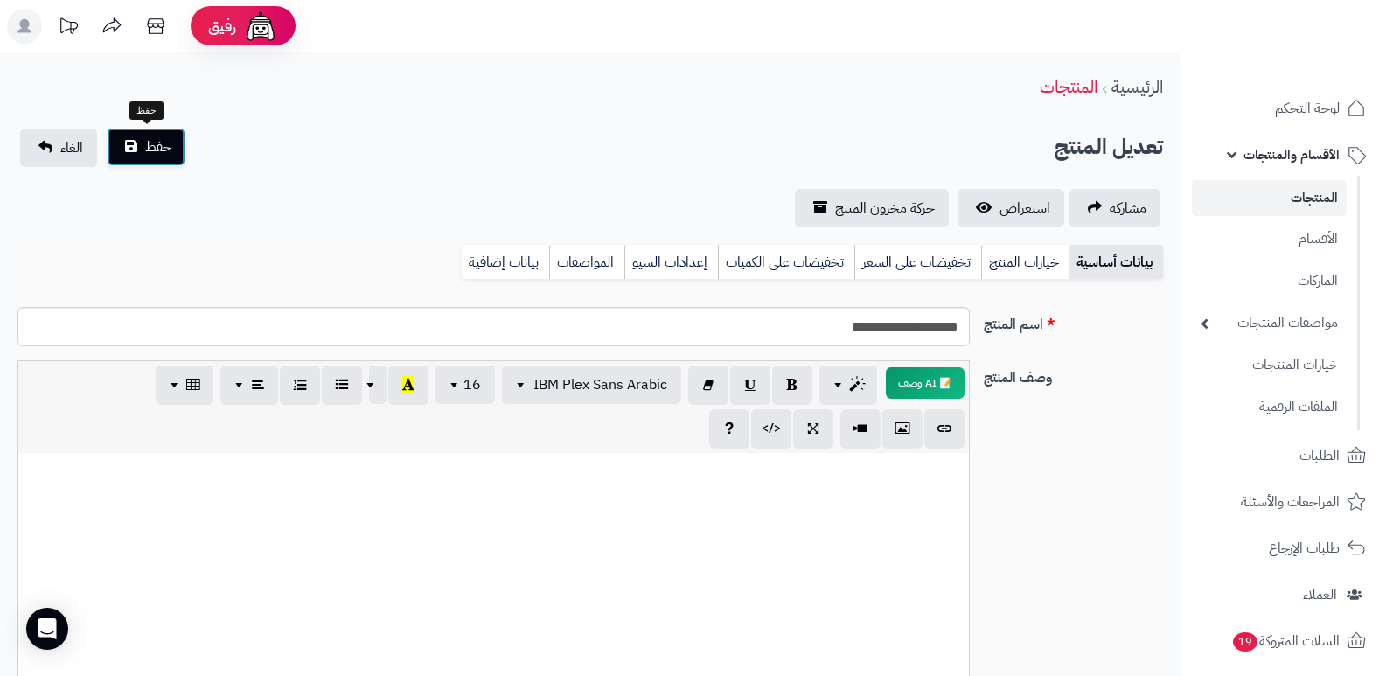
click at [148, 138] on span "حفظ" at bounding box center [158, 146] width 26 height 21
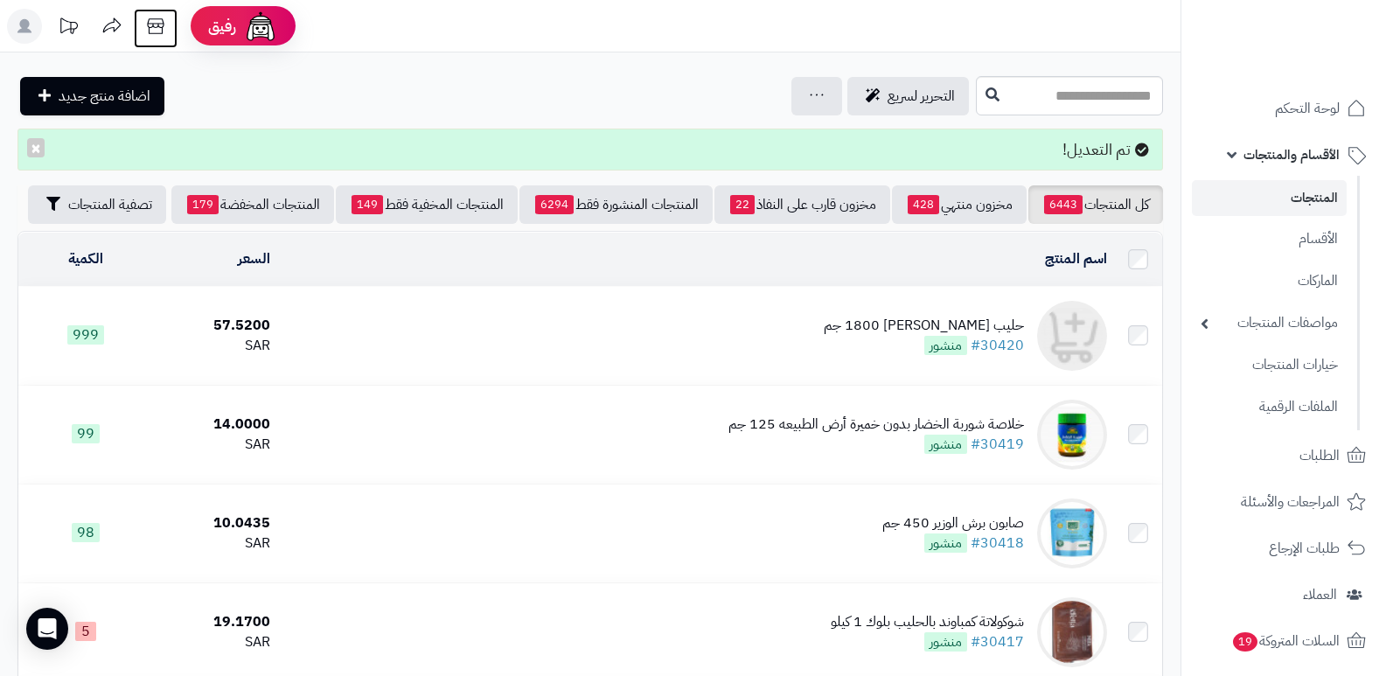
click at [149, 27] on icon at bounding box center [155, 26] width 17 height 16
click at [1326, 151] on span "الأقسام والمنتجات" at bounding box center [1291, 155] width 96 height 24
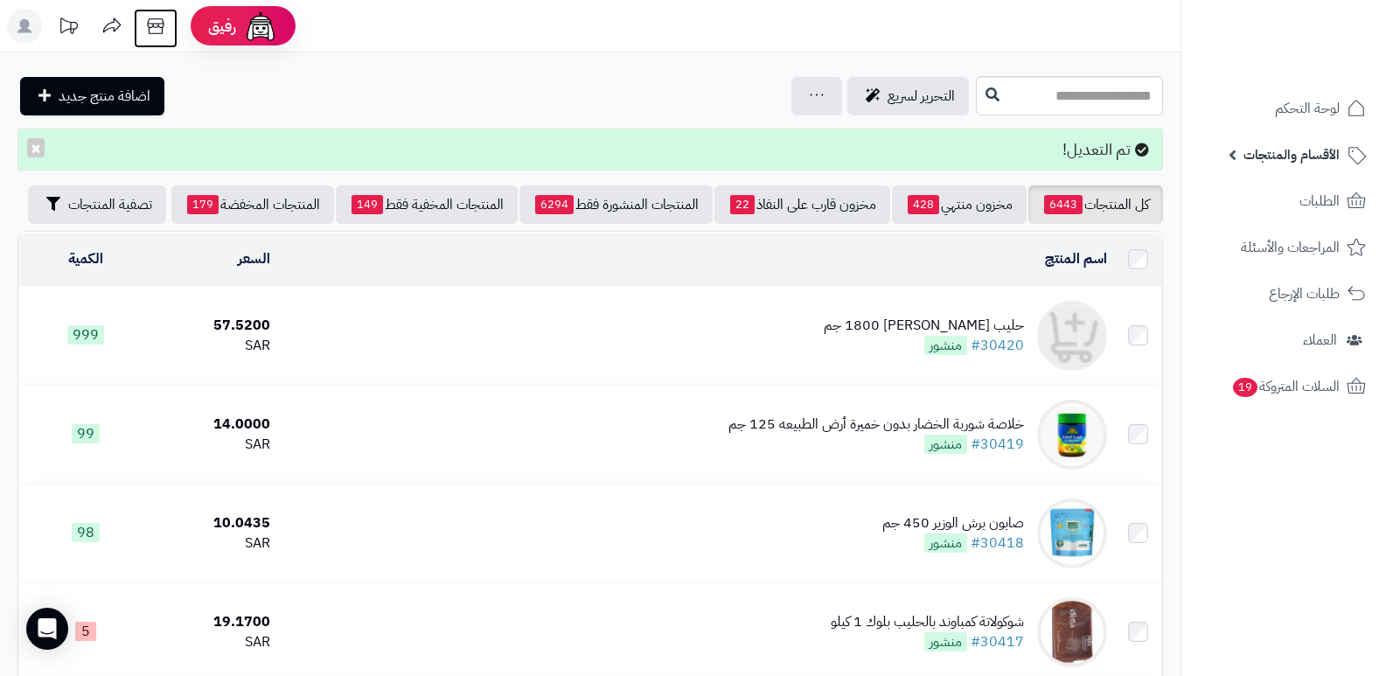
click at [145, 27] on icon at bounding box center [155, 26] width 35 height 35
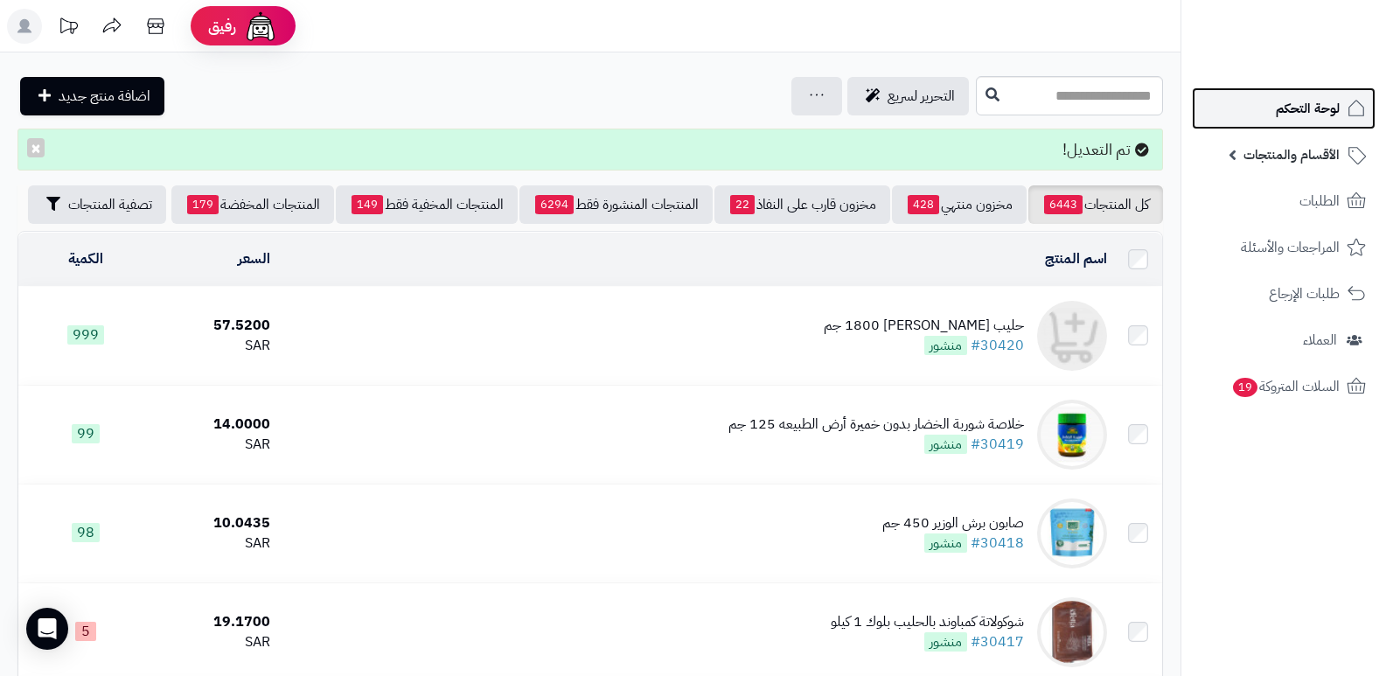
click at [1316, 106] on span "لوحة التحكم" at bounding box center [1308, 108] width 64 height 24
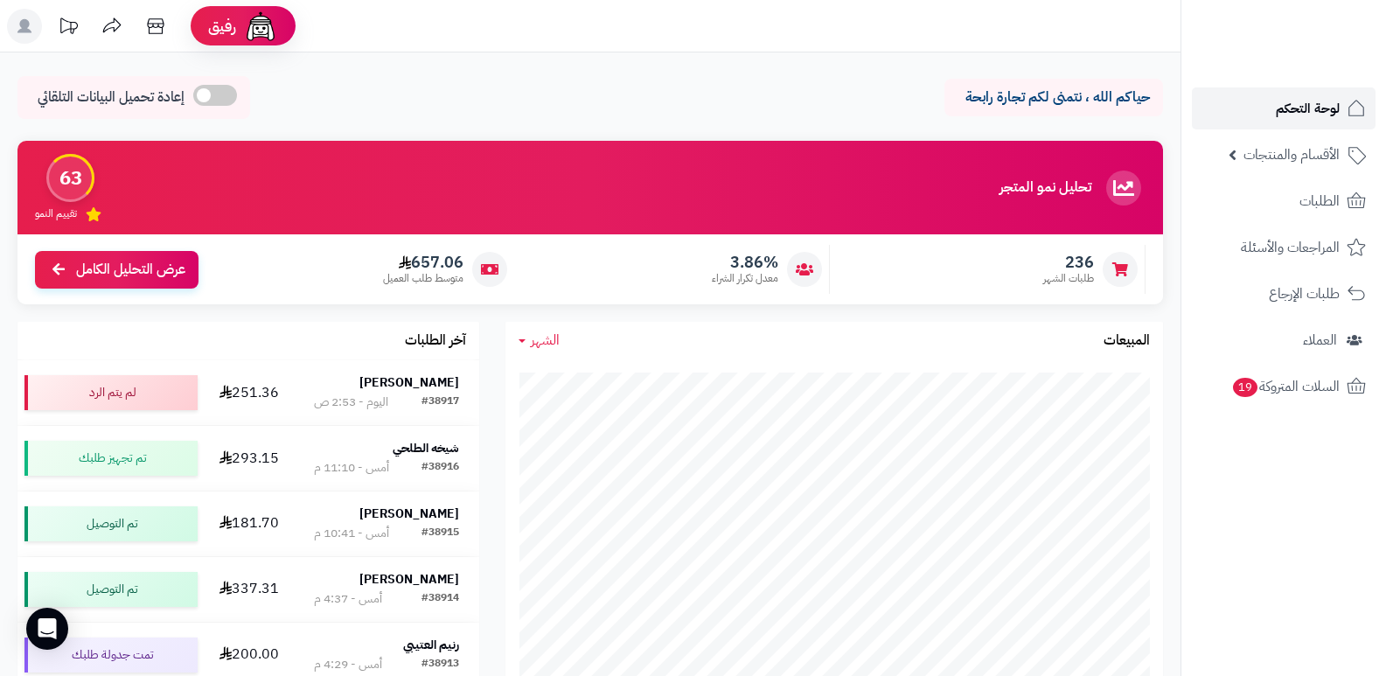
click at [1331, 100] on span "لوحة التحكم" at bounding box center [1308, 108] width 64 height 24
click at [1292, 188] on link "الطلبات" at bounding box center [1284, 201] width 184 height 42
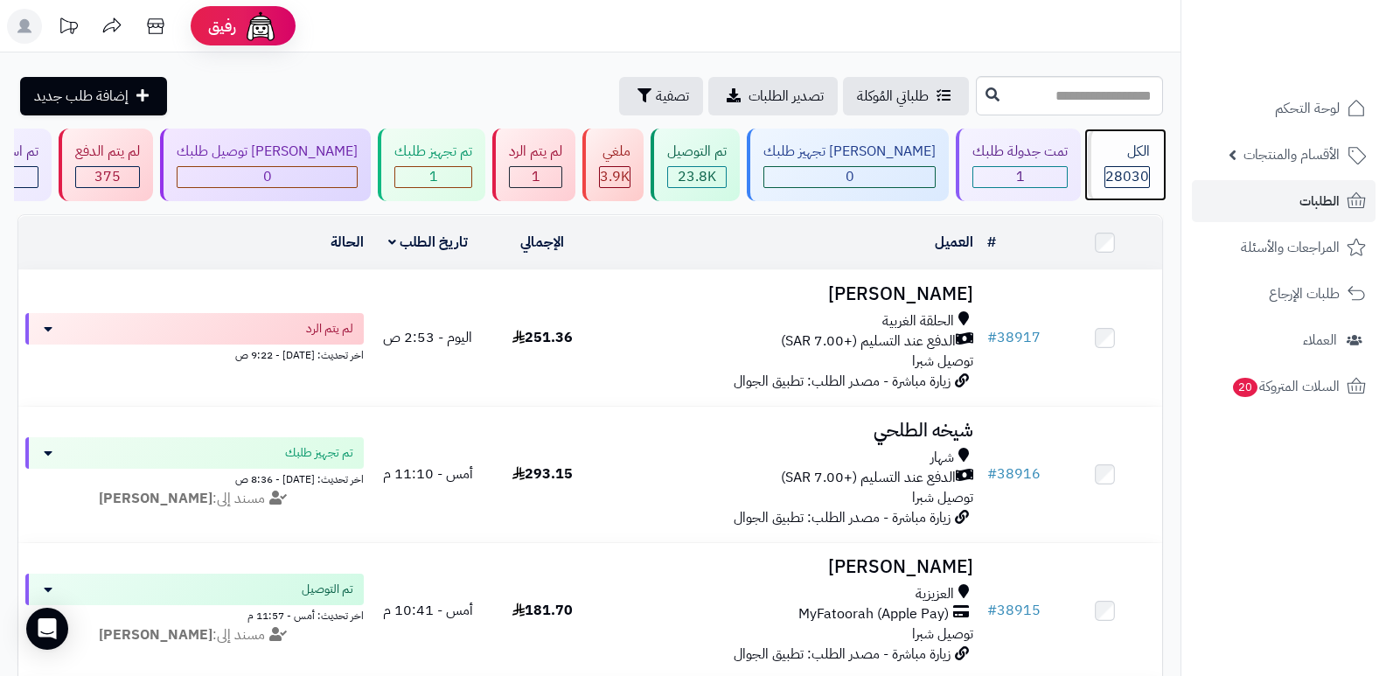
click at [1118, 154] on div "الكل" at bounding box center [1126, 152] width 45 height 20
click at [1147, 163] on div "الكل 28030" at bounding box center [1125, 165] width 75 height 73
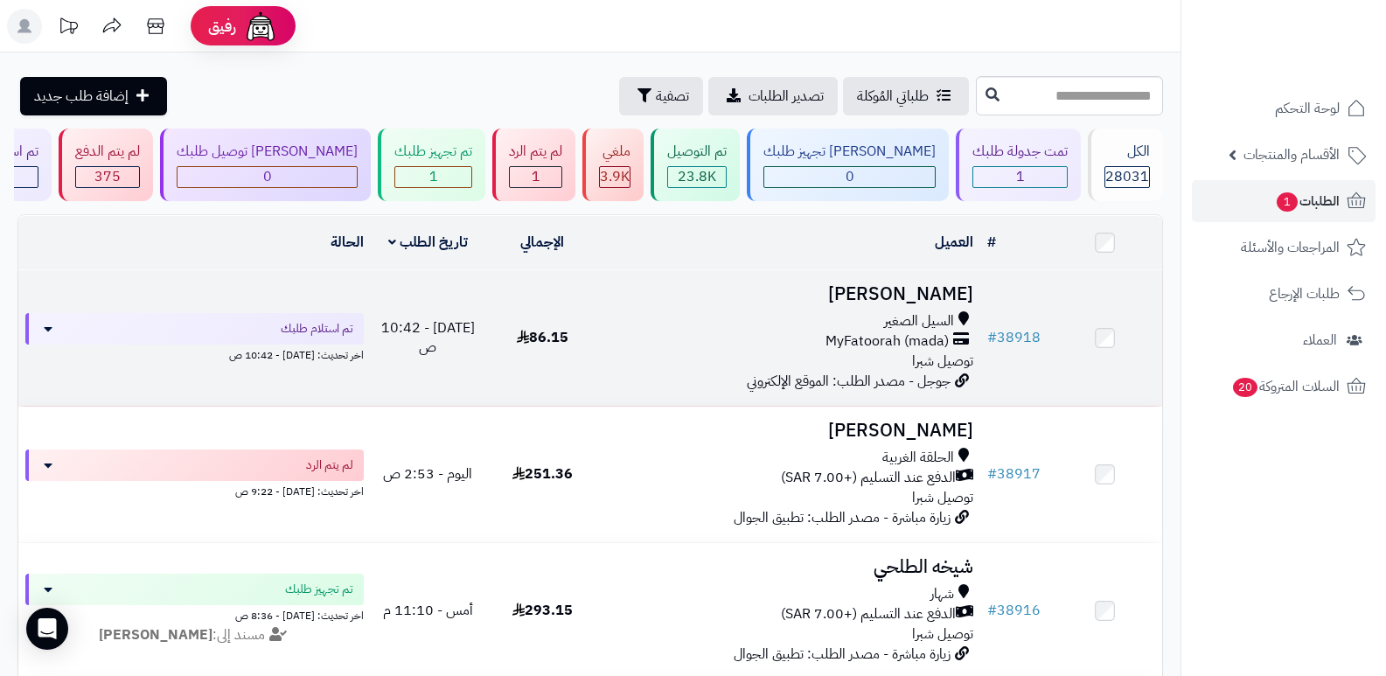
click at [950, 289] on h3 "[PERSON_NAME]" at bounding box center [790, 294] width 367 height 20
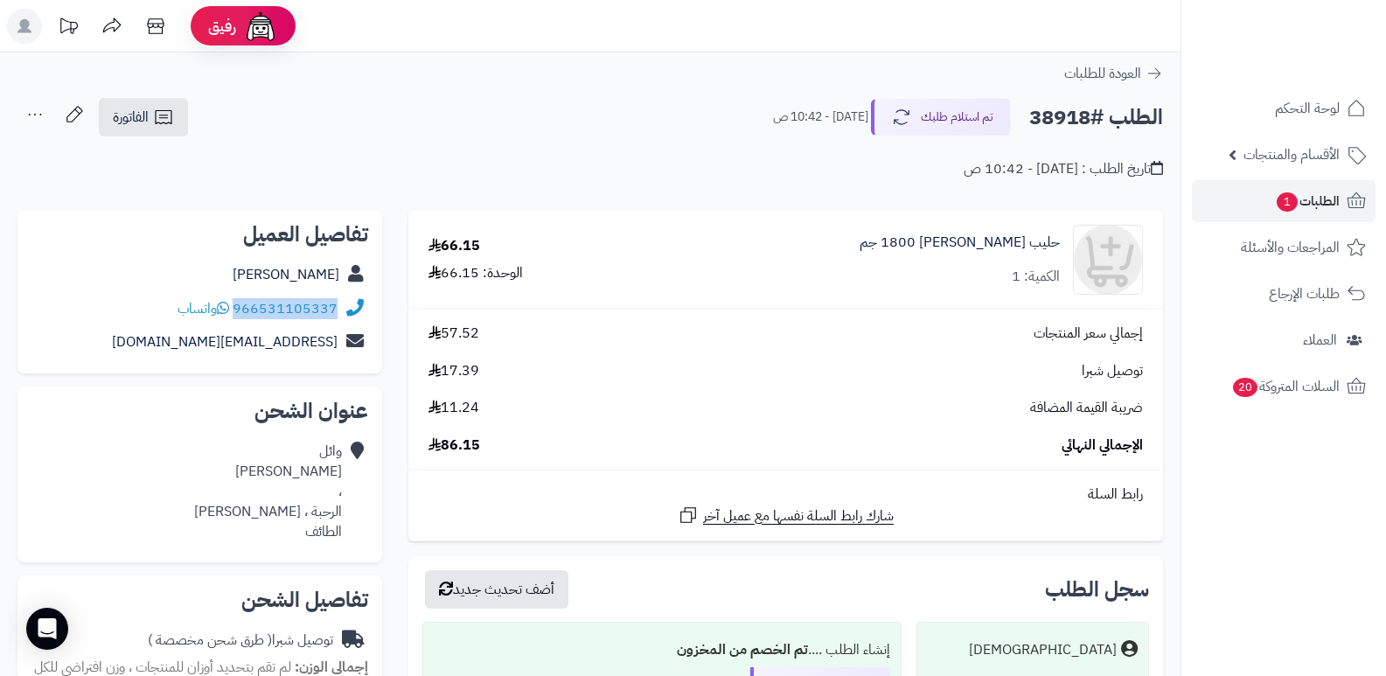
drag, startPoint x: 235, startPoint y: 310, endPoint x: 341, endPoint y: 306, distance: 105.9
click at [341, 306] on div "966531105337 واتساب" at bounding box center [199, 309] width 337 height 34
copy div "966531105337"
click at [963, 115] on button "تم استلام طلبك" at bounding box center [941, 116] width 140 height 37
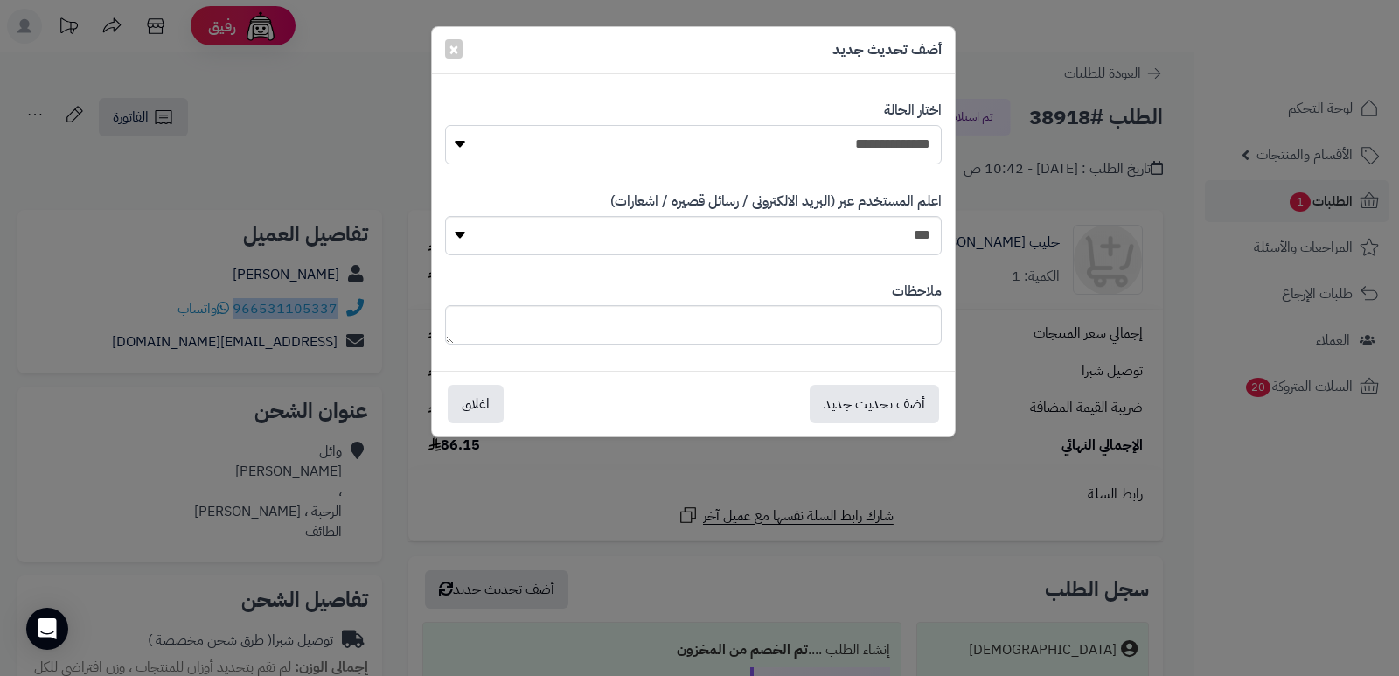
click at [929, 144] on select "**********" at bounding box center [693, 144] width 497 height 39
select select "*"
click at [445, 125] on select "**********" at bounding box center [693, 144] width 497 height 39
click at [870, 338] on textarea at bounding box center [693, 324] width 497 height 39
type textarea "****"
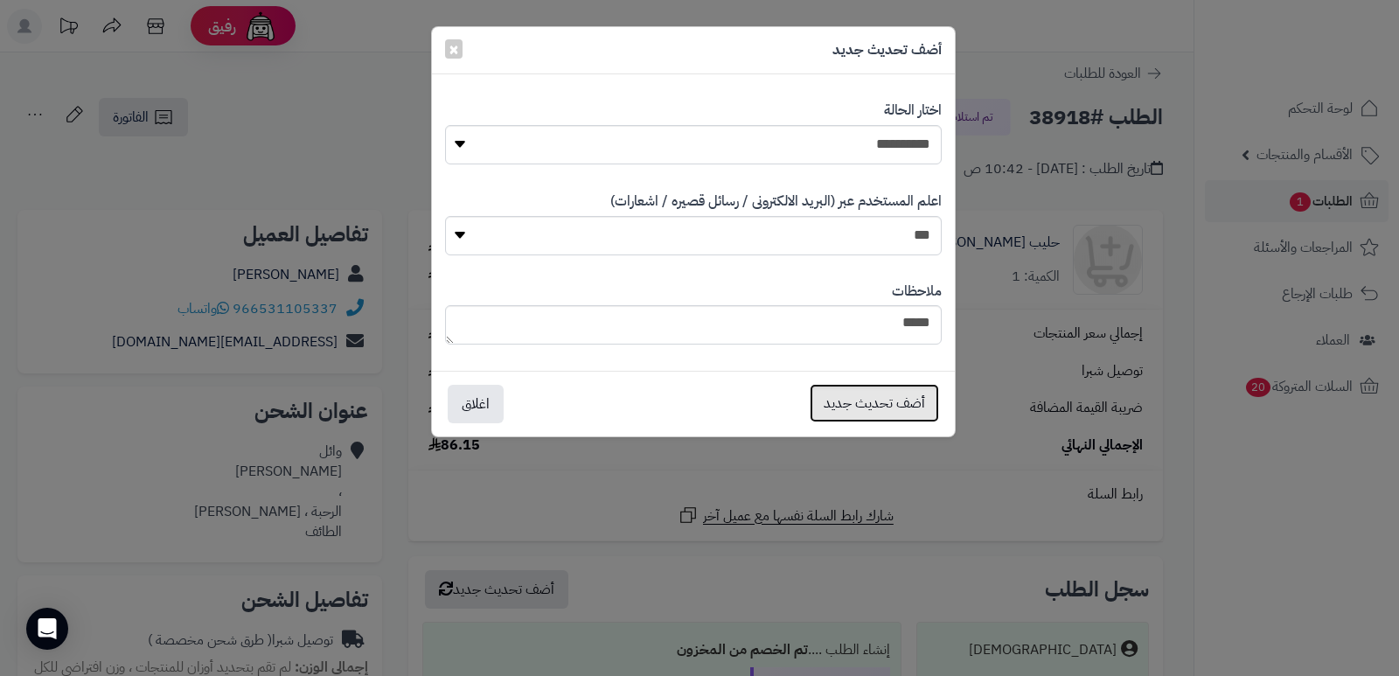
click at [864, 412] on button "أضف تحديث جديد" at bounding box center [874, 403] width 129 height 38
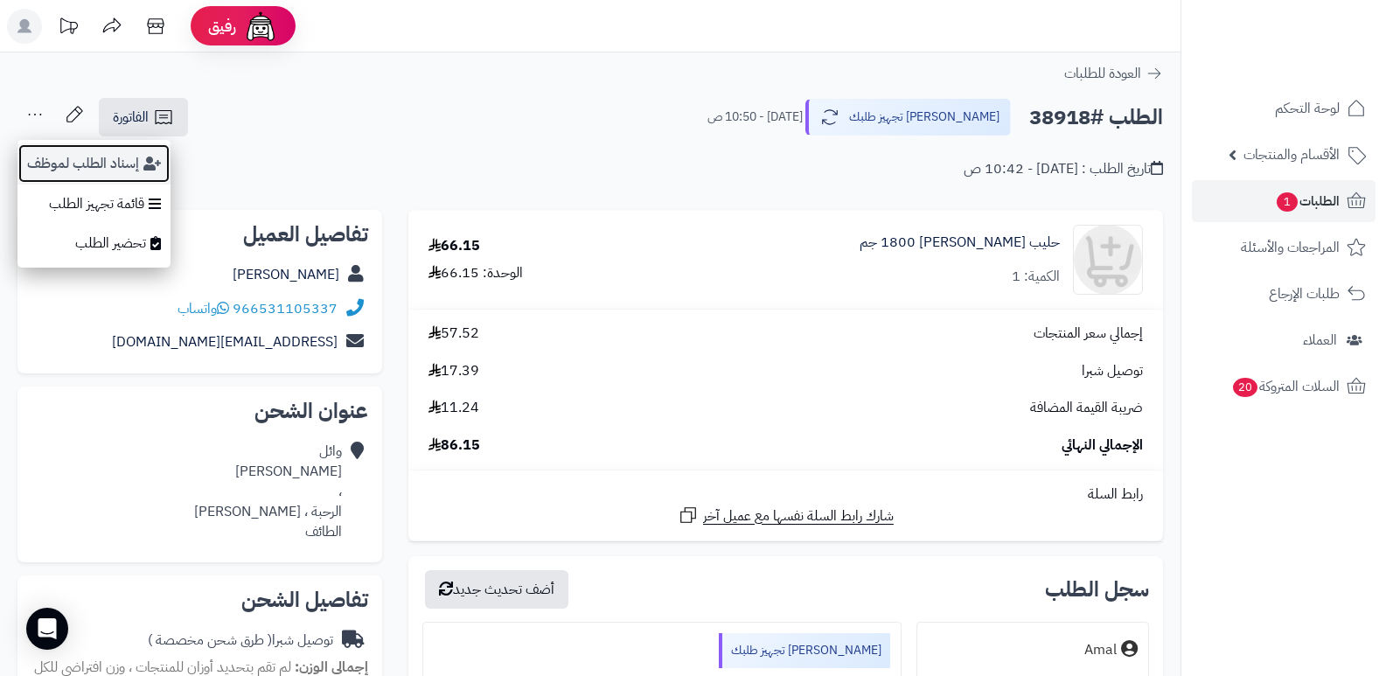
click at [56, 161] on button "إسناد الطلب لموظف" at bounding box center [93, 163] width 153 height 40
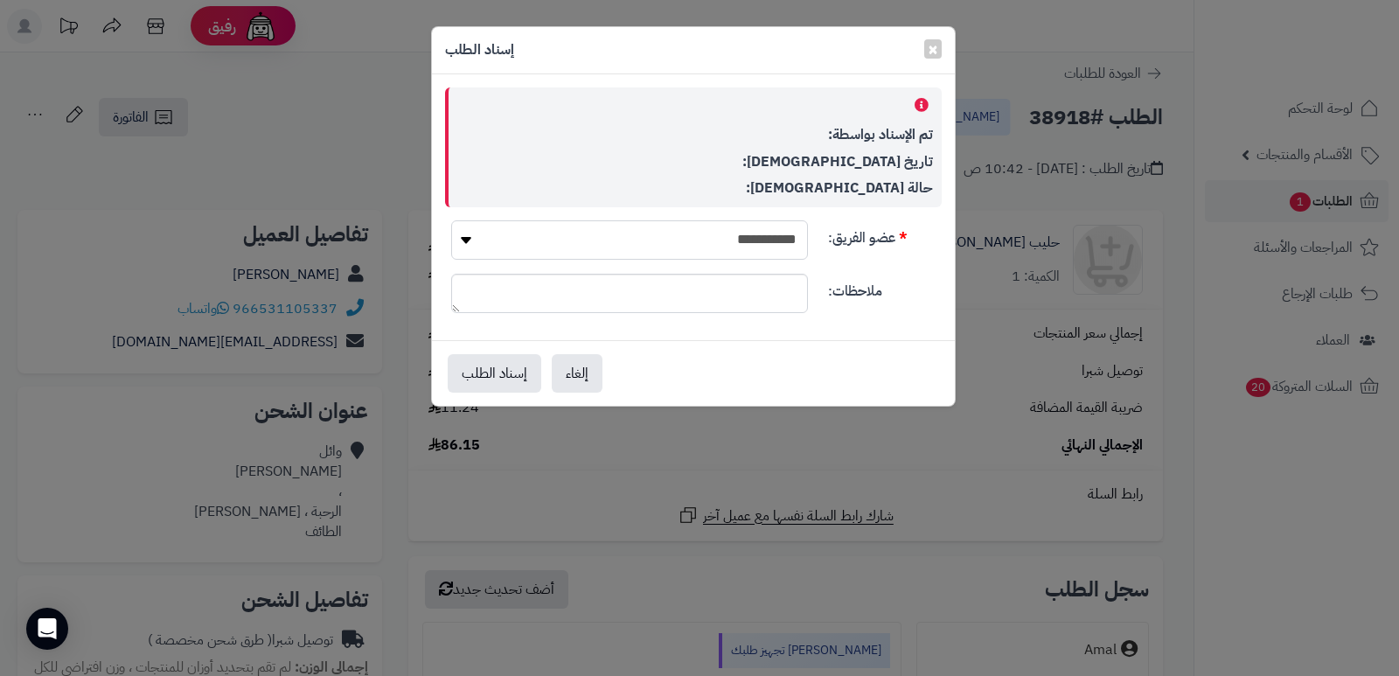
click at [623, 222] on select "**********" at bounding box center [629, 239] width 357 height 39
select select "**"
click at [451, 220] on select "**********" at bounding box center [629, 239] width 357 height 39
click at [486, 369] on button "إسناد الطلب" at bounding box center [495, 372] width 94 height 38
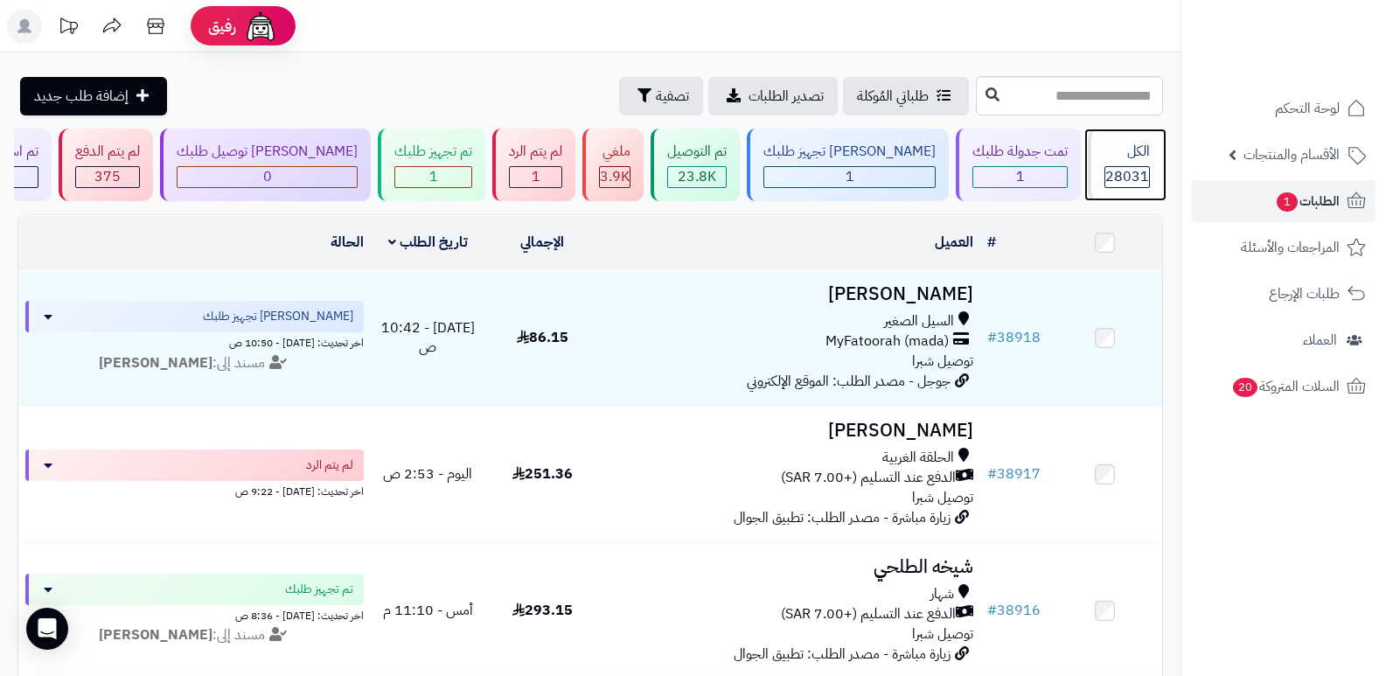
click at [1105, 176] on span "28031" at bounding box center [1127, 176] width 44 height 21
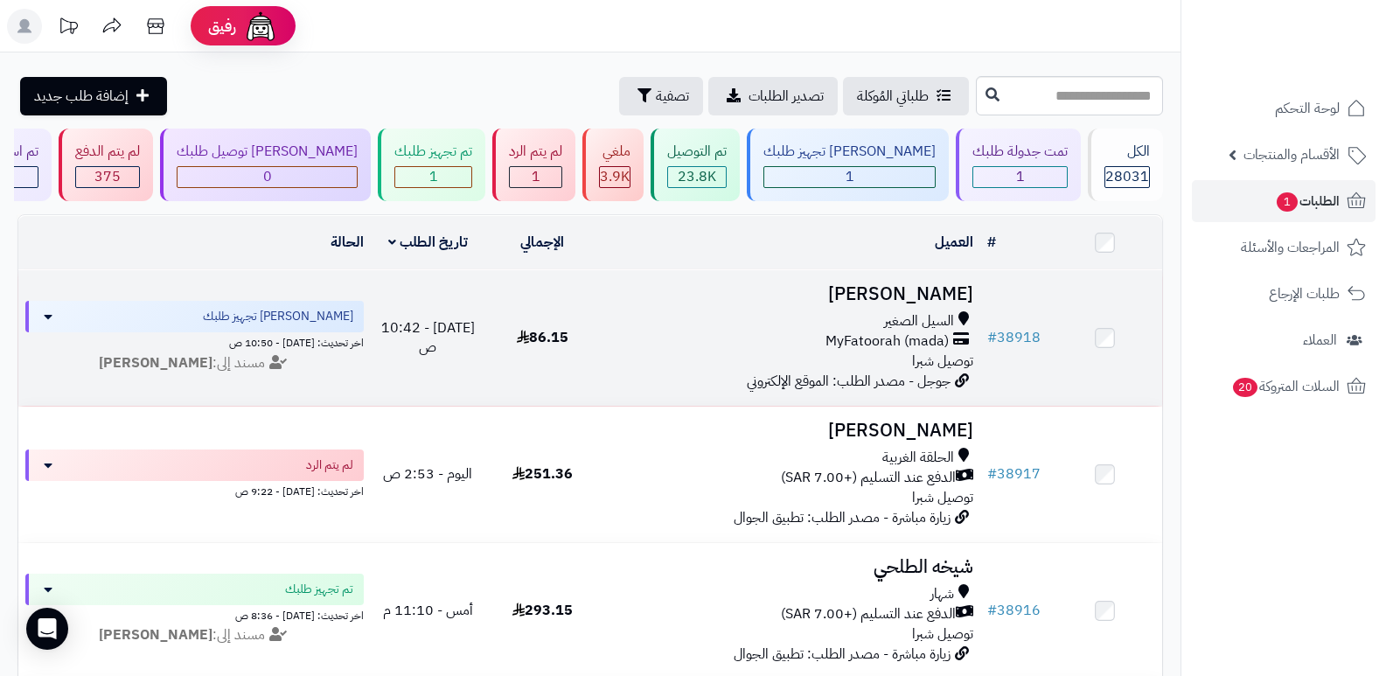
click at [937, 299] on h3 "[PERSON_NAME]" at bounding box center [790, 294] width 367 height 20
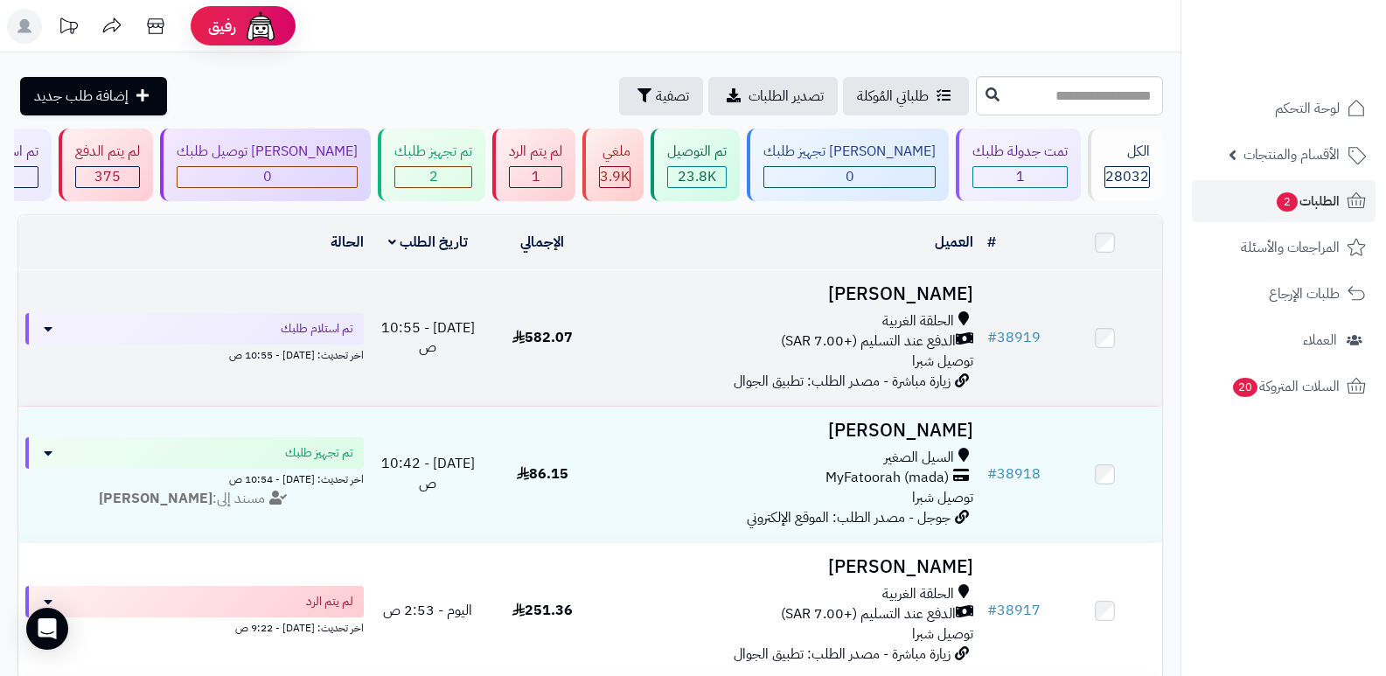
click at [961, 295] on h3 "[PERSON_NAME]" at bounding box center [790, 294] width 367 height 20
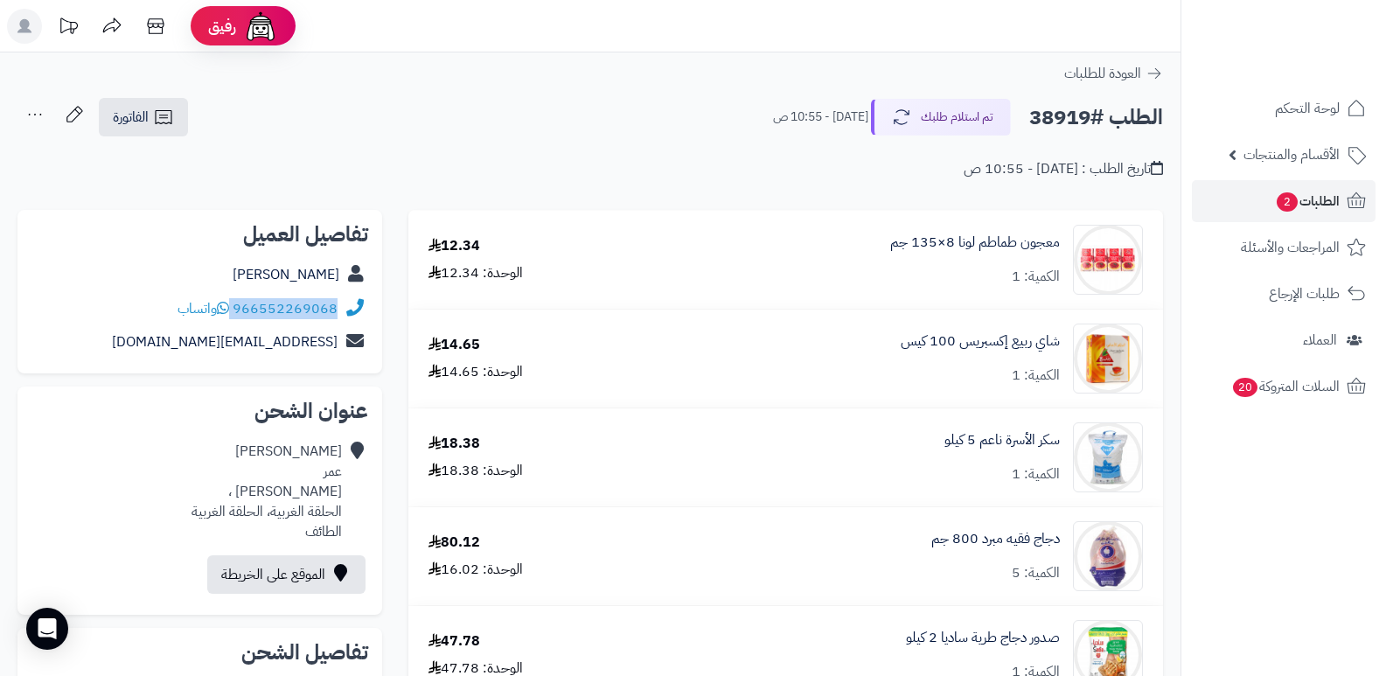
drag, startPoint x: 234, startPoint y: 310, endPoint x: 347, endPoint y: 315, distance: 112.9
click at [347, 315] on div "966552269068 واتساب" at bounding box center [199, 309] width 337 height 34
copy div "966552269068"
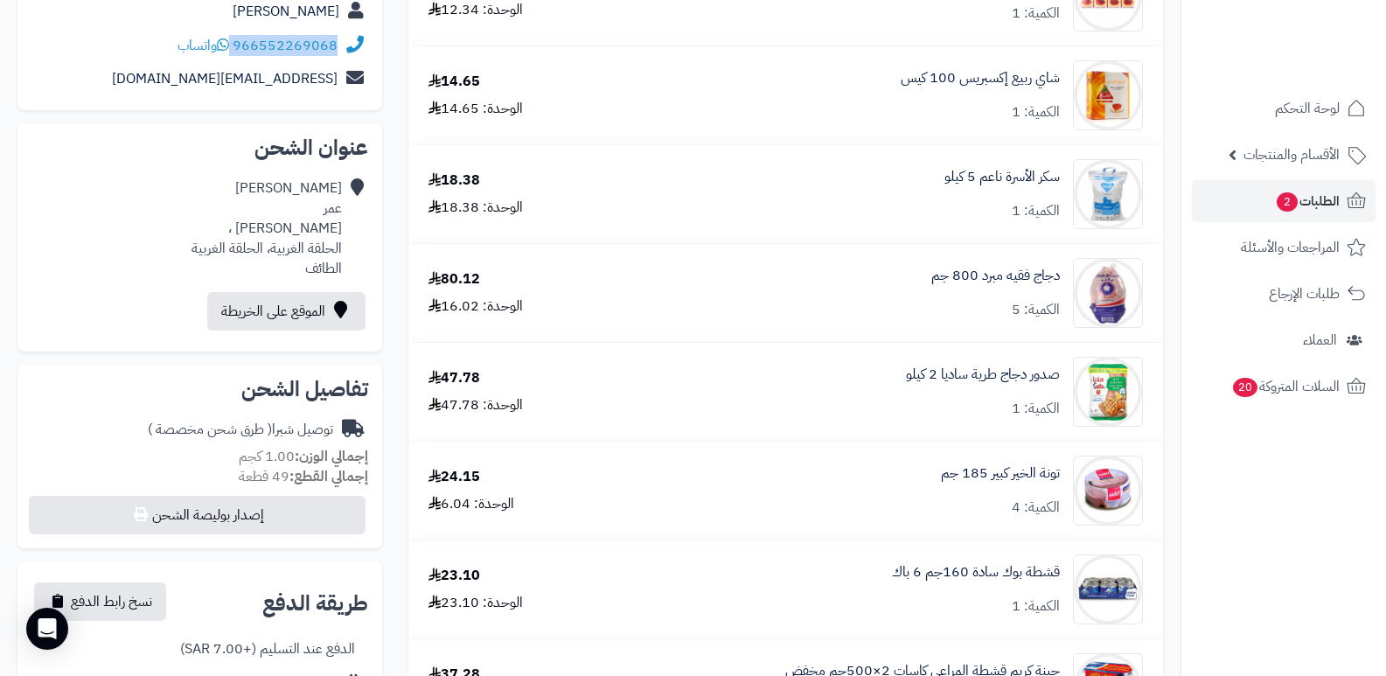
scroll to position [437, 0]
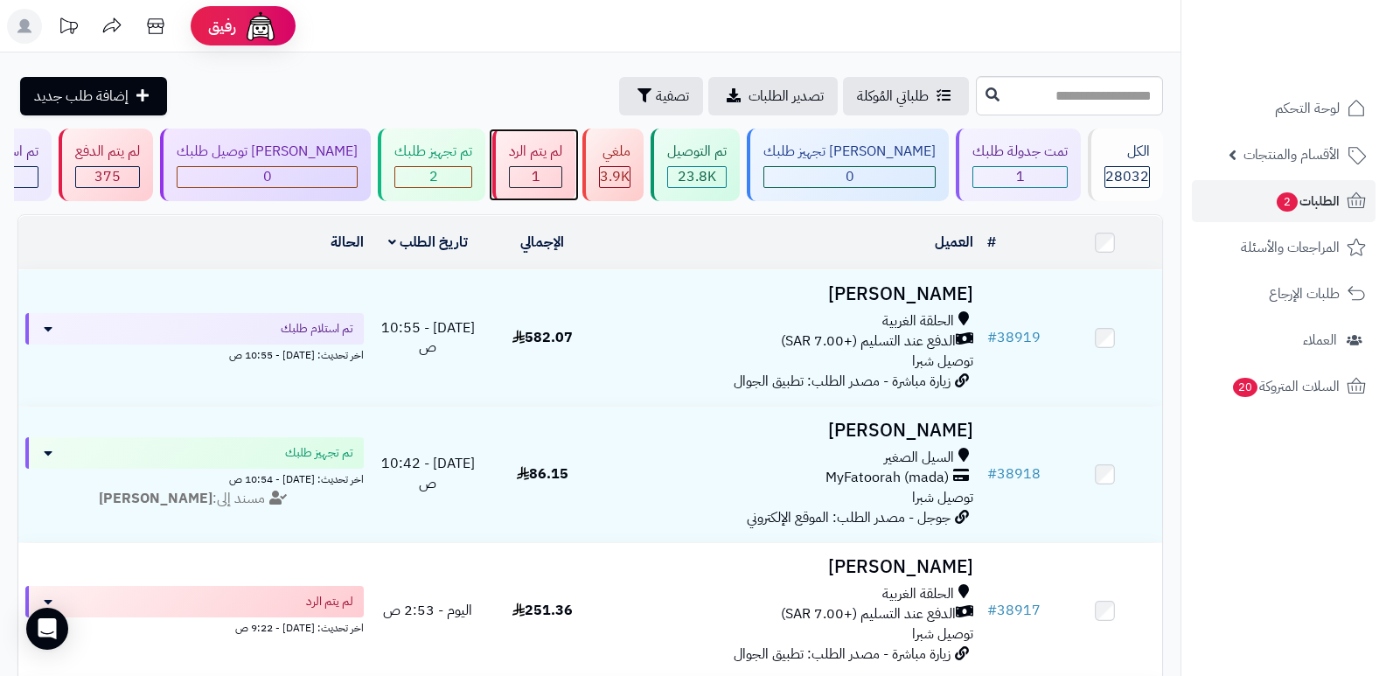
click at [561, 186] on div "1" at bounding box center [536, 177] width 52 height 20
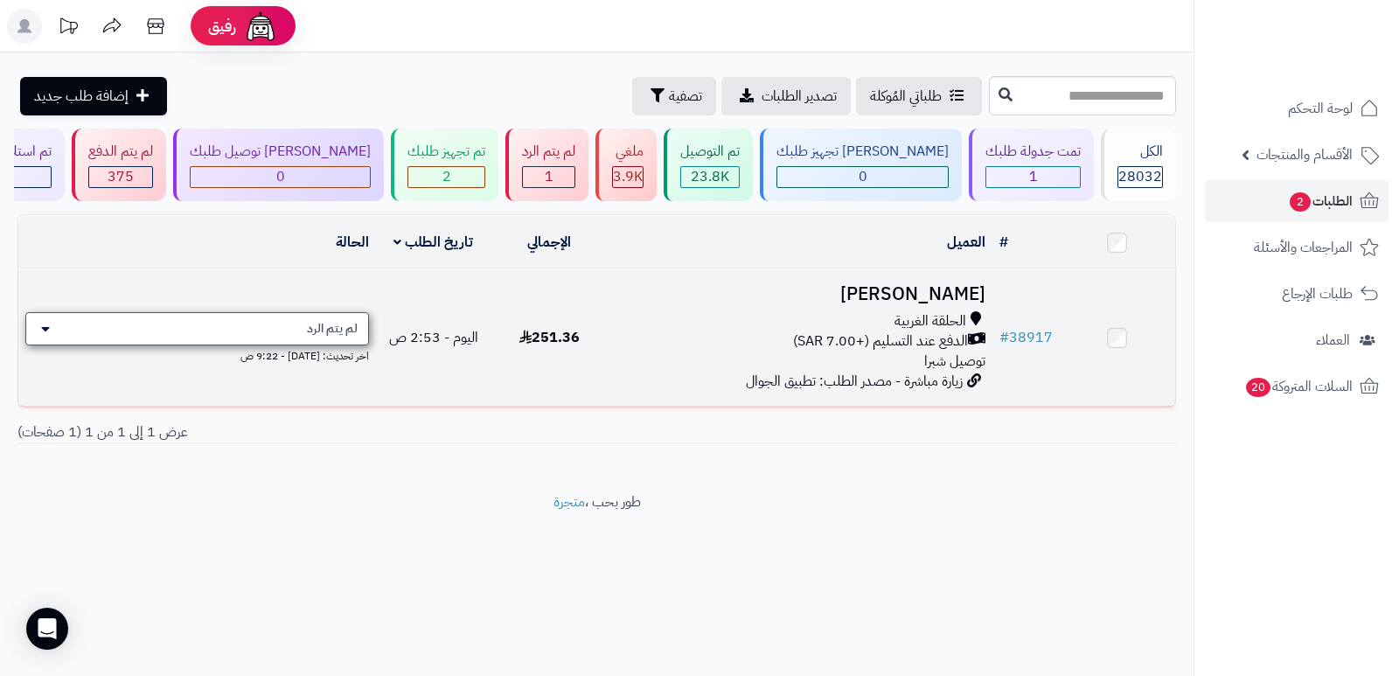
click at [322, 331] on span "لم يتم الرد" at bounding box center [332, 328] width 51 height 17
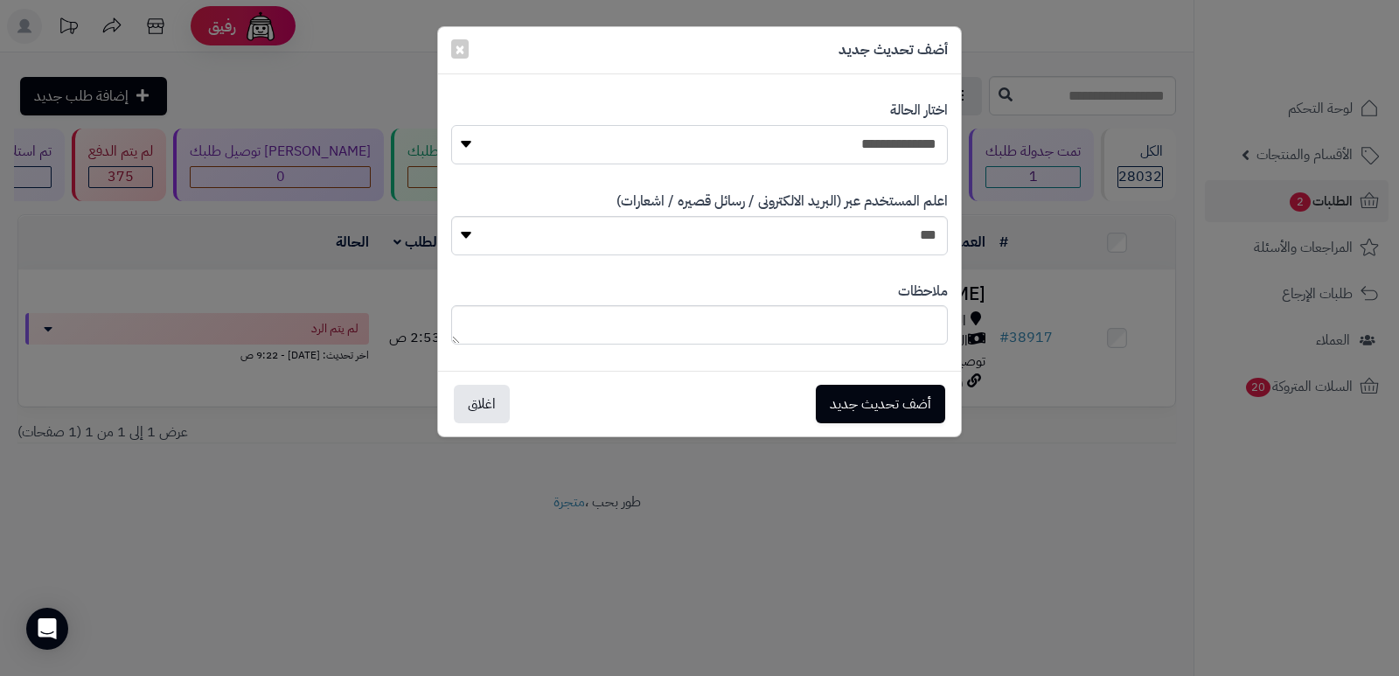
click at [878, 154] on select "**********" at bounding box center [699, 144] width 497 height 39
select select "*"
click at [451, 125] on select "**********" at bounding box center [699, 144] width 497 height 39
click at [894, 324] on textarea at bounding box center [699, 324] width 497 height 39
type textarea "****"
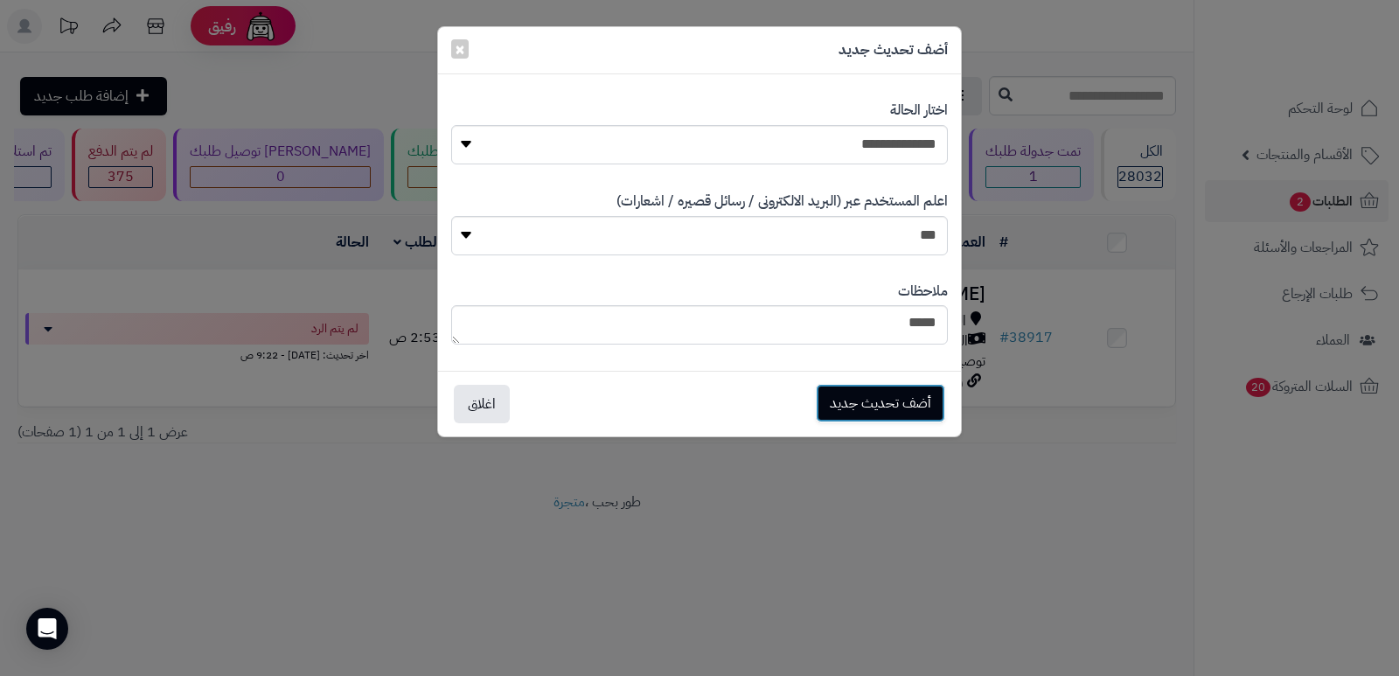
click at [871, 393] on button "أضف تحديث جديد" at bounding box center [880, 403] width 129 height 38
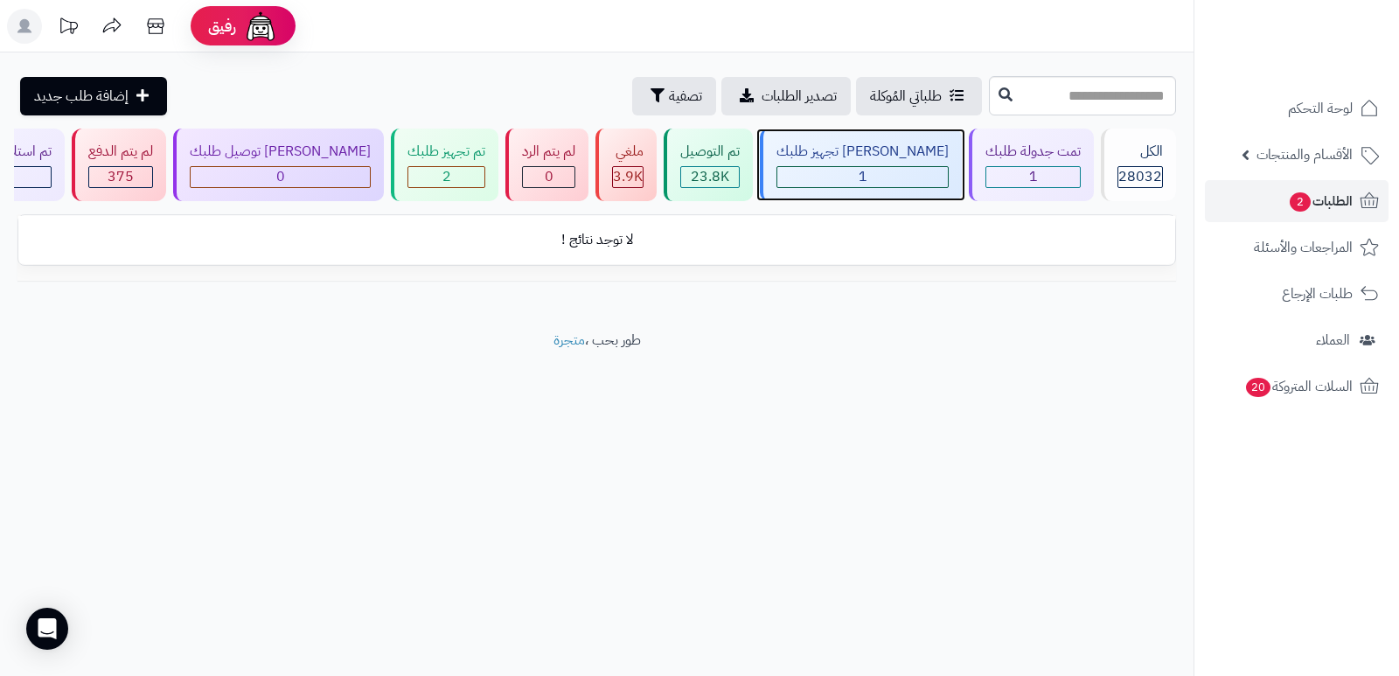
click at [858, 156] on div "[PERSON_NAME] تجهيز طلبك" at bounding box center [862, 152] width 172 height 20
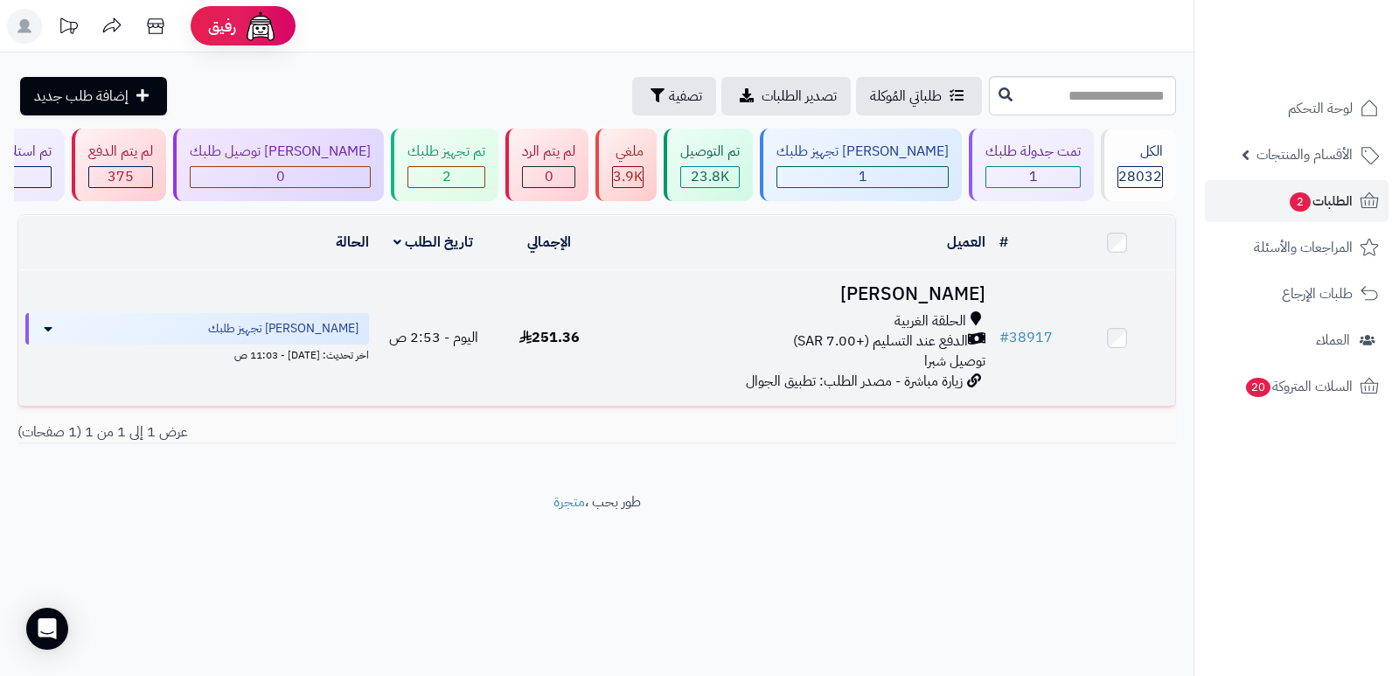
click at [908, 302] on h3 "[PERSON_NAME]" at bounding box center [800, 294] width 372 height 20
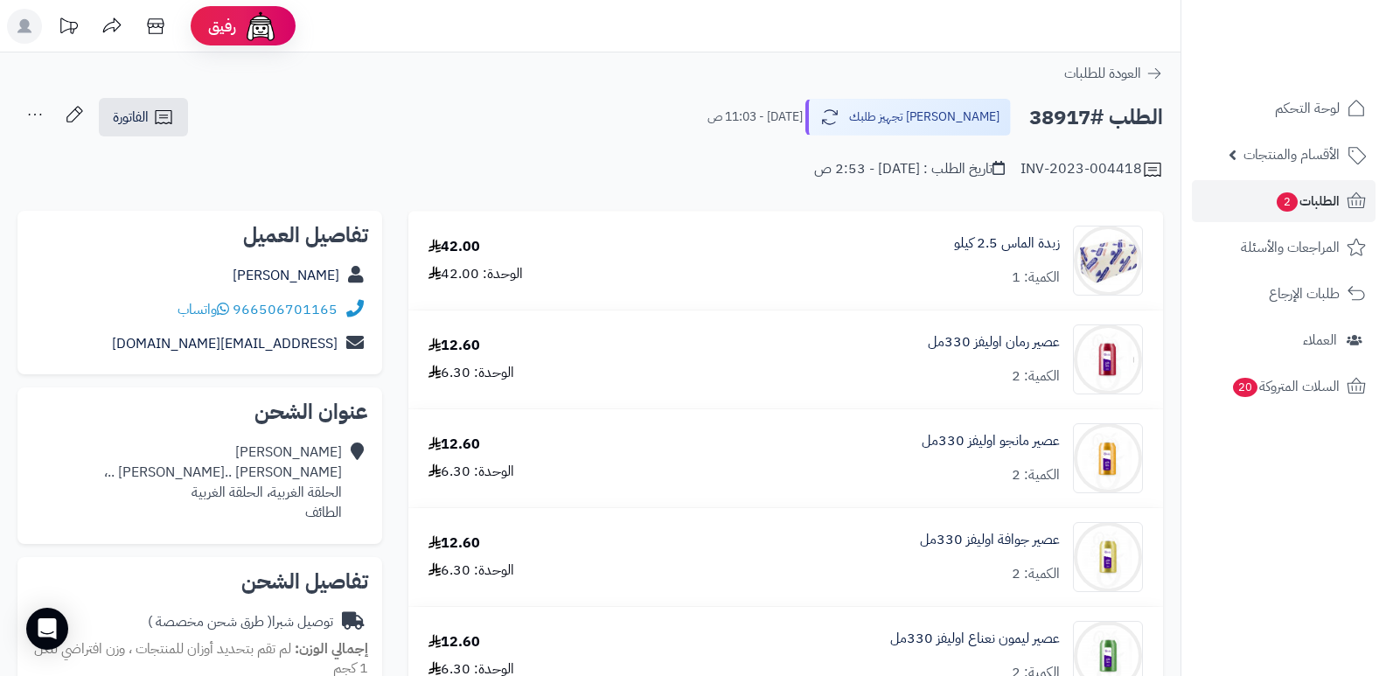
click at [32, 109] on icon at bounding box center [34, 114] width 35 height 35
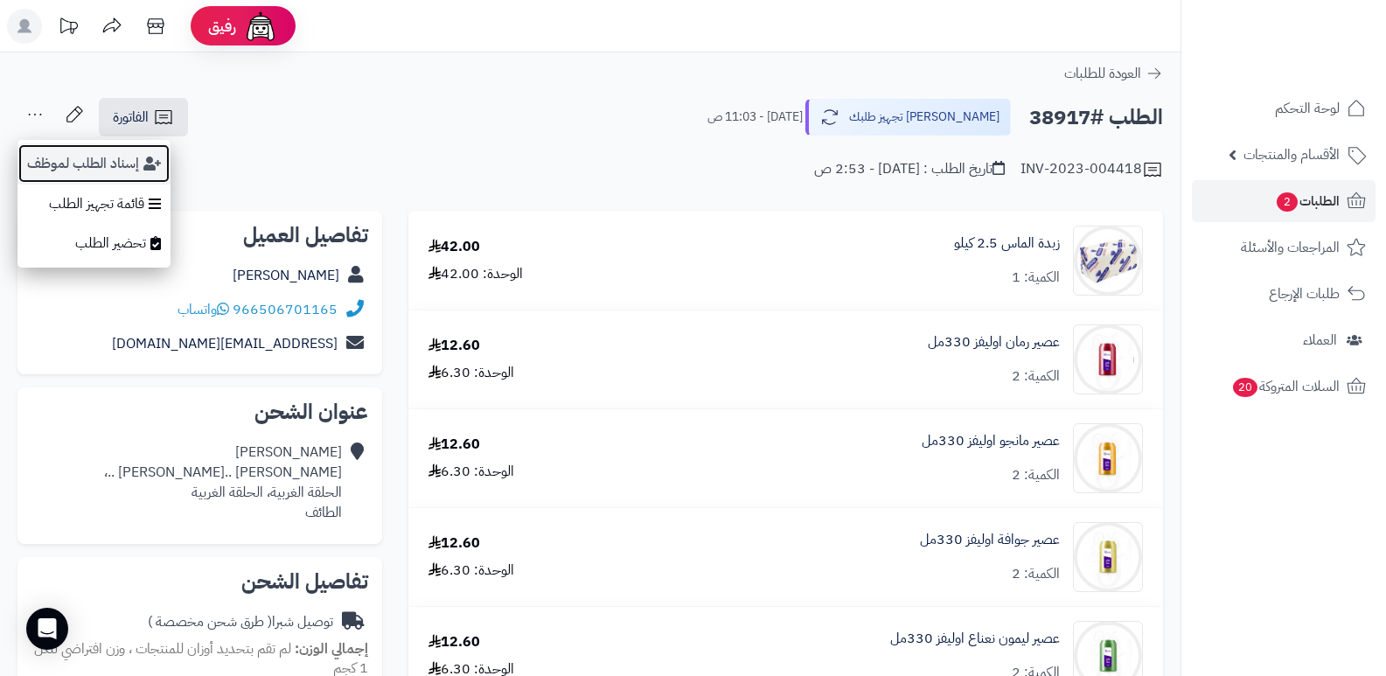
click at [61, 170] on button "إسناد الطلب لموظف" at bounding box center [93, 163] width 153 height 40
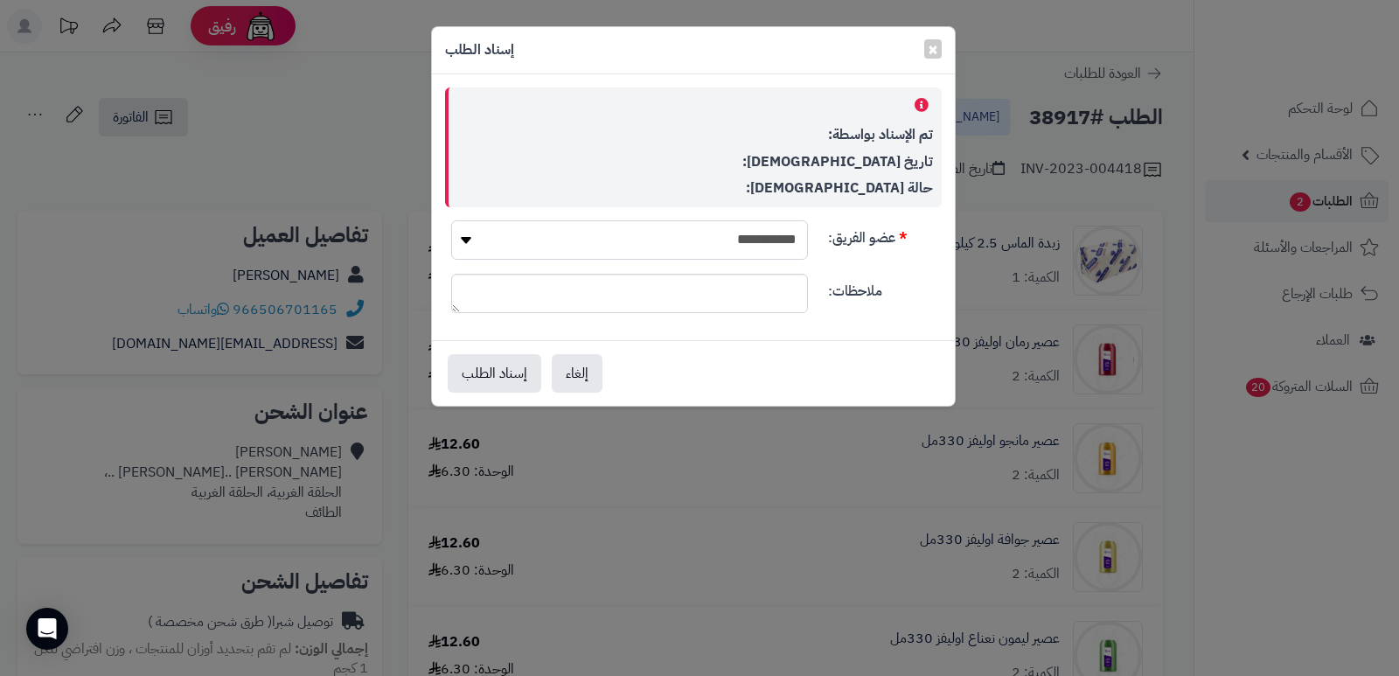
click at [679, 248] on select "**********" at bounding box center [629, 239] width 357 height 39
select select "**"
click at [451, 220] on select "**********" at bounding box center [629, 239] width 357 height 39
click at [491, 367] on button "إسناد الطلب" at bounding box center [495, 372] width 94 height 38
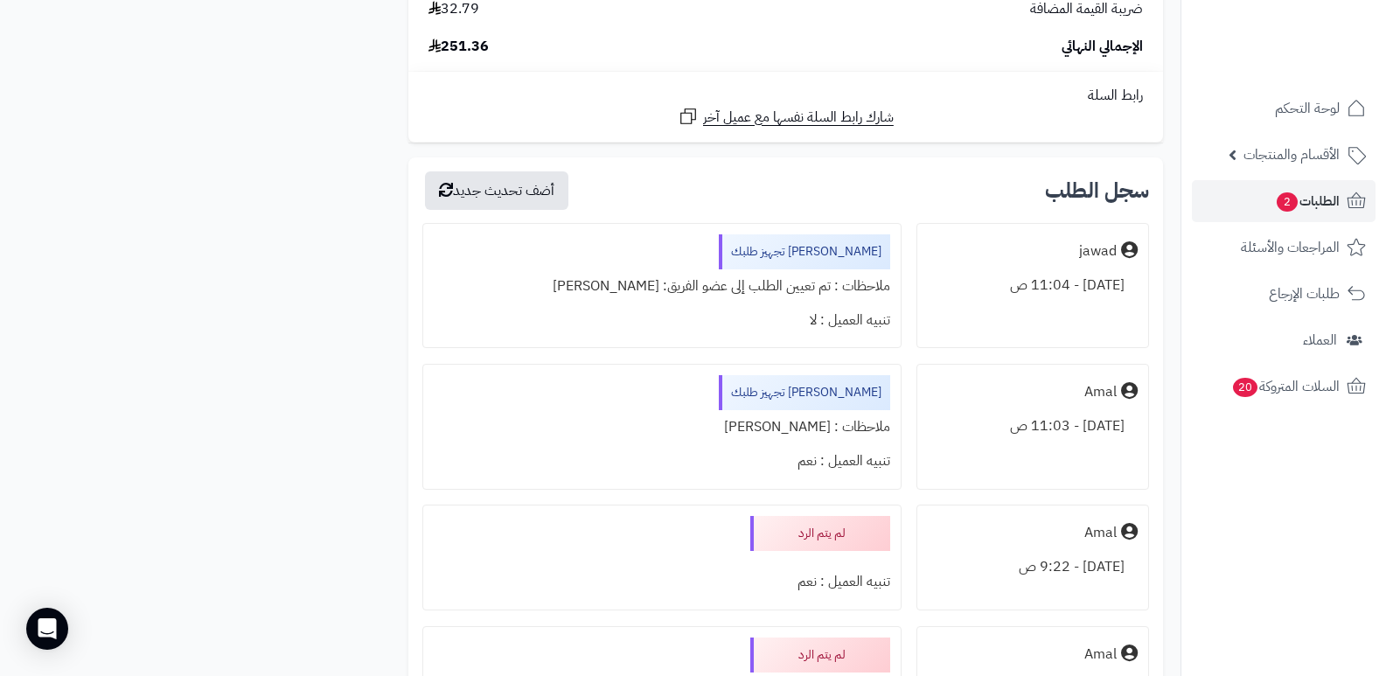
scroll to position [1661, 0]
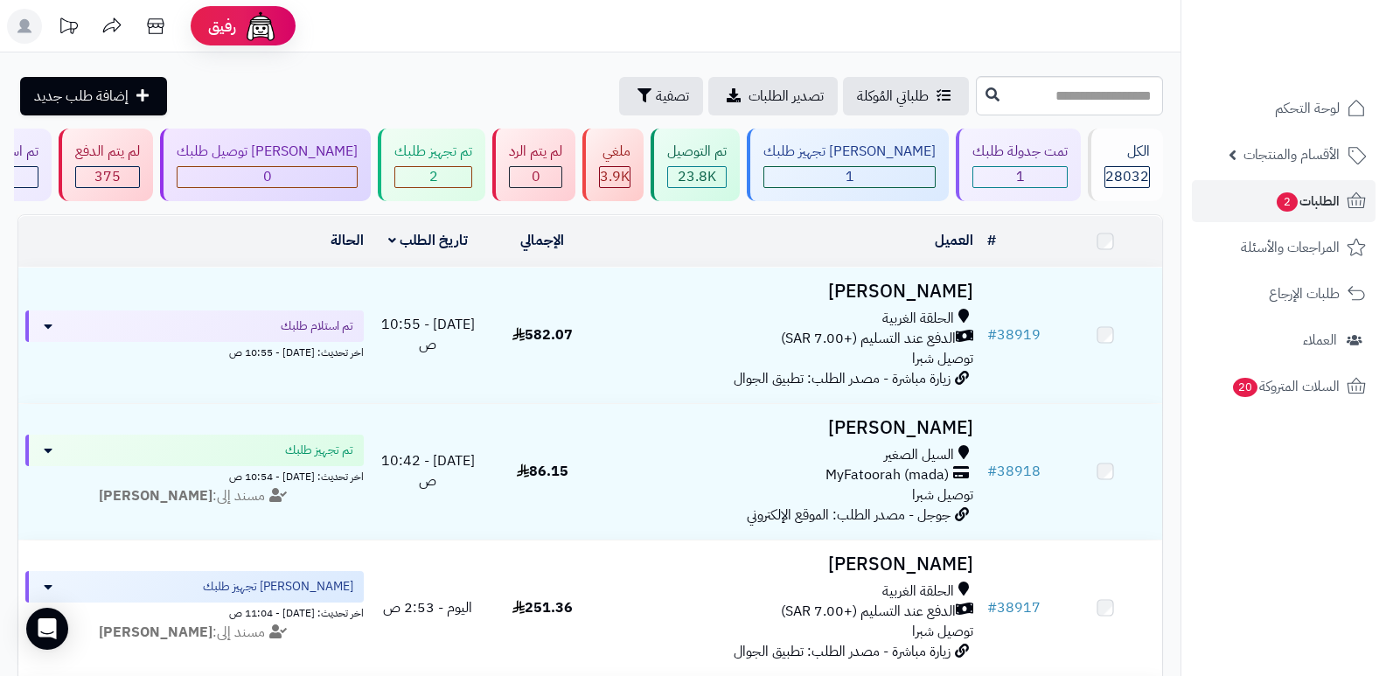
click at [929, 292] on h3 "[PERSON_NAME]" at bounding box center [790, 292] width 367 height 20
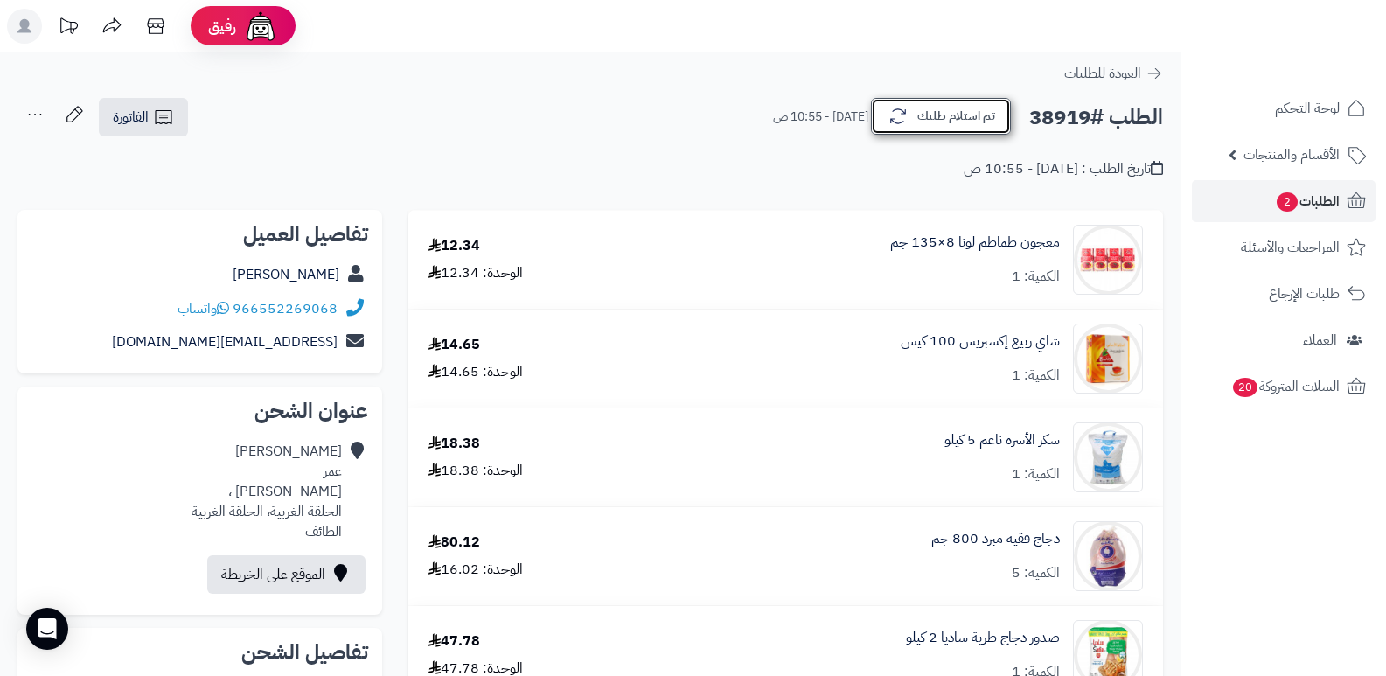
click at [940, 107] on button "تم استلام طلبك" at bounding box center [941, 116] width 140 height 37
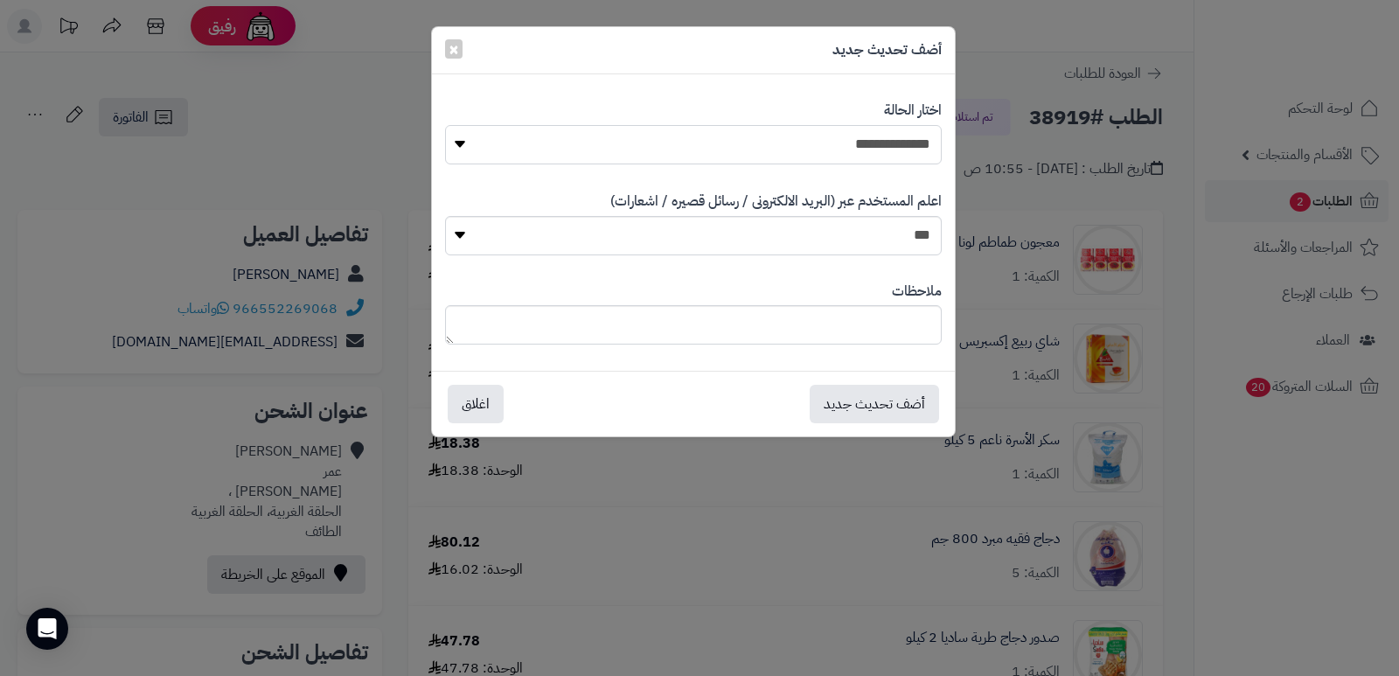
click at [924, 136] on select "**********" at bounding box center [693, 144] width 497 height 39
select select "*"
click at [445, 125] on select "**********" at bounding box center [693, 144] width 497 height 39
click at [887, 325] on textarea at bounding box center [693, 324] width 497 height 39
type textarea "****"
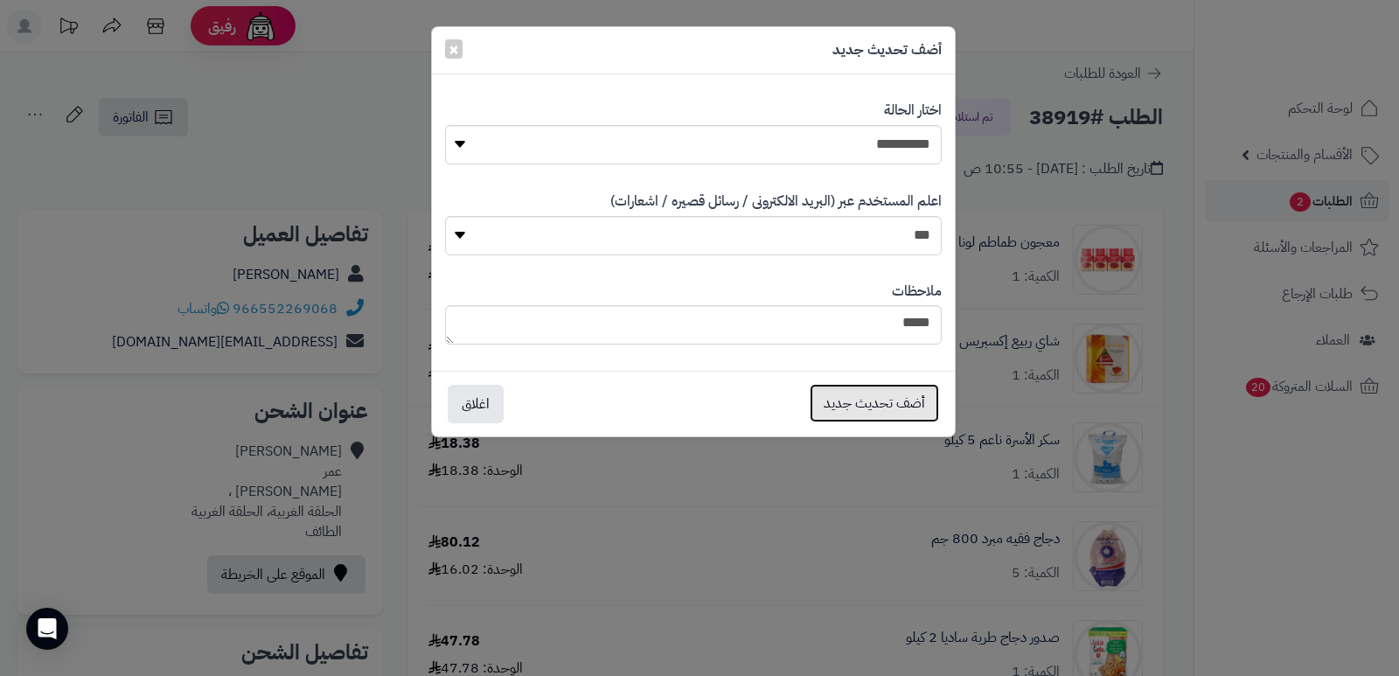
click at [881, 399] on button "أضف تحديث جديد" at bounding box center [874, 403] width 129 height 38
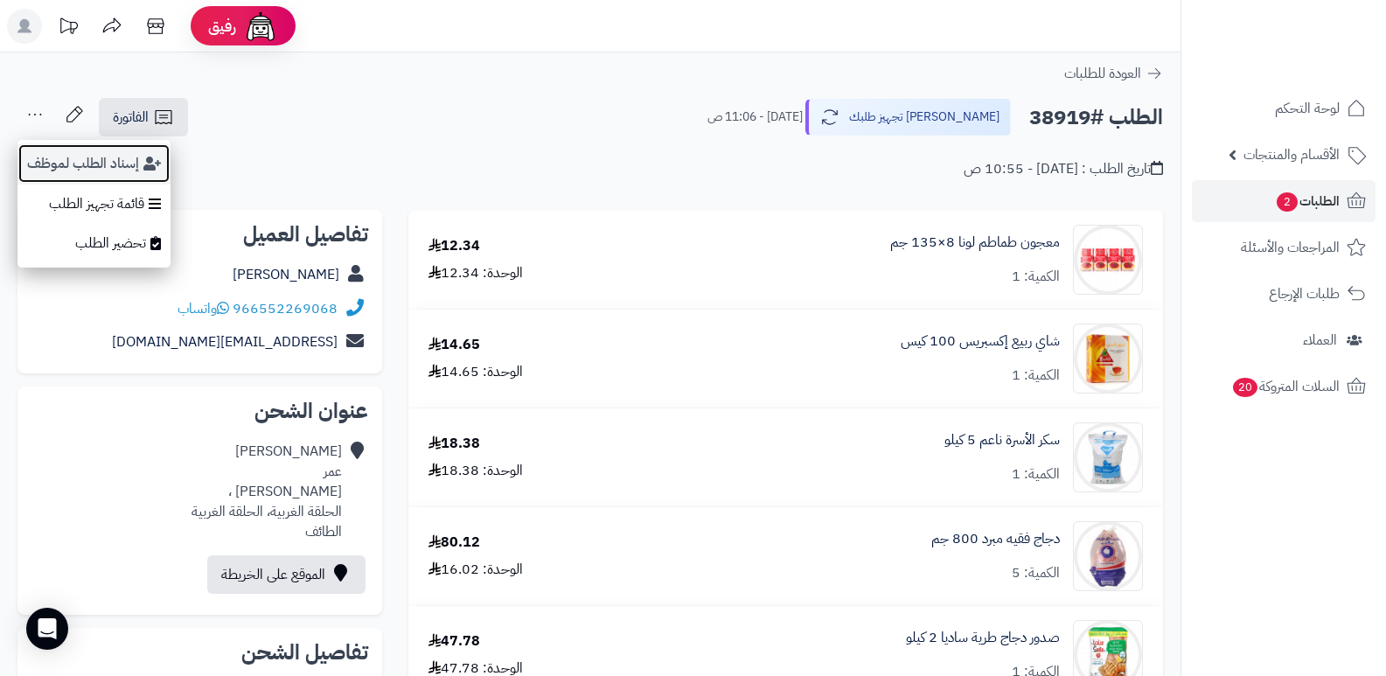
click at [56, 166] on button "إسناد الطلب لموظف" at bounding box center [93, 163] width 153 height 40
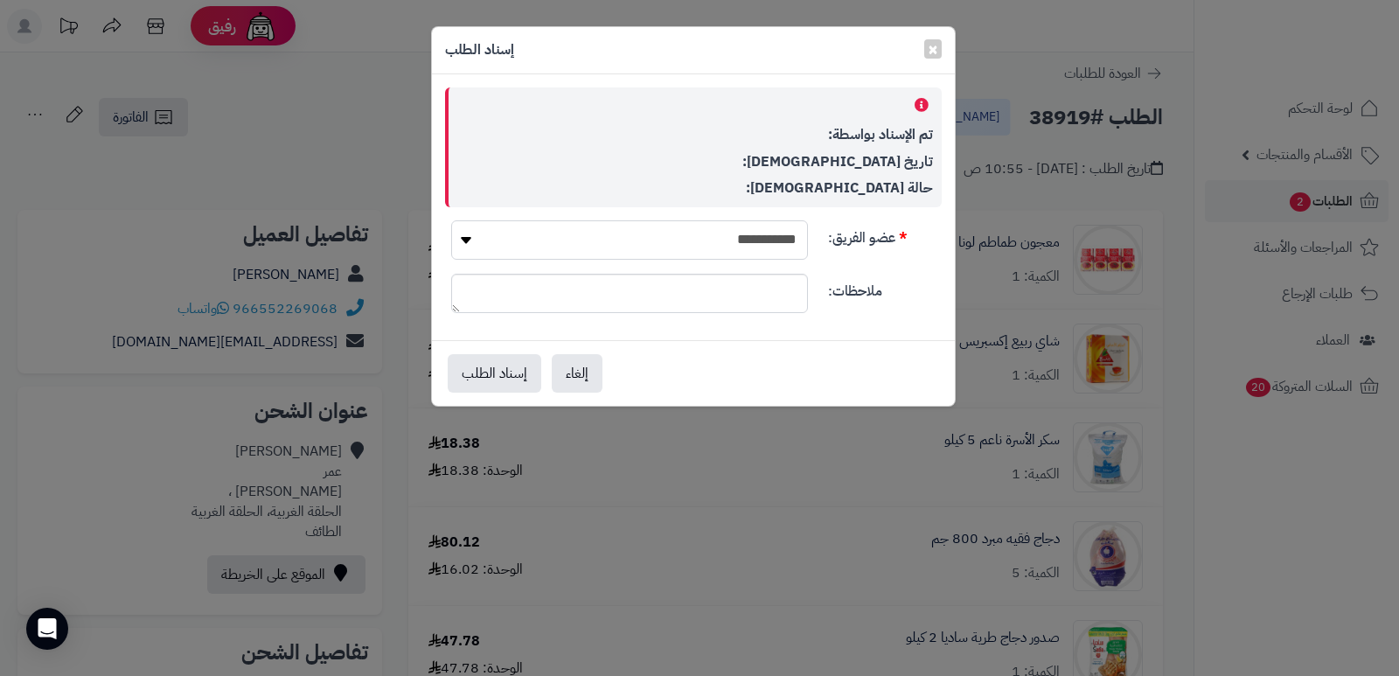
click at [665, 236] on select "**********" at bounding box center [629, 239] width 357 height 39
select select "**"
click at [451, 220] on select "**********" at bounding box center [629, 239] width 357 height 39
click at [485, 373] on button "إسناد الطلب" at bounding box center [495, 372] width 94 height 38
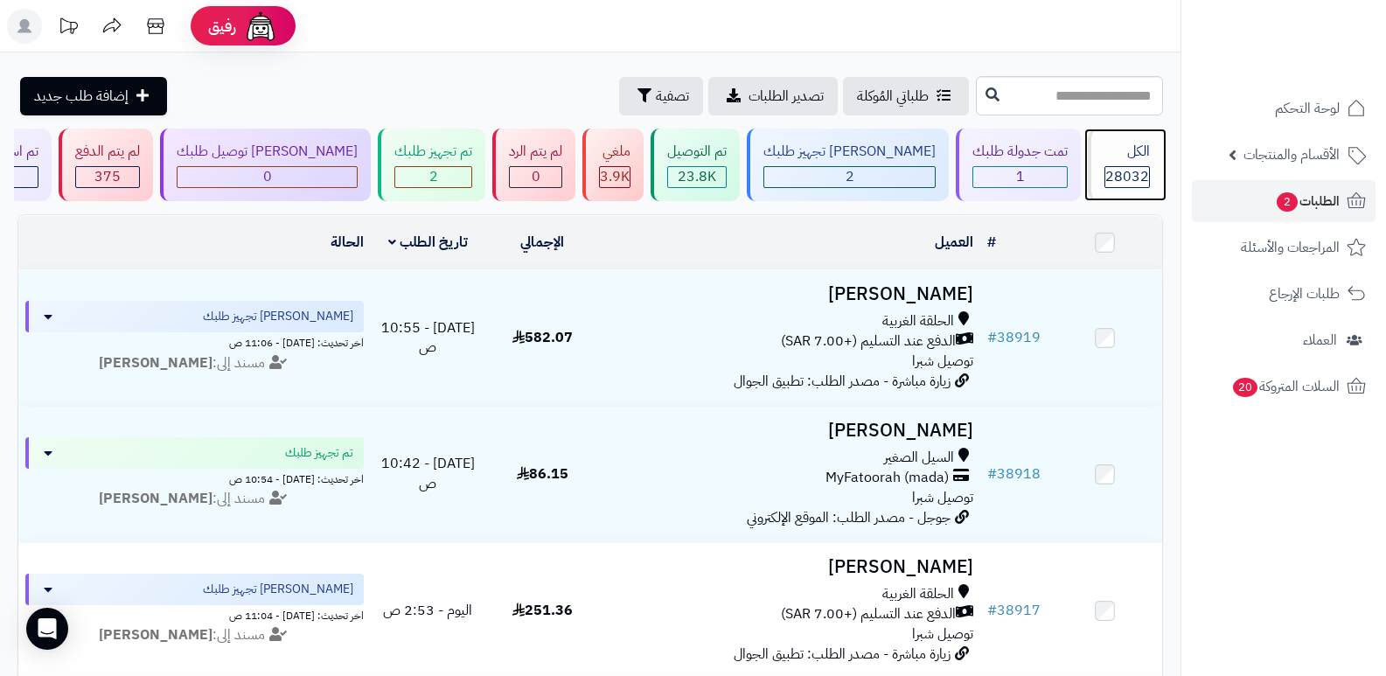
click at [1110, 168] on span "28032" at bounding box center [1127, 176] width 44 height 21
click at [1145, 164] on div "الكل 28032" at bounding box center [1125, 165] width 75 height 73
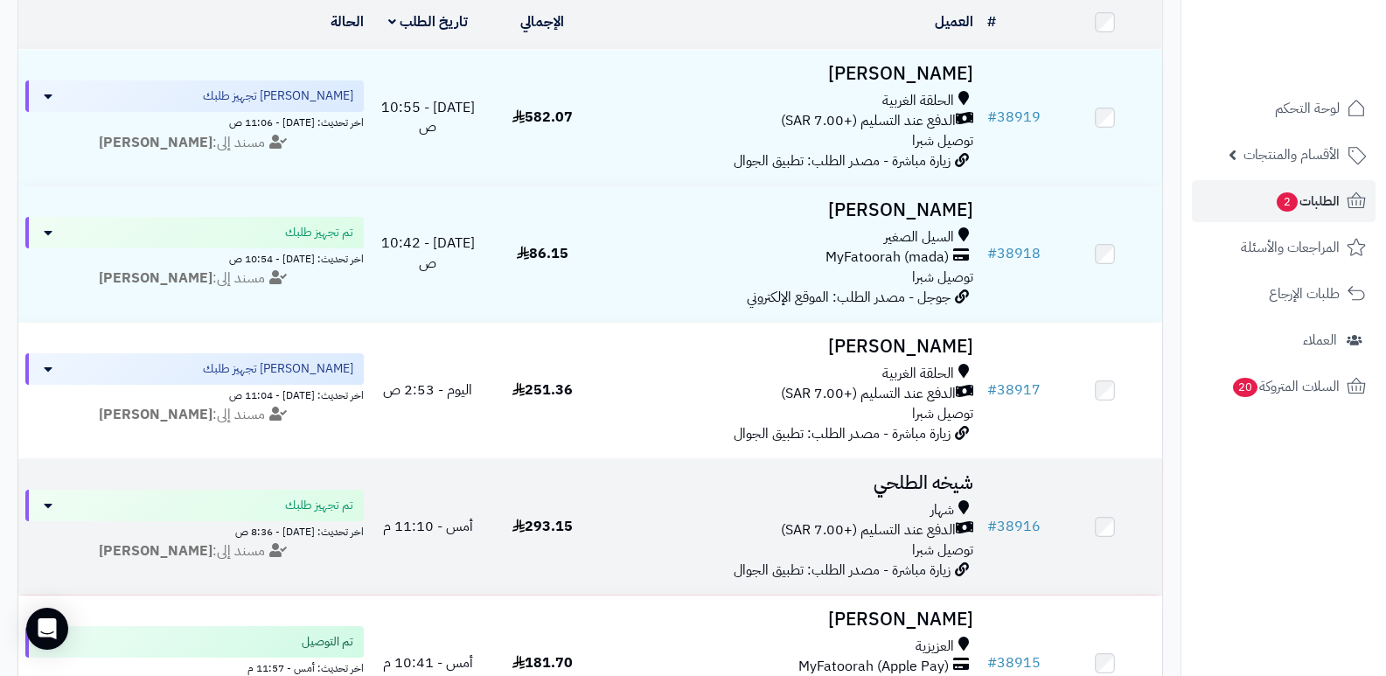
scroll to position [262, 0]
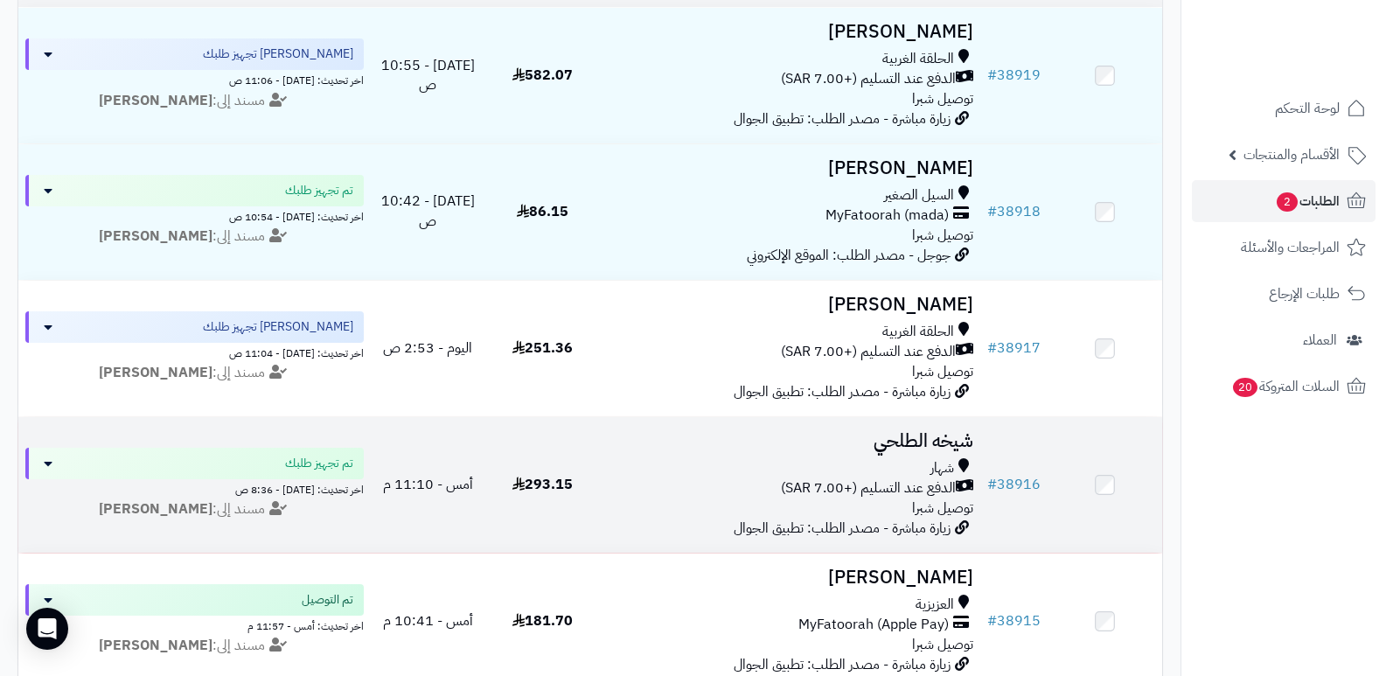
click at [915, 436] on h3 "شيخه الطلحي" at bounding box center [790, 441] width 367 height 20
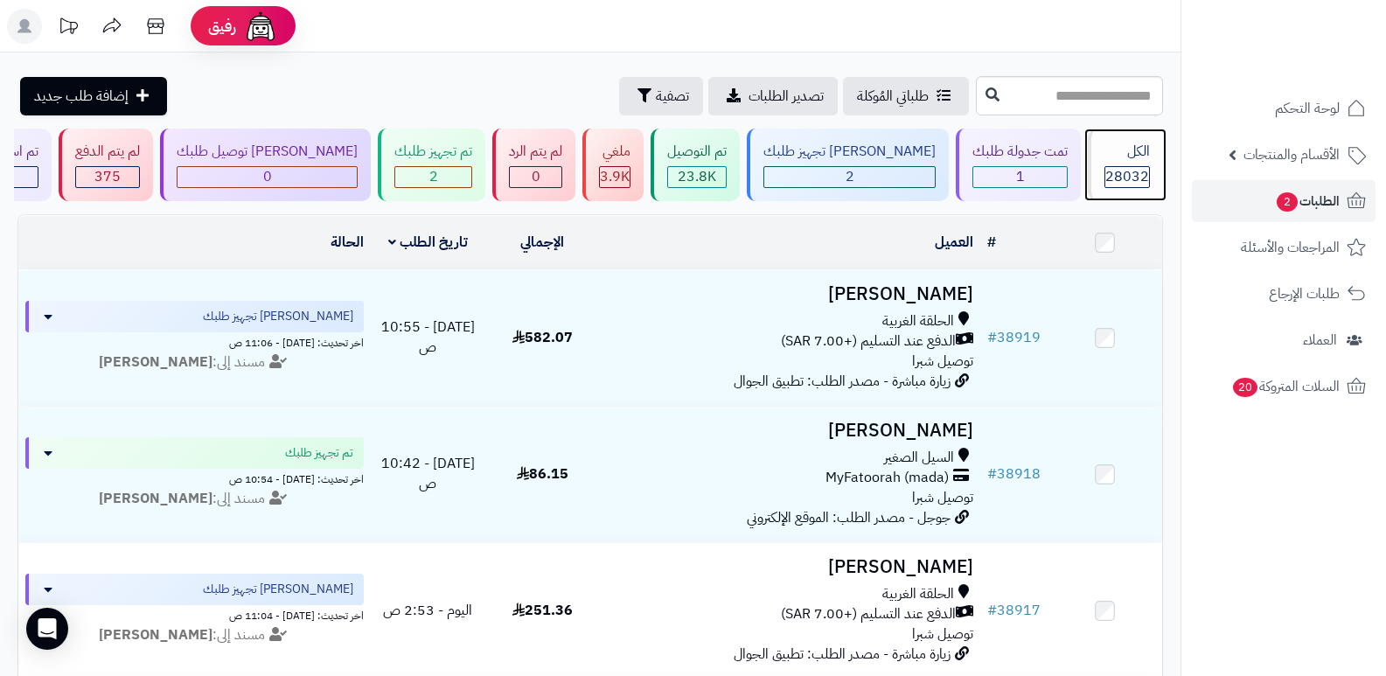
click at [1152, 151] on div "الكل 28032" at bounding box center [1125, 165] width 75 height 73
click at [1123, 170] on span "28032" at bounding box center [1127, 176] width 44 height 21
click at [1147, 164] on div "الكل 28032" at bounding box center [1125, 165] width 75 height 73
click at [1106, 166] on span "28032" at bounding box center [1127, 176] width 44 height 21
click at [1123, 161] on div "الكل" at bounding box center [1126, 152] width 45 height 20
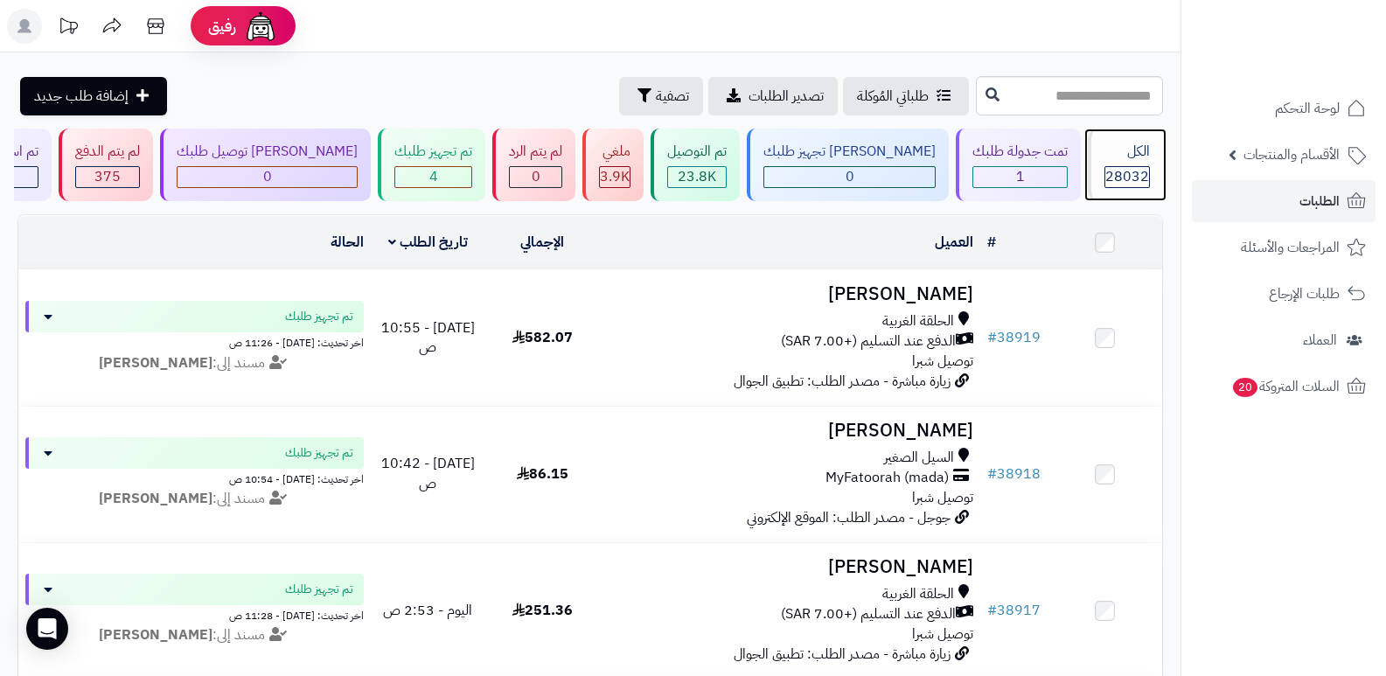
click at [1107, 157] on div "الكل" at bounding box center [1126, 152] width 45 height 20
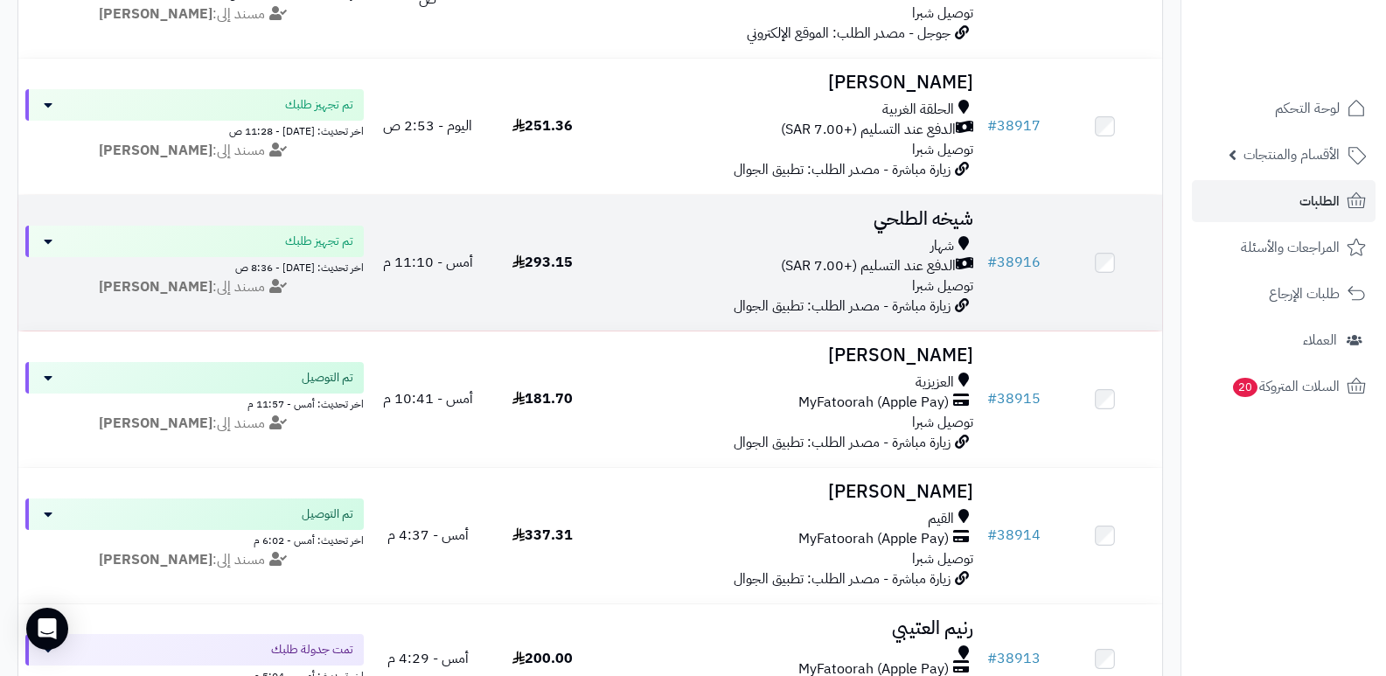
scroll to position [525, 0]
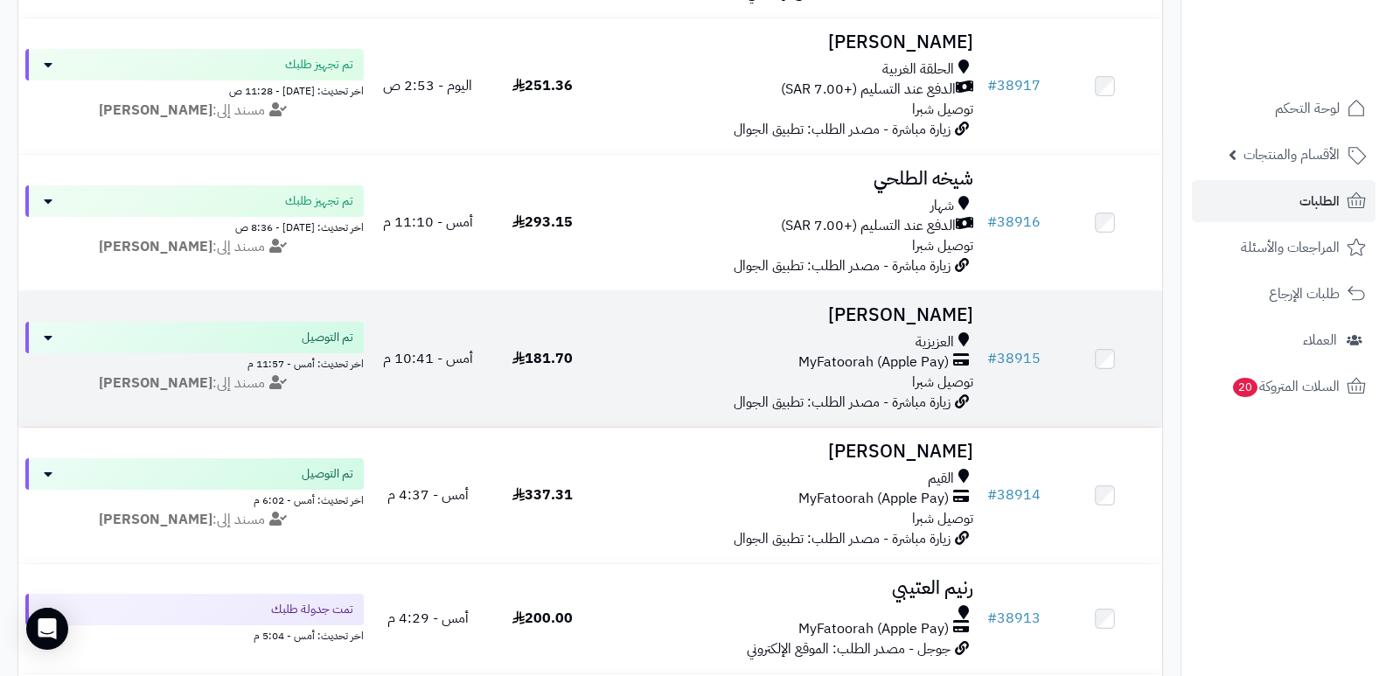
click at [946, 315] on h3 "[PERSON_NAME]" at bounding box center [790, 315] width 367 height 20
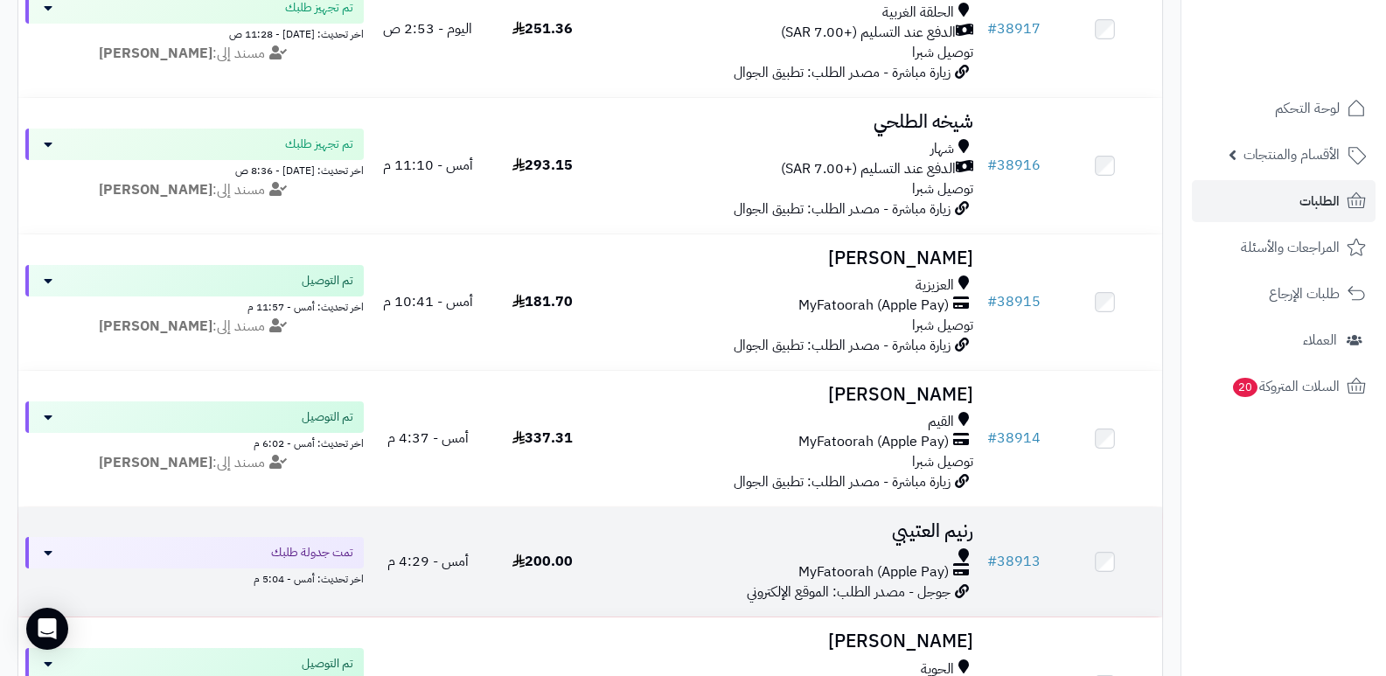
scroll to position [612, 0]
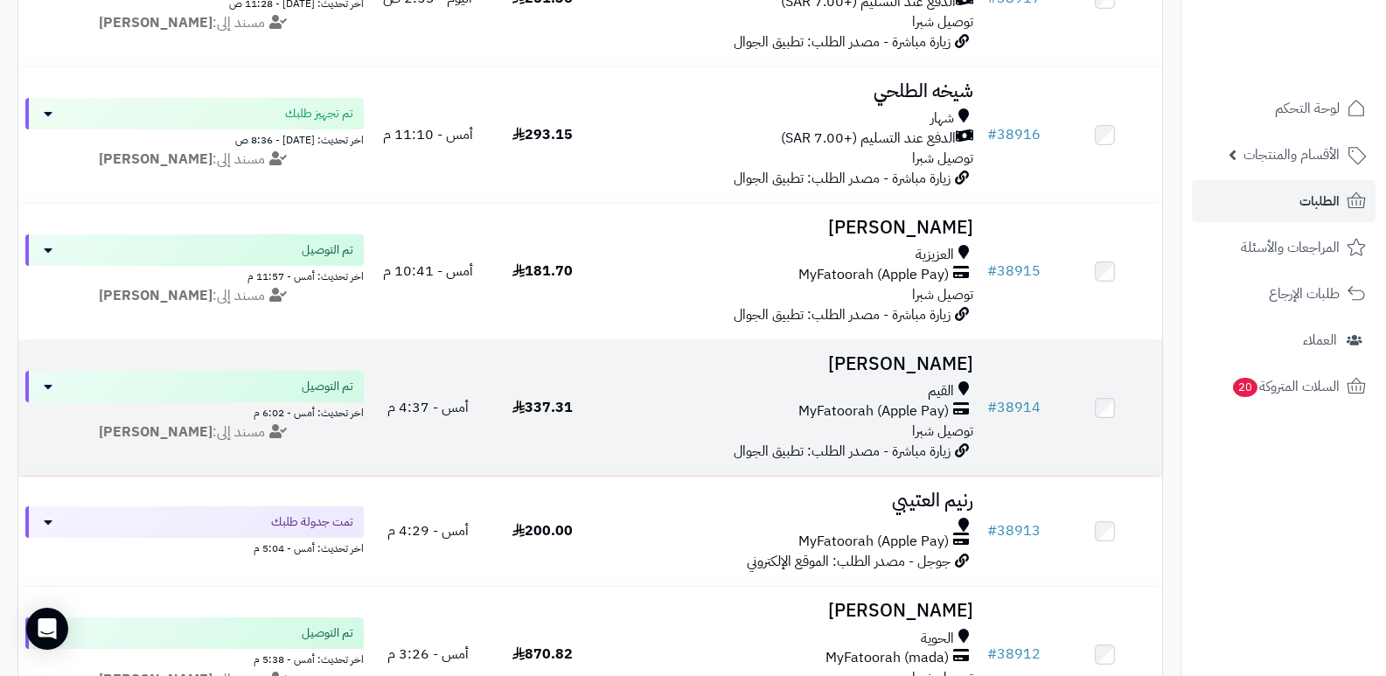
click at [922, 354] on h3 "[PERSON_NAME]" at bounding box center [790, 364] width 367 height 20
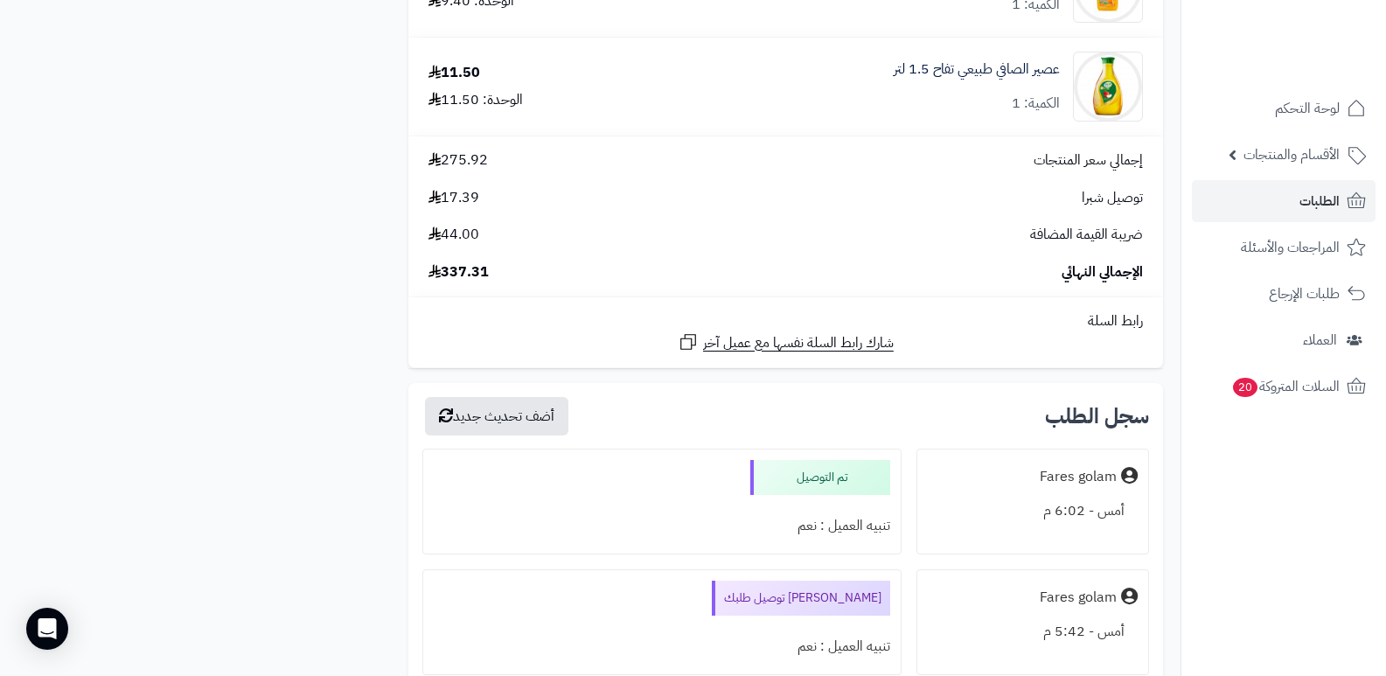
scroll to position [2448, 0]
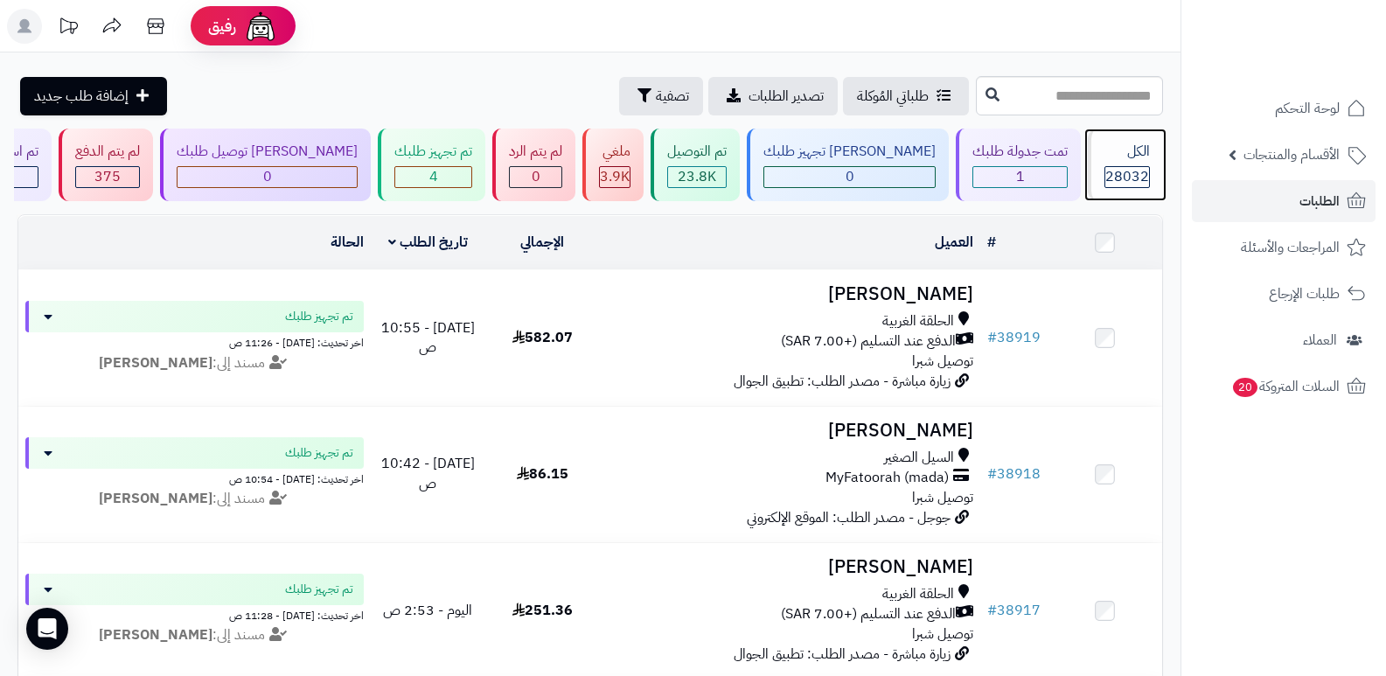
click at [1114, 159] on div "الكل" at bounding box center [1126, 152] width 45 height 20
click at [1120, 143] on div "الكل" at bounding box center [1126, 152] width 45 height 20
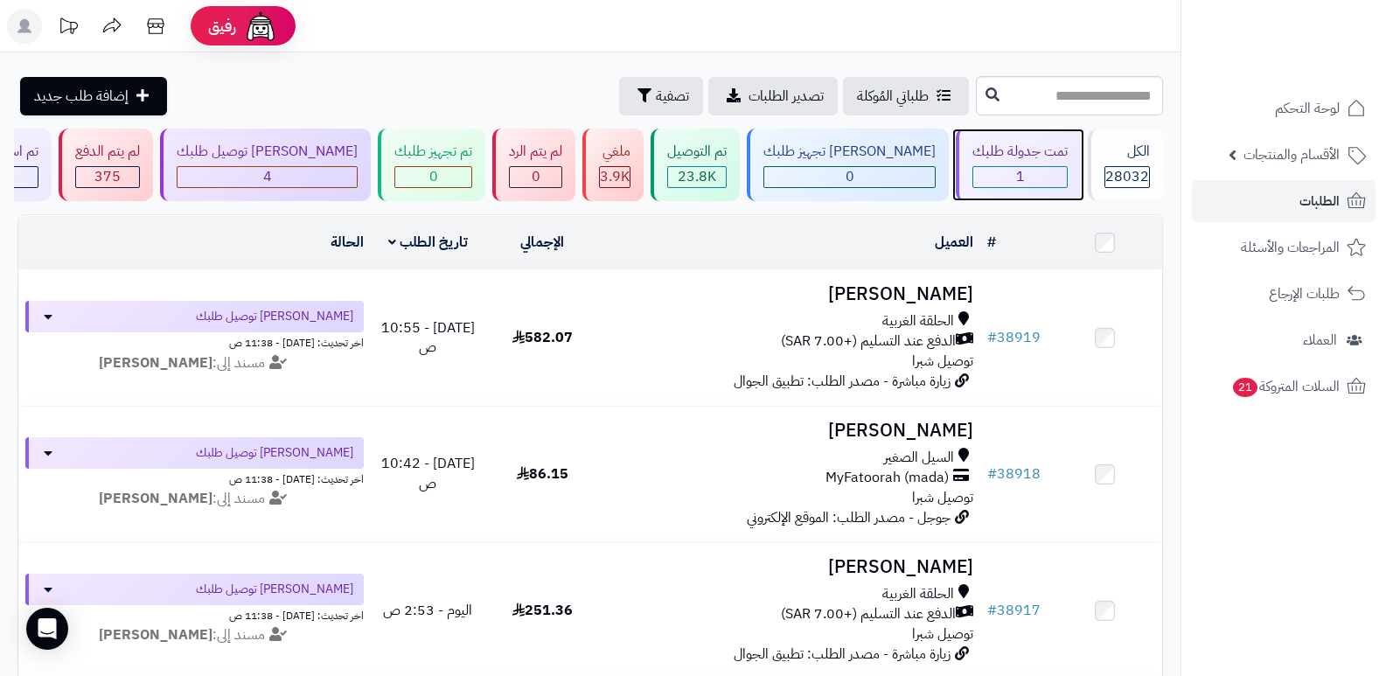
click at [993, 161] on div "تمت جدولة طلبك" at bounding box center [1019, 152] width 95 height 20
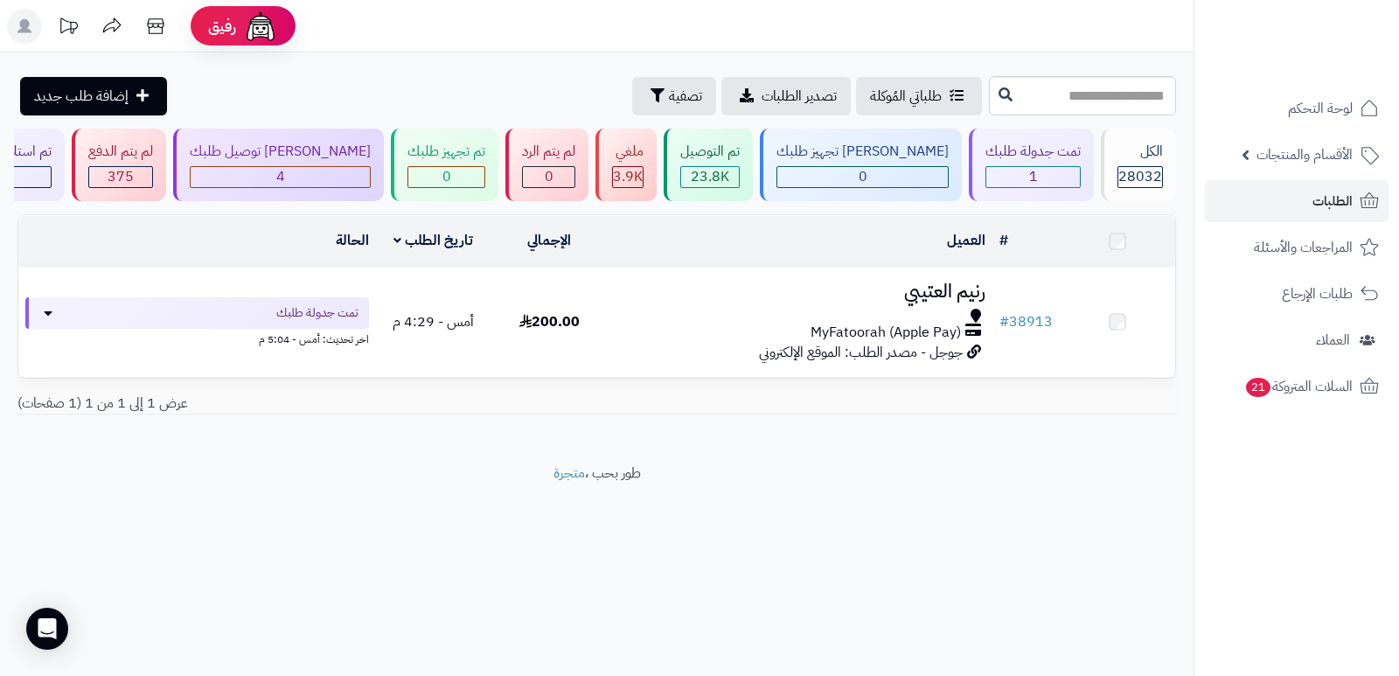
click at [963, 291] on h3 "رنيم العتيبي" at bounding box center [800, 292] width 372 height 20
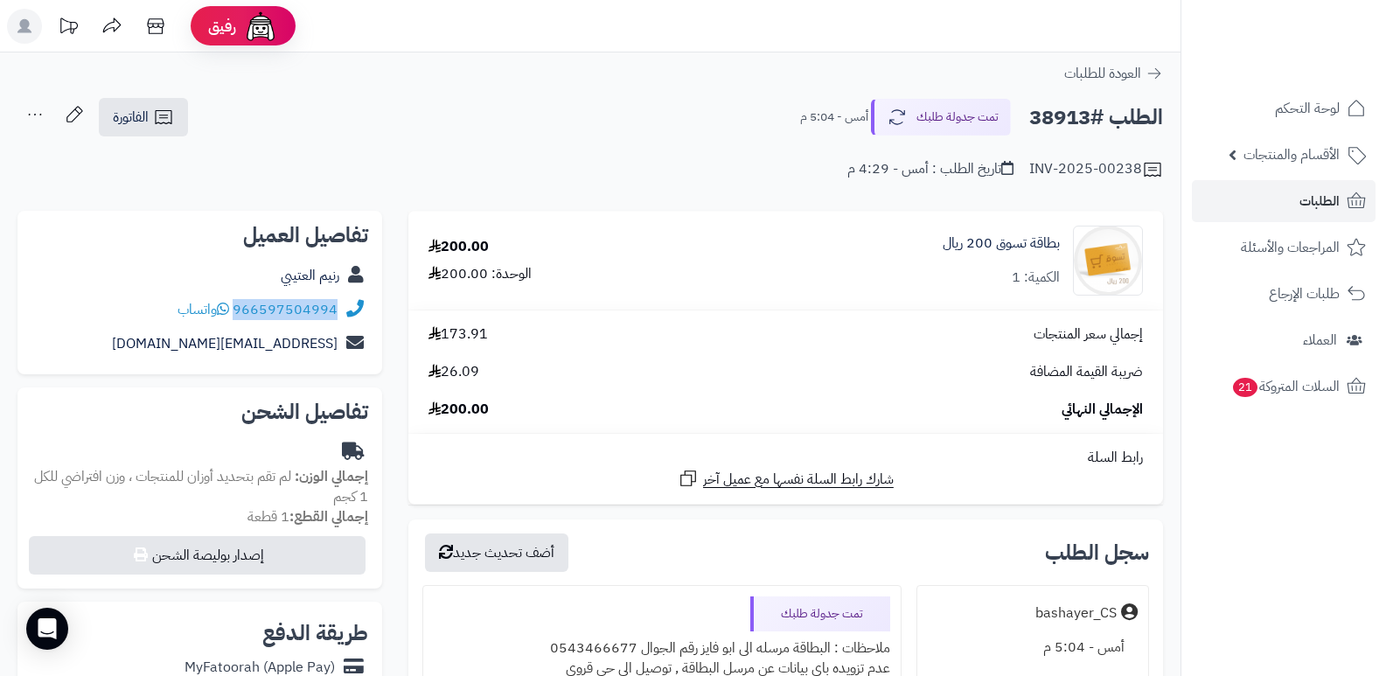
drag, startPoint x: 235, startPoint y: 306, endPoint x: 347, endPoint y: 310, distance: 112.0
click at [347, 310] on div "966597504994 واتساب" at bounding box center [199, 310] width 337 height 34
copy div "966597504994"
click at [300, 280] on link "رنيم العتيبي" at bounding box center [310, 275] width 59 height 21
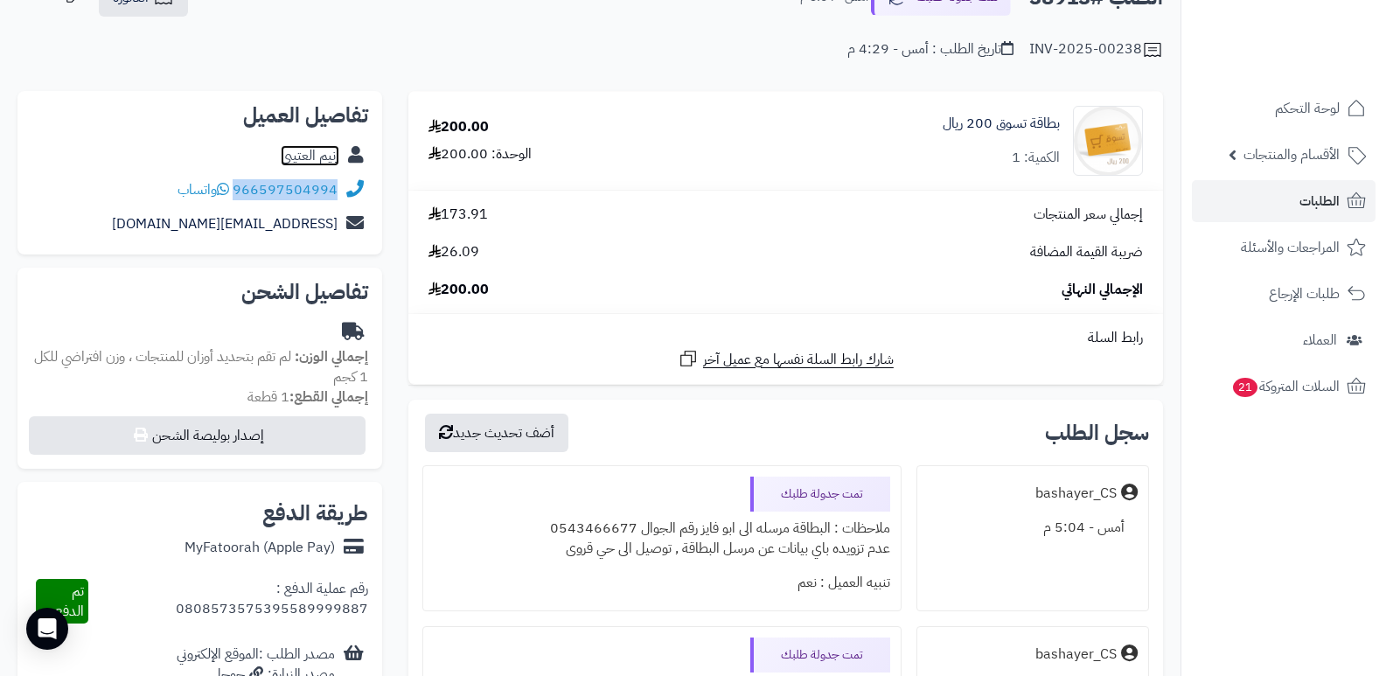
scroll to position [262, 0]
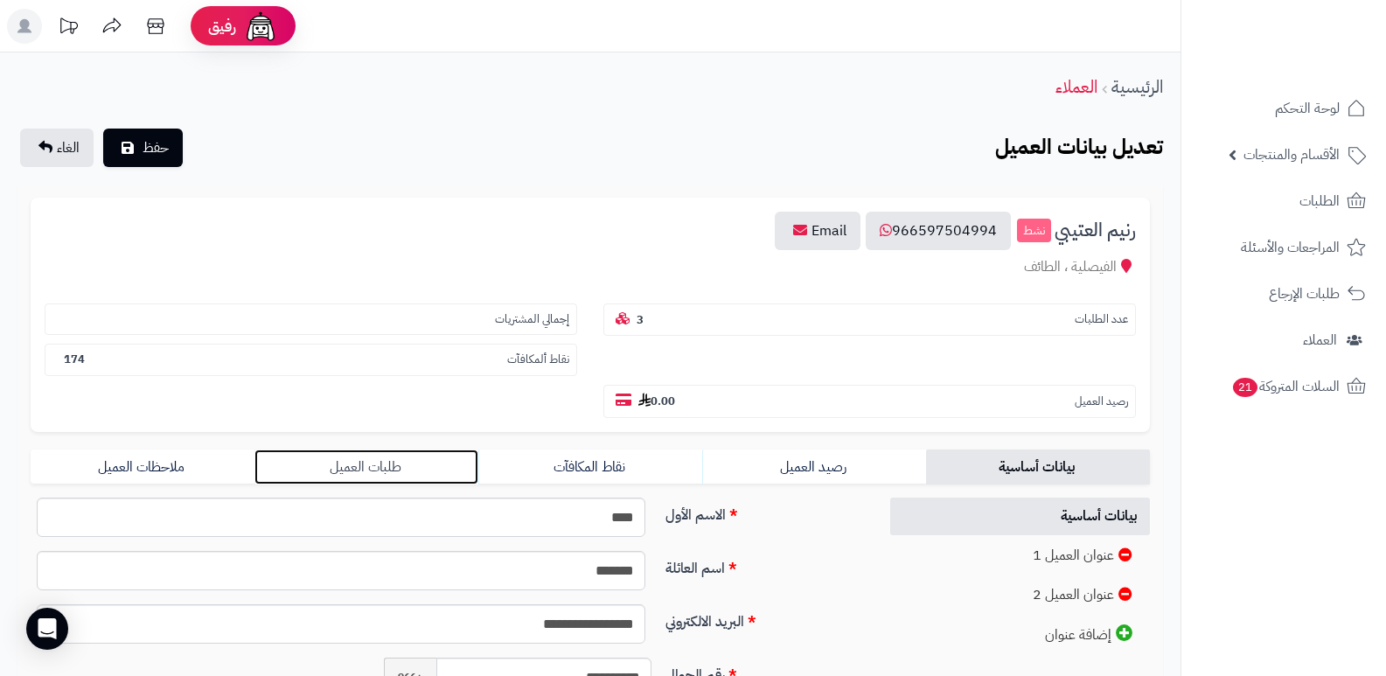
click at [379, 468] on link "طلبات العميل" at bounding box center [366, 466] width 224 height 35
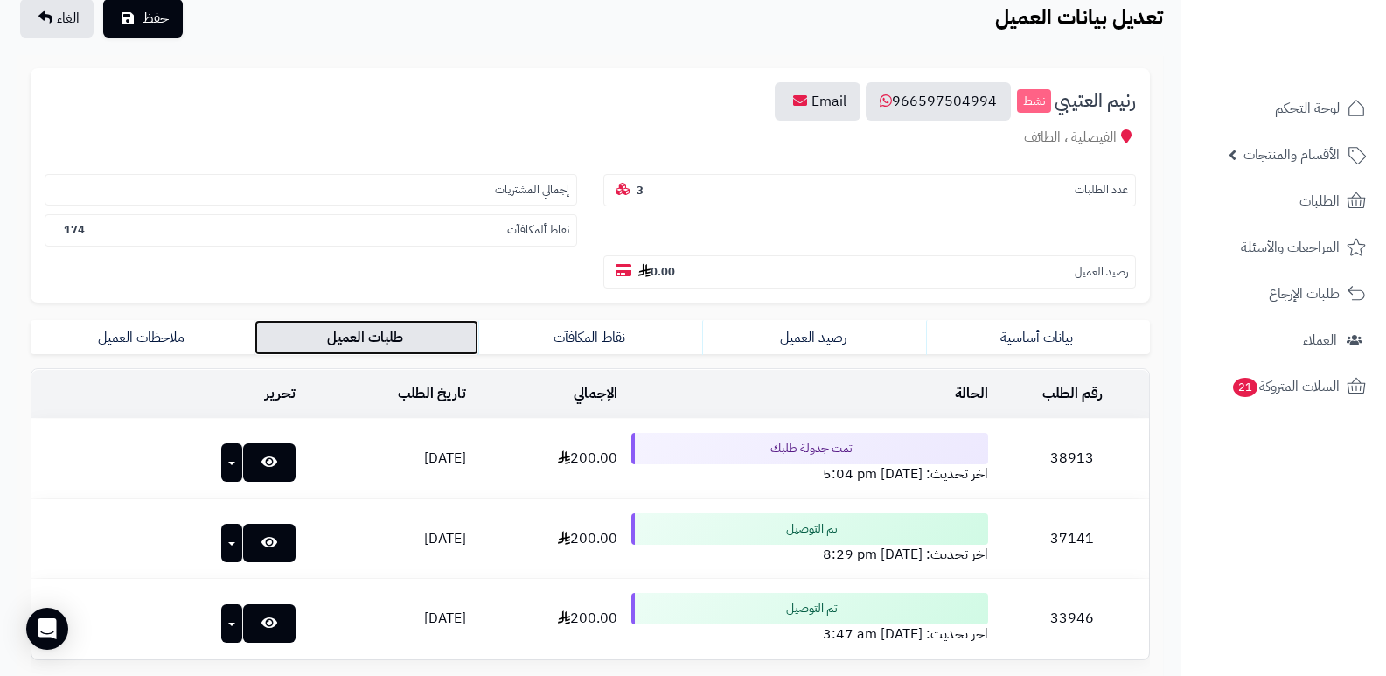
scroll to position [299, 0]
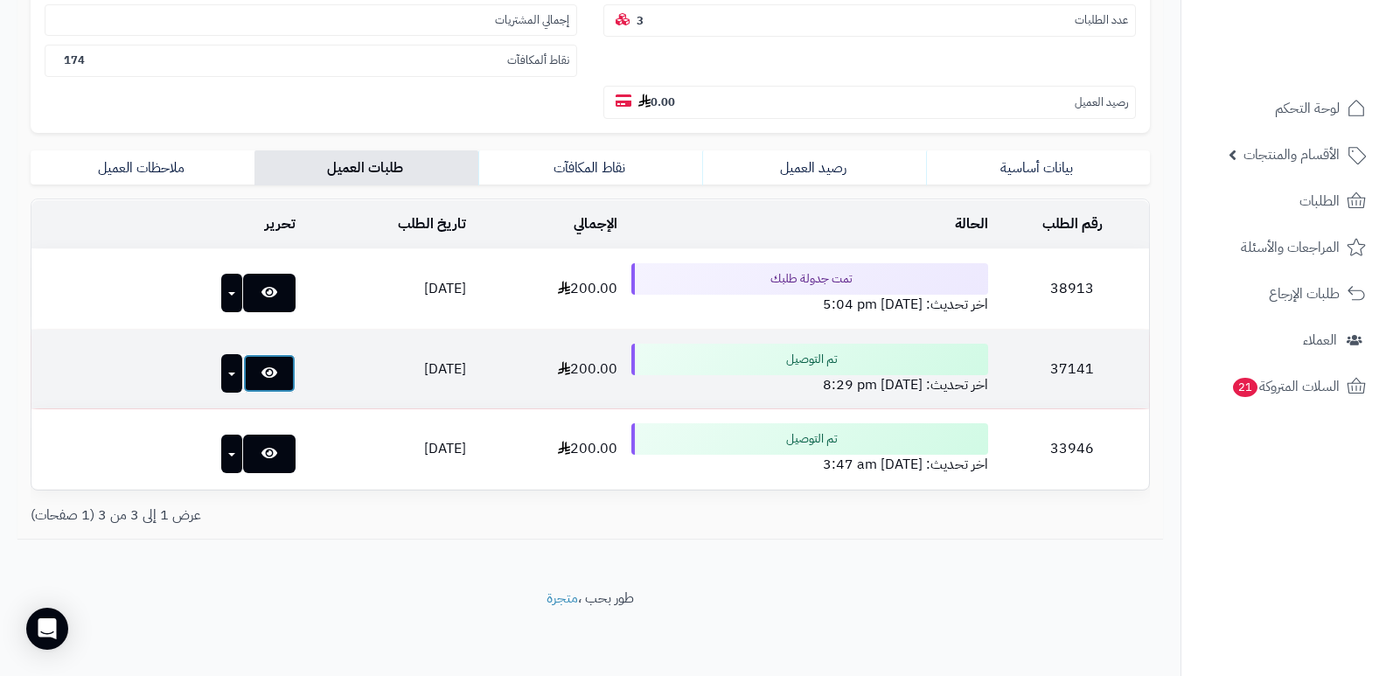
click at [261, 375] on icon at bounding box center [269, 372] width 16 height 14
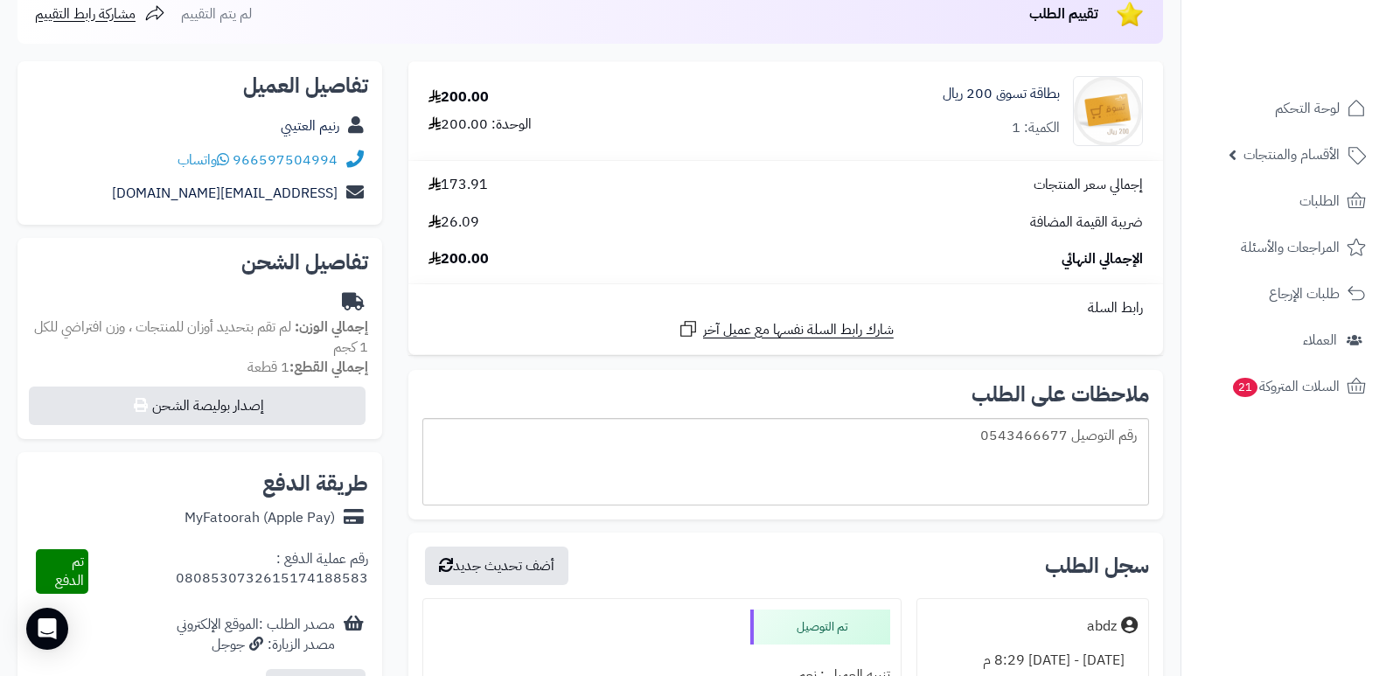
scroll to position [175, 0]
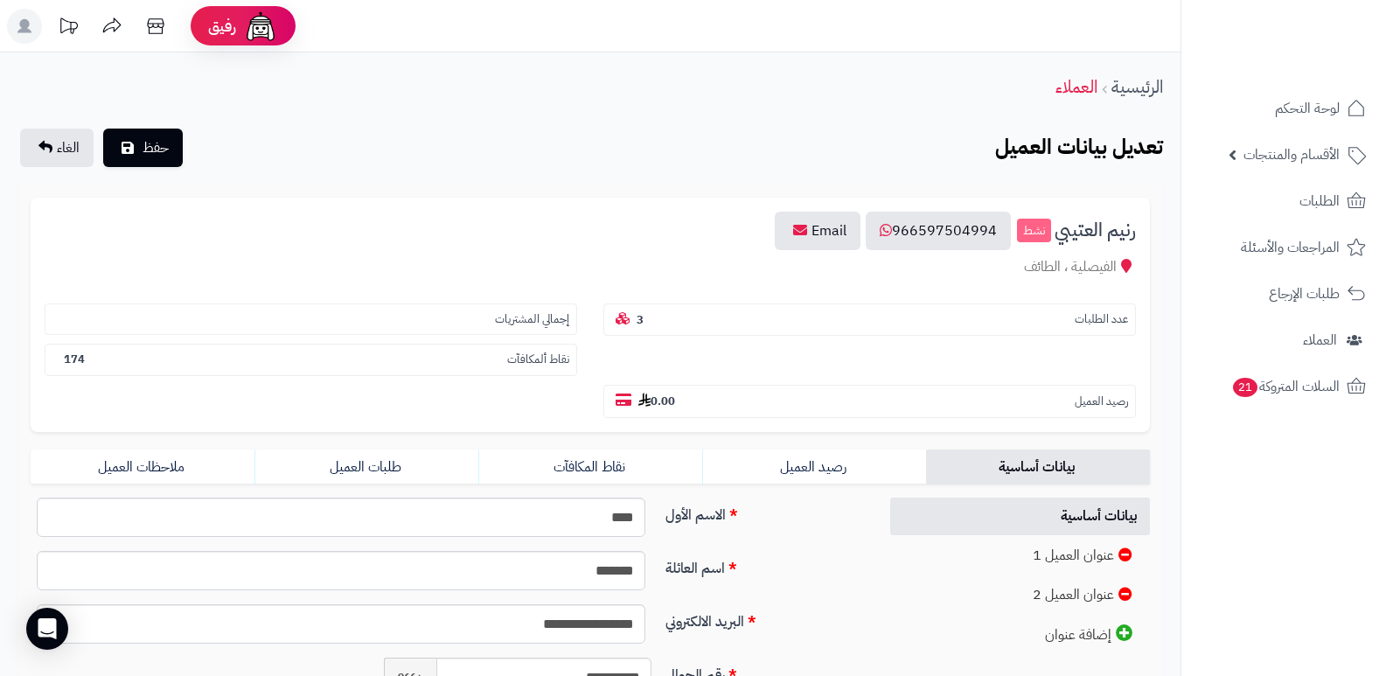
scroll to position [299, 0]
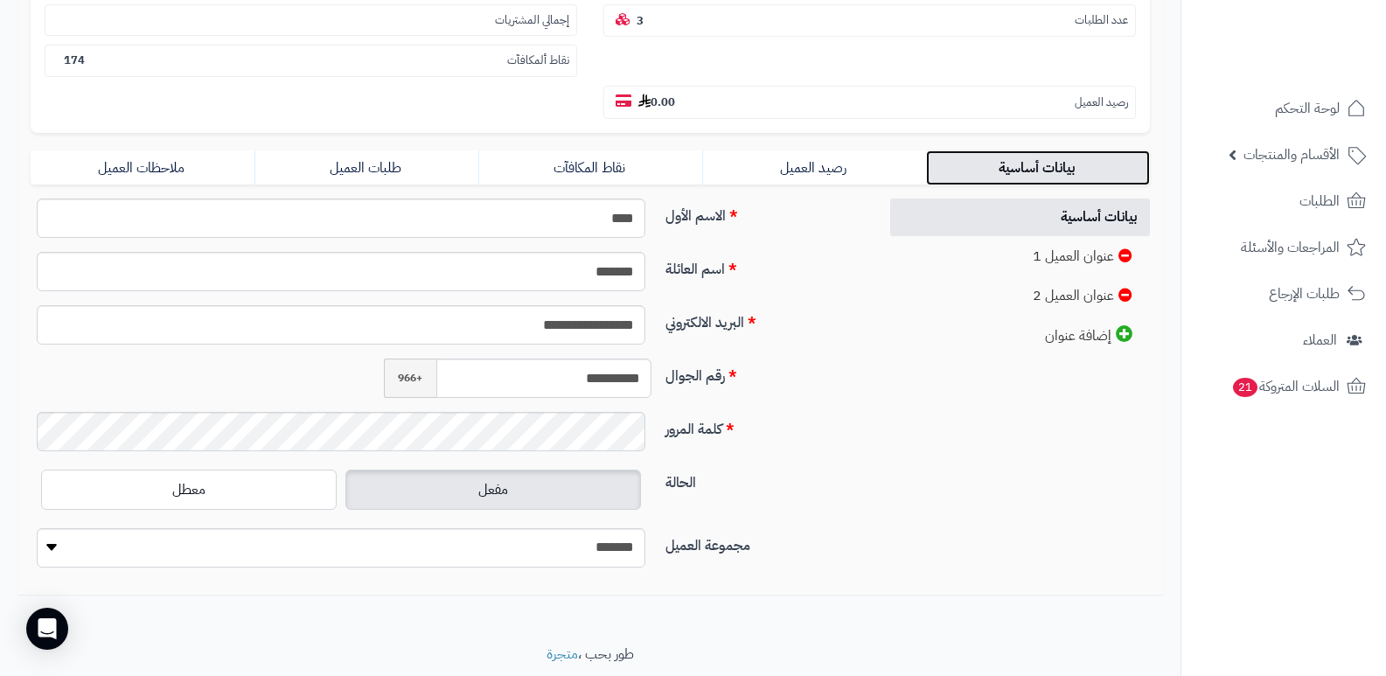
click at [1087, 175] on link "بيانات أساسية" at bounding box center [1038, 167] width 224 height 35
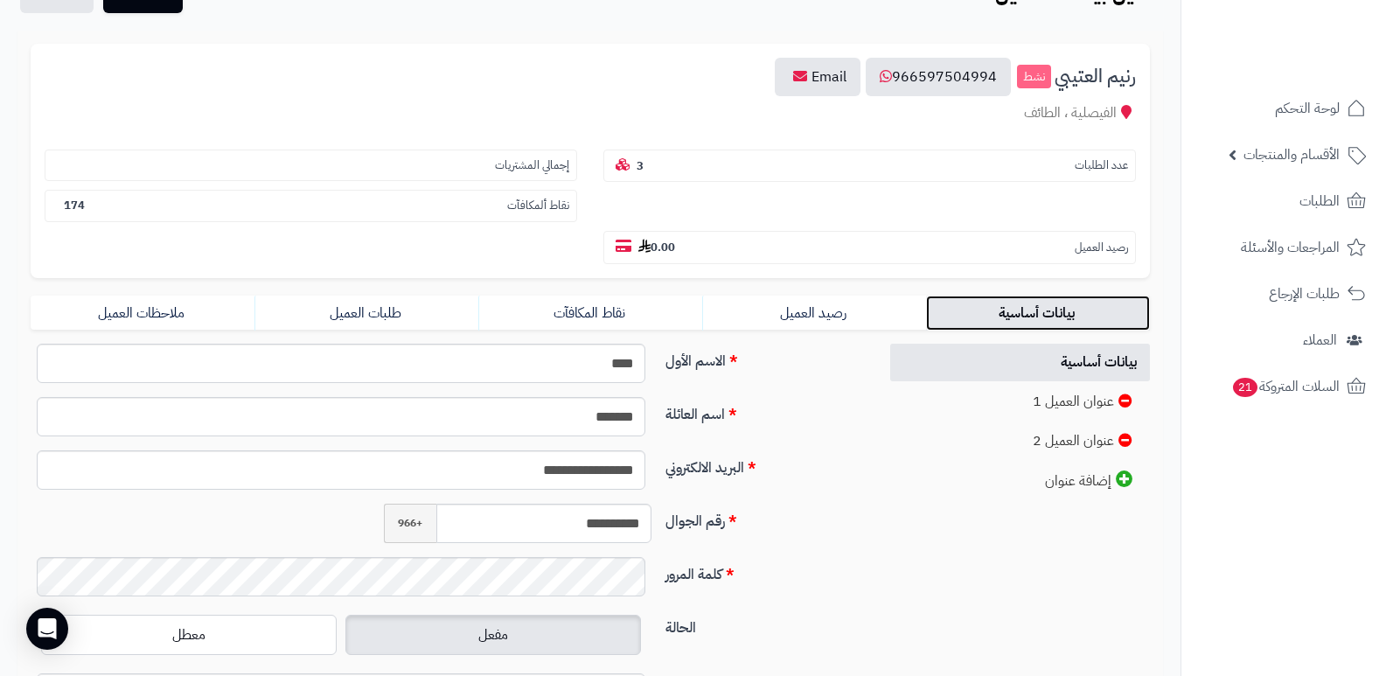
scroll to position [0, 0]
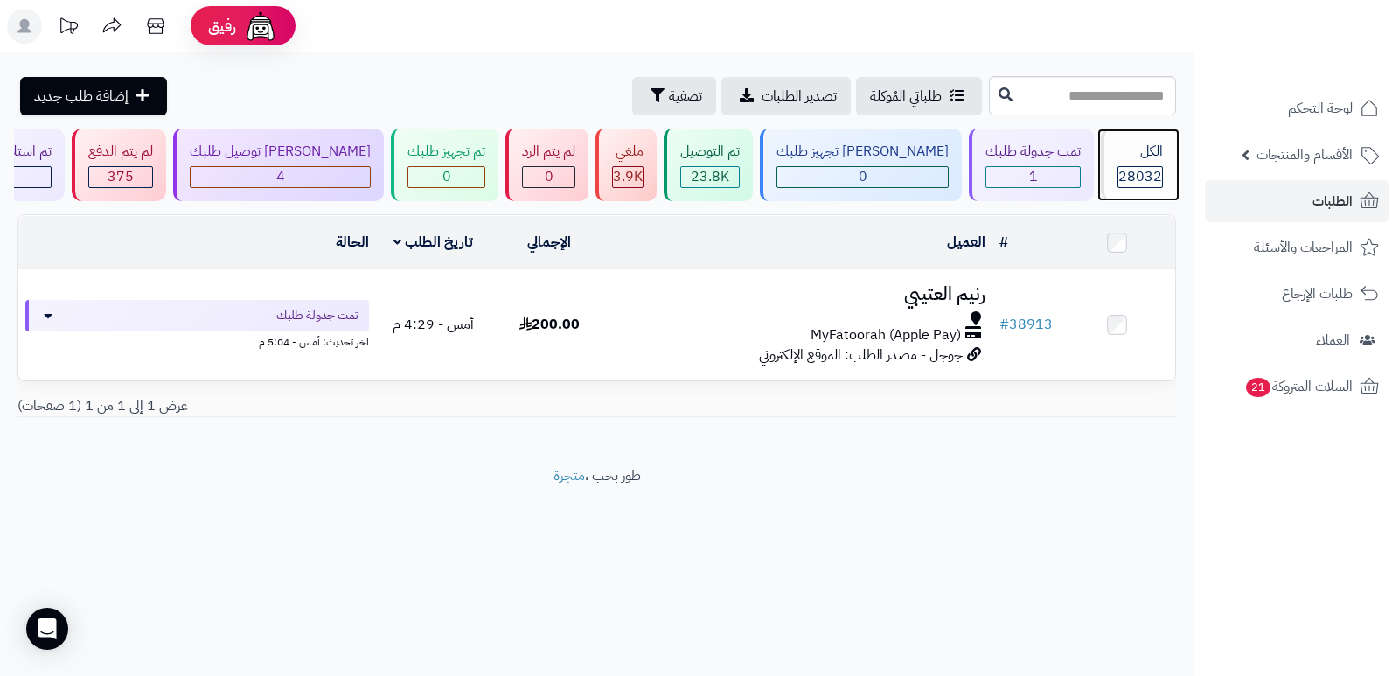
click at [1137, 157] on div "الكل" at bounding box center [1139, 152] width 45 height 20
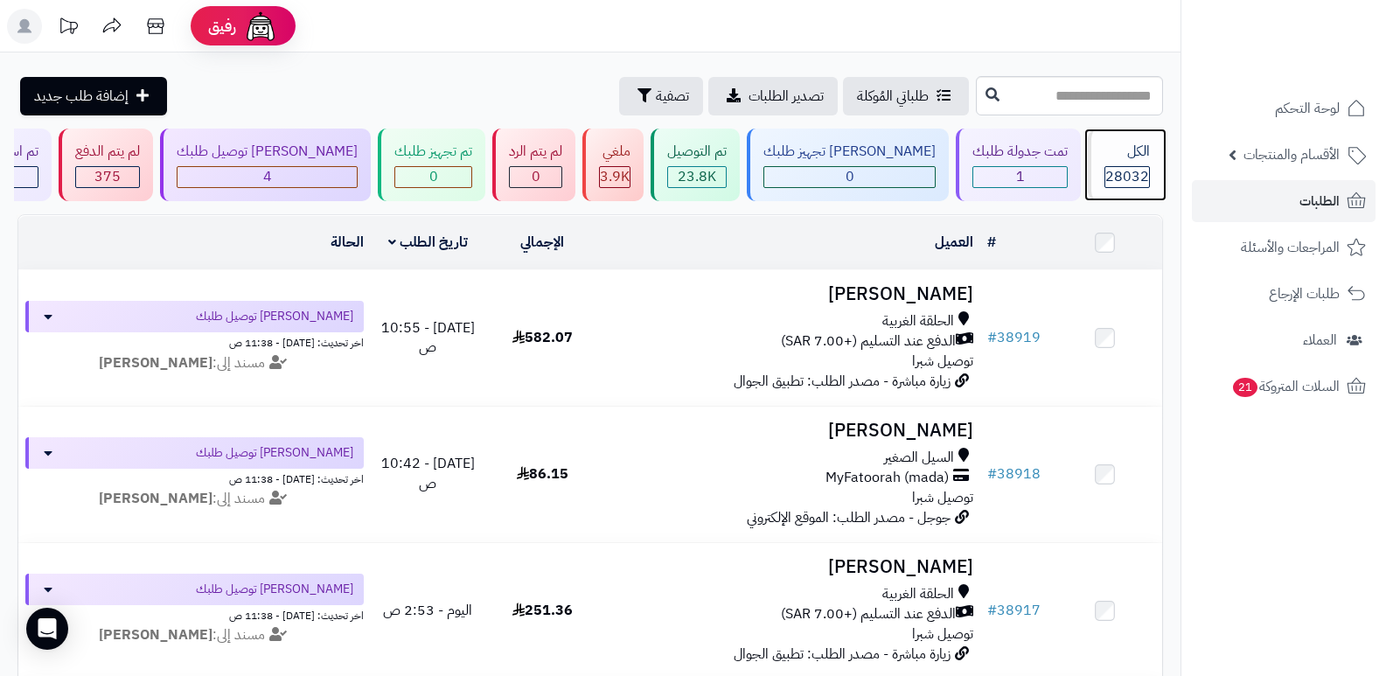
click at [1117, 169] on span "28032" at bounding box center [1127, 176] width 44 height 21
click at [1131, 155] on div "الكل" at bounding box center [1126, 152] width 45 height 20
click at [1129, 158] on div "الكل" at bounding box center [1126, 152] width 45 height 20
click at [1115, 178] on span "28032" at bounding box center [1127, 176] width 44 height 21
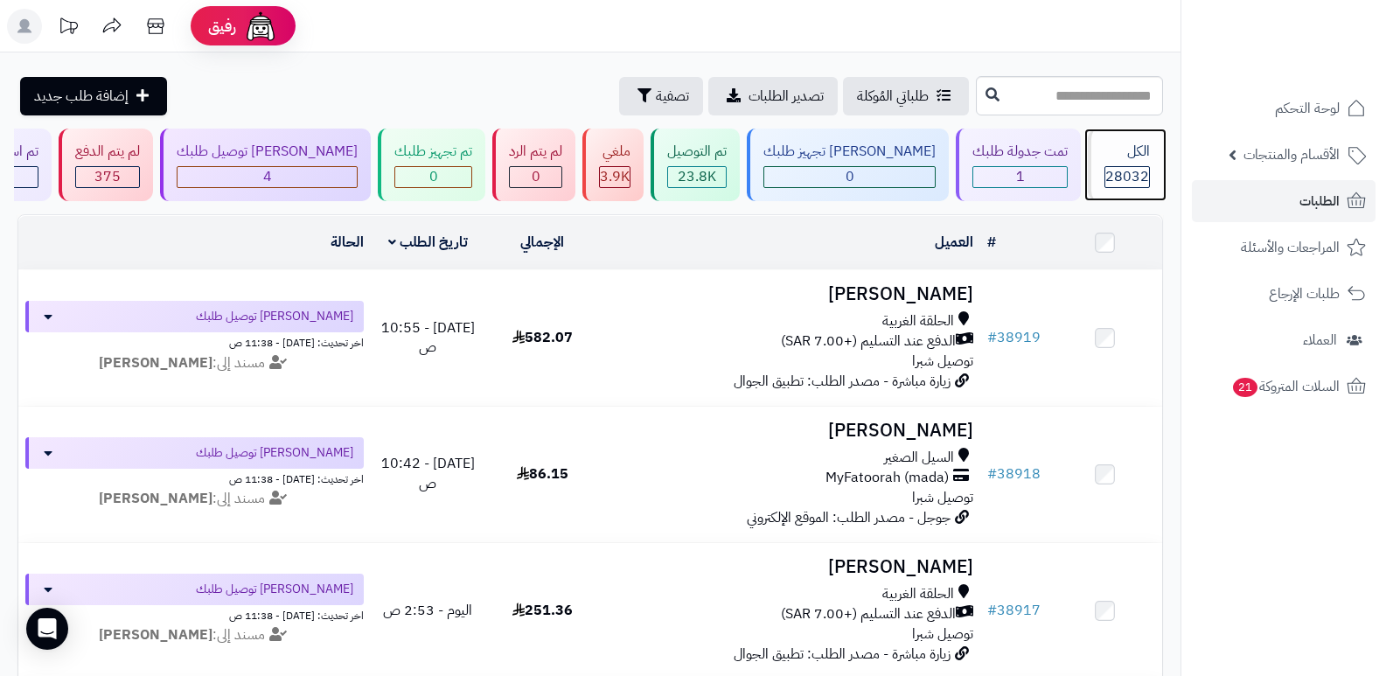
click at [1115, 178] on span "28032" at bounding box center [1127, 176] width 44 height 21
click at [1124, 168] on span "28032" at bounding box center [1127, 176] width 44 height 21
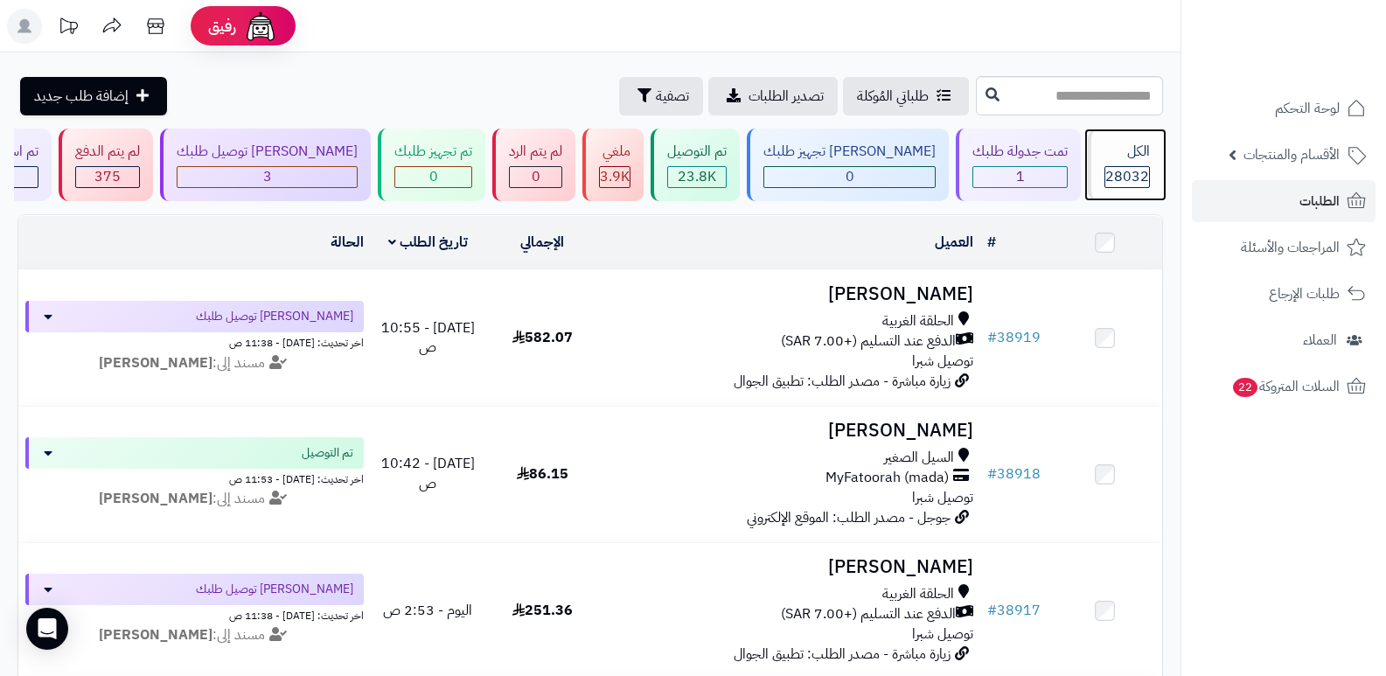
click at [1136, 153] on div "الكل" at bounding box center [1126, 152] width 45 height 20
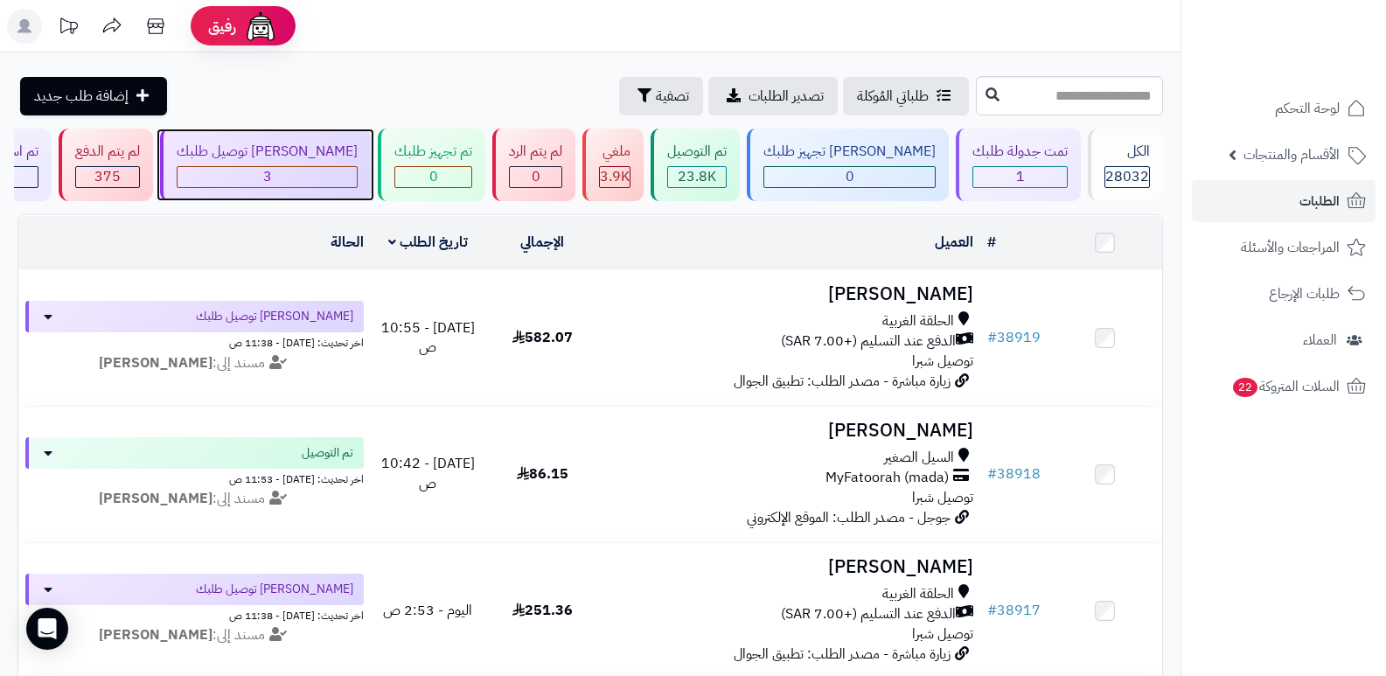
click at [296, 171] on div "3" at bounding box center [266, 177] width 179 height 20
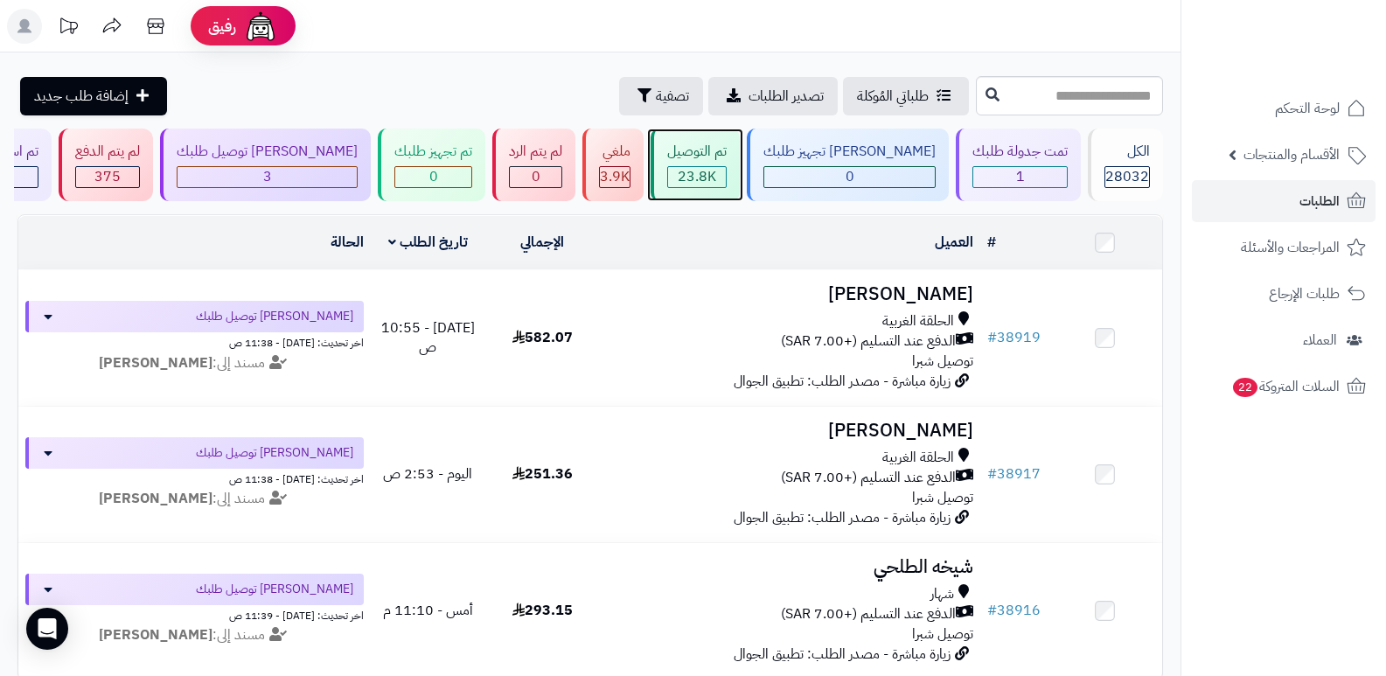
click at [740, 164] on div "تم التوصيل 23.8K" at bounding box center [695, 165] width 89 height 73
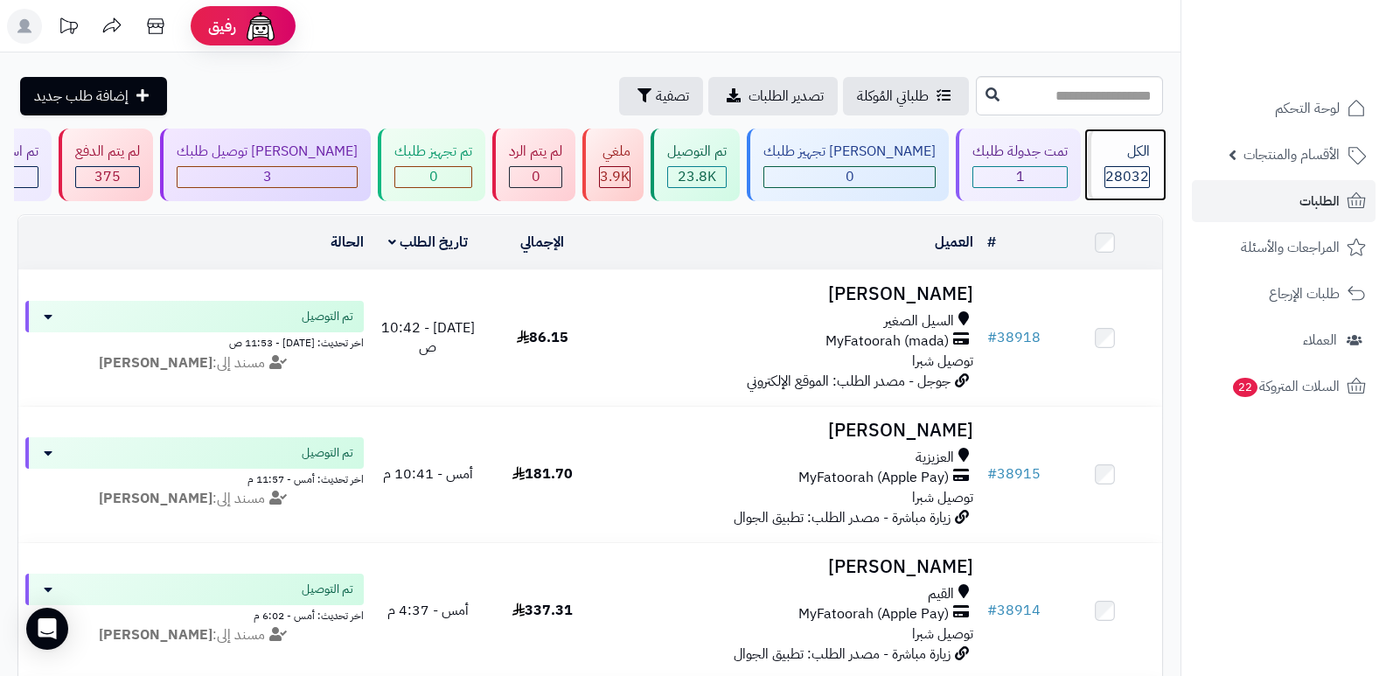
click at [1131, 169] on span "28032" at bounding box center [1127, 176] width 44 height 21
